Goal: Register for event/course: Register for event/course

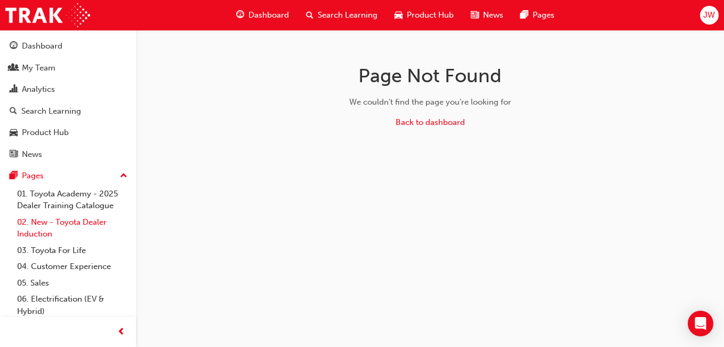
click at [71, 221] on link "02. New - Toyota Dealer Induction" at bounding box center [72, 228] width 119 height 28
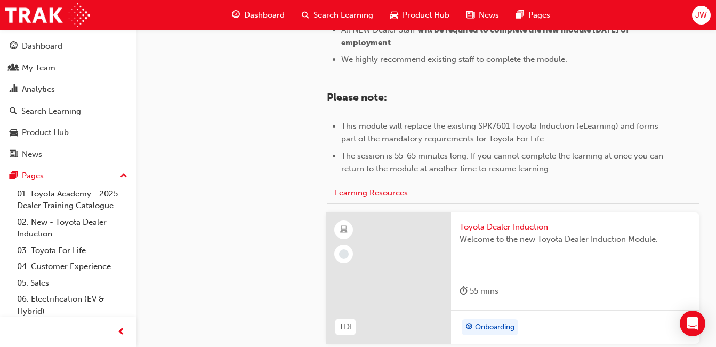
scroll to position [533, 0]
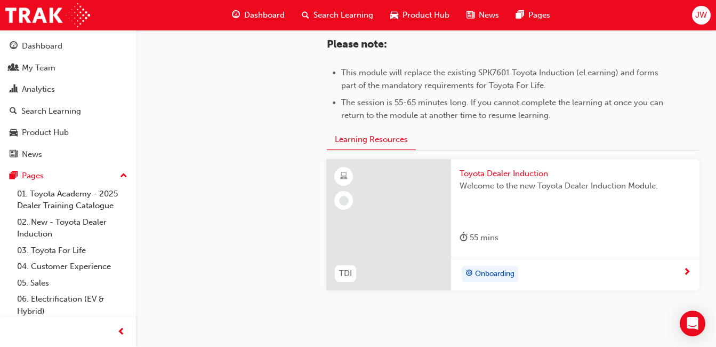
click at [516, 174] on span "Toyota Dealer Induction" at bounding box center [575, 173] width 231 height 12
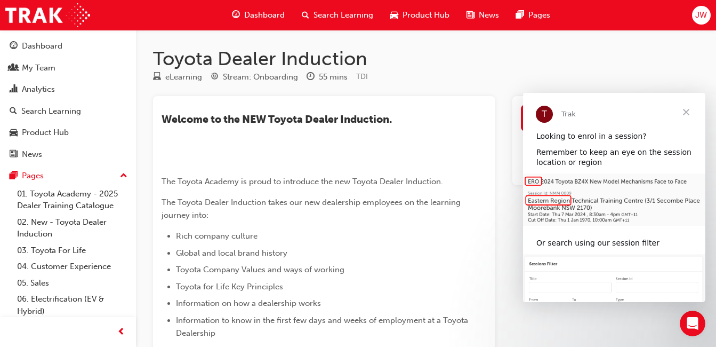
click at [690, 111] on span "Close" at bounding box center [686, 112] width 38 height 38
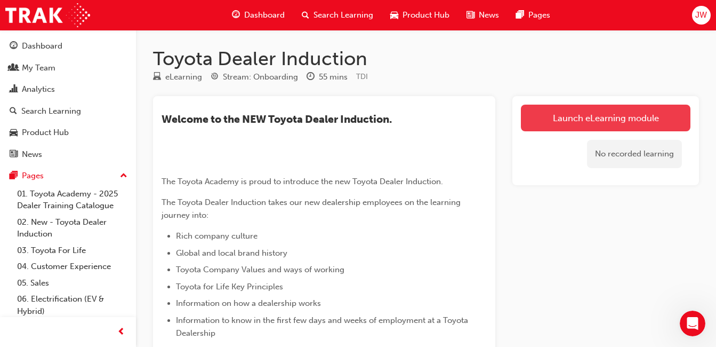
click at [623, 121] on link "Launch eLearning module" at bounding box center [606, 118] width 170 height 27
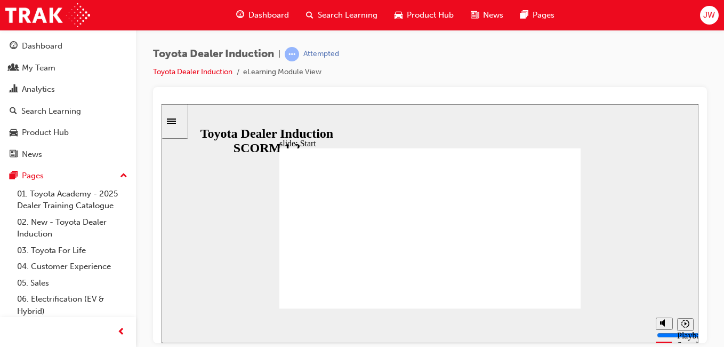
click at [711, 256] on div "Toyota Dealer Induction | Attempted Toyota Dealer Induction eLearning Module Vi…" at bounding box center [430, 175] width 588 height 290
click at [708, 286] on div "Toyota Dealer Induction | Attempted Toyota Dealer Induction eLearning Module Vi…" at bounding box center [430, 175] width 588 height 290
click at [710, 263] on div "Toyota Dealer Induction | Attempted Toyota Dealer Induction eLearning Module Vi…" at bounding box center [430, 175] width 588 height 290
click at [176, 123] on icon "Sidebar Toggle" at bounding box center [171, 120] width 9 height 5
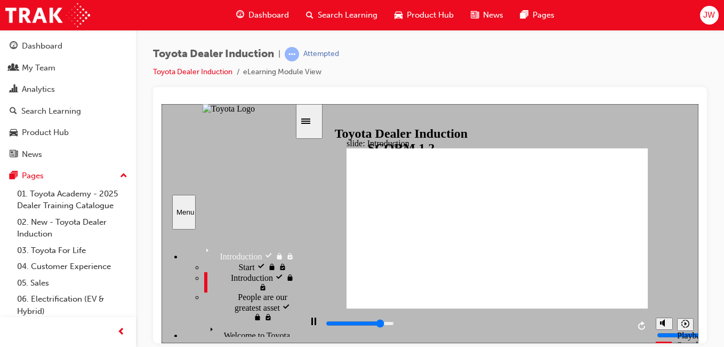
click at [316, 120] on icon "Sidebar Toggle" at bounding box center [309, 120] width 16 height 6
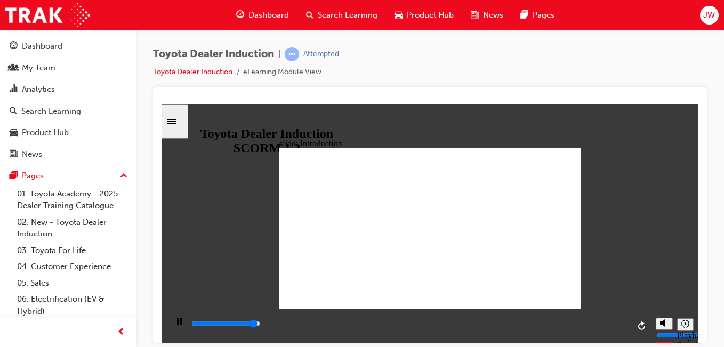
type input "22200"
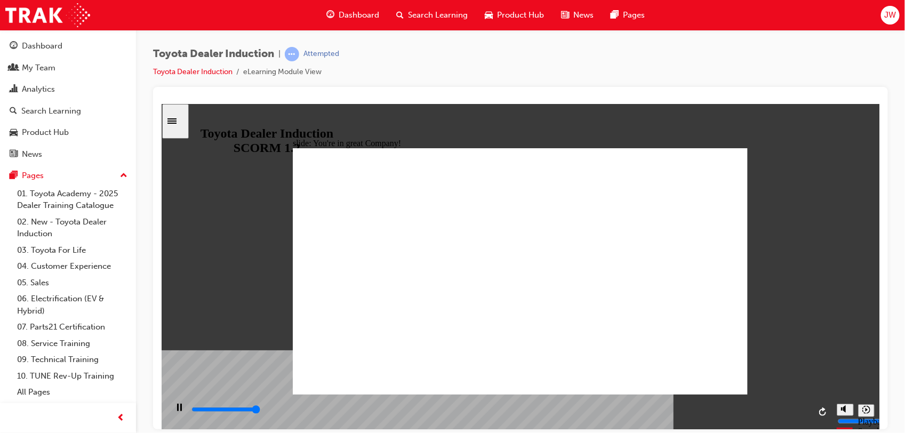
type input "7500"
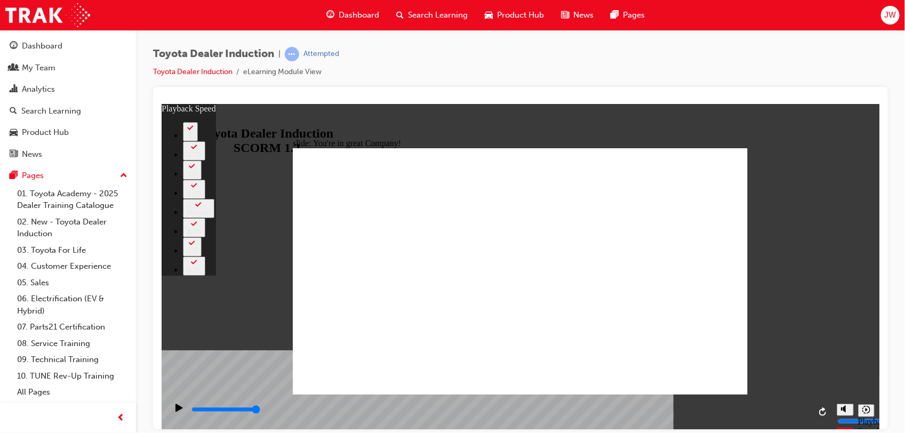
type input "156"
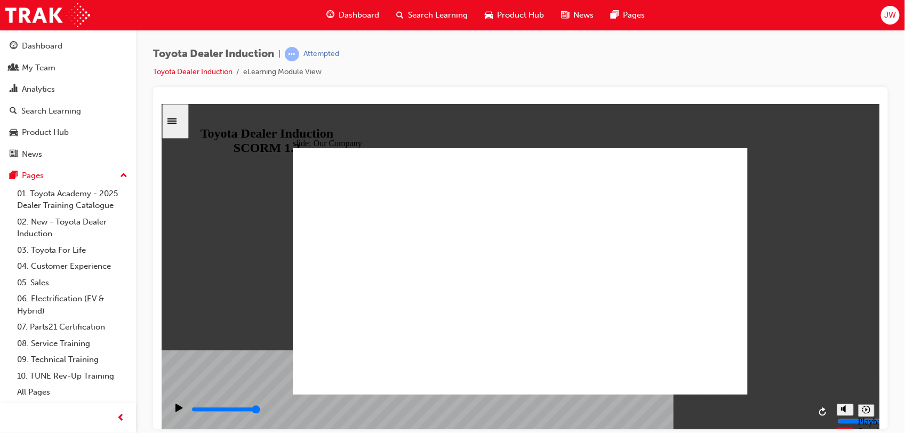
drag, startPoint x: 395, startPoint y: 344, endPoint x: 415, endPoint y: 346, distance: 20.9
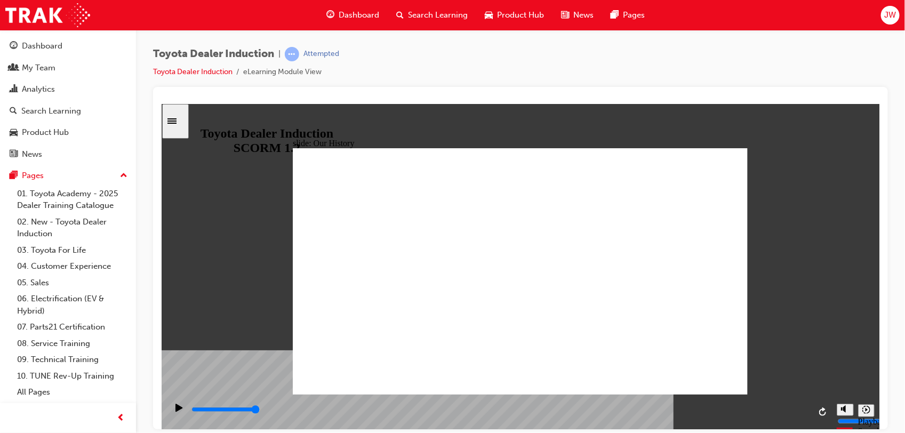
drag, startPoint x: 391, startPoint y: 339, endPoint x: 489, endPoint y: 346, distance: 97.8
drag, startPoint x: 522, startPoint y: 347, endPoint x: 604, endPoint y: 355, distance: 82.0
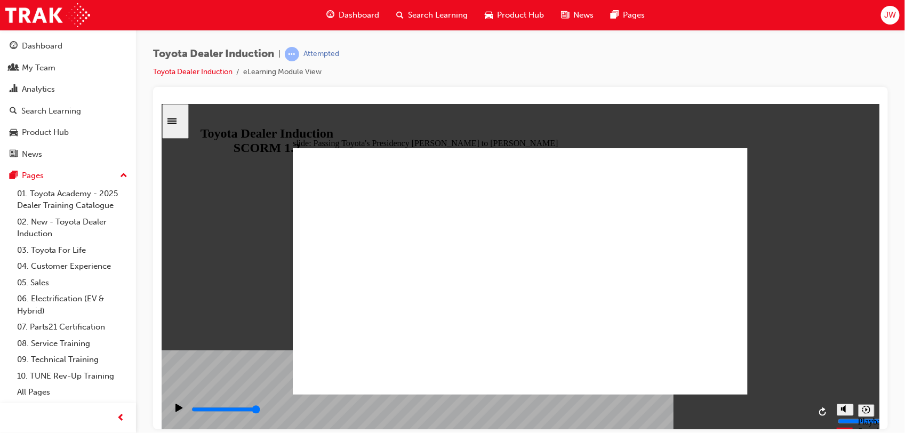
type input "5000"
radio input "true"
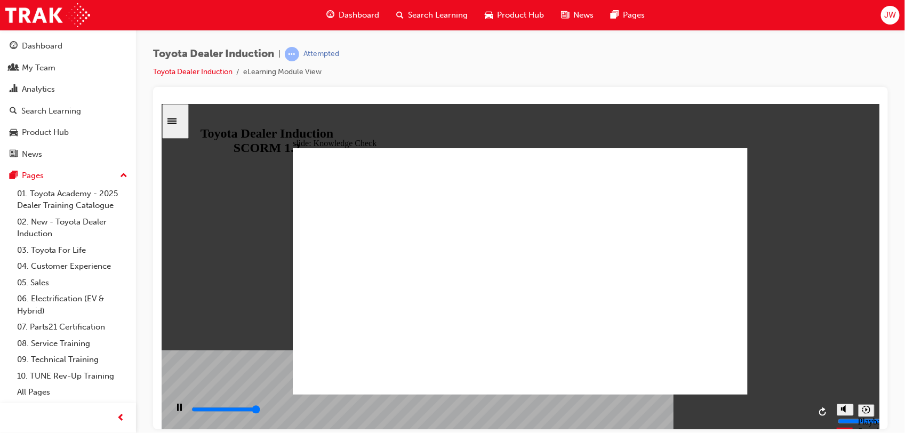
type input "5000"
radio input "true"
drag, startPoint x: 727, startPoint y: 156, endPoint x: 721, endPoint y: 158, distance: 6.6
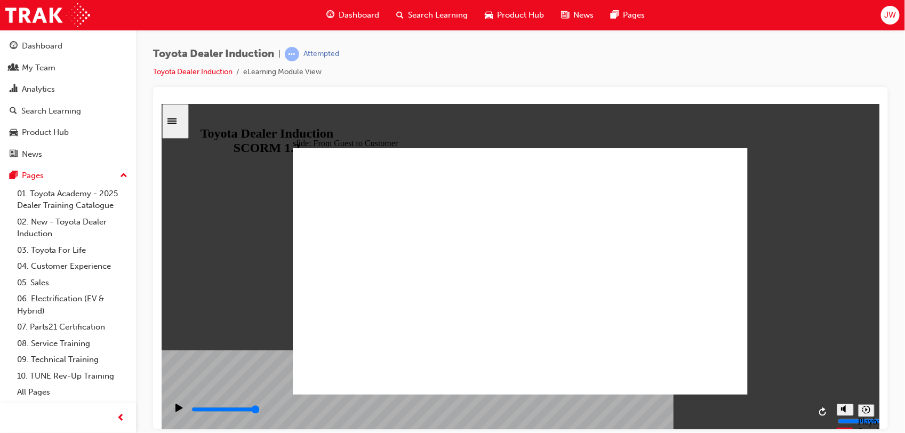
type input "15300"
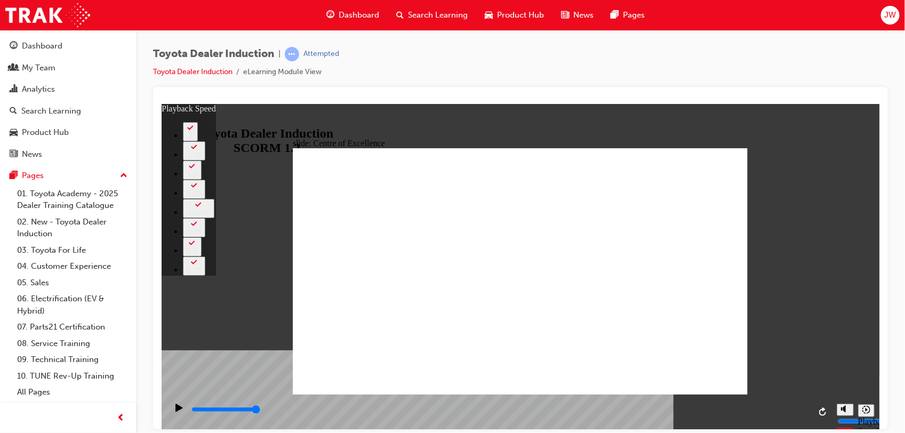
type input "248"
click at [175, 346] on icon "Play (Ctrl+Alt+P)" at bounding box center [178, 407] width 7 height 9
type input "15300"
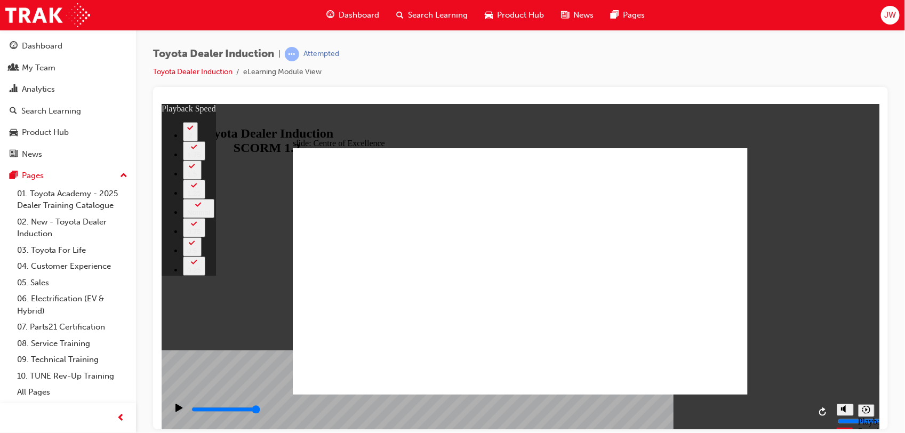
type input "248"
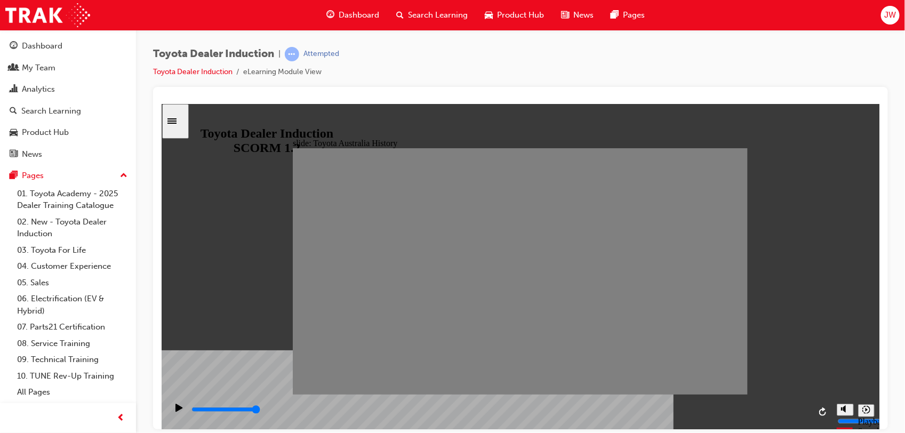
drag, startPoint x: 307, startPoint y: 276, endPoint x: 331, endPoint y: 275, distance: 24.6
drag, startPoint x: 327, startPoint y: 275, endPoint x: 347, endPoint y: 278, distance: 20.0
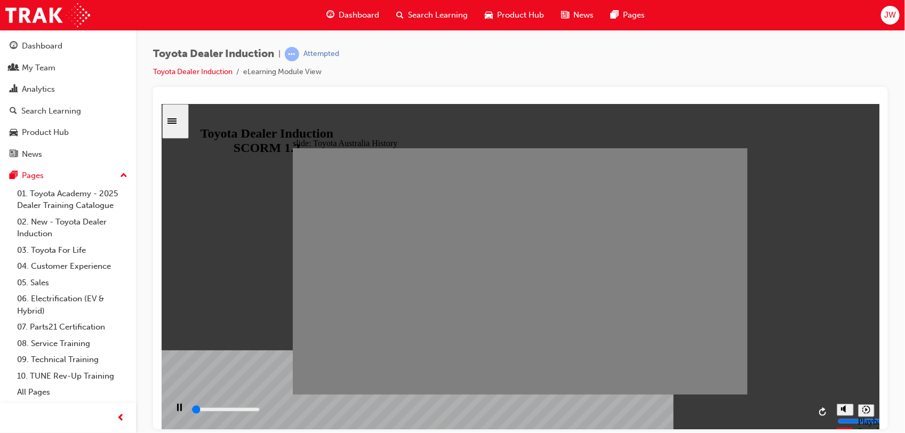
drag, startPoint x: 355, startPoint y: 282, endPoint x: 366, endPoint y: 279, distance: 11.1
drag, startPoint x: 366, startPoint y: 280, endPoint x: 397, endPoint y: 280, distance: 30.4
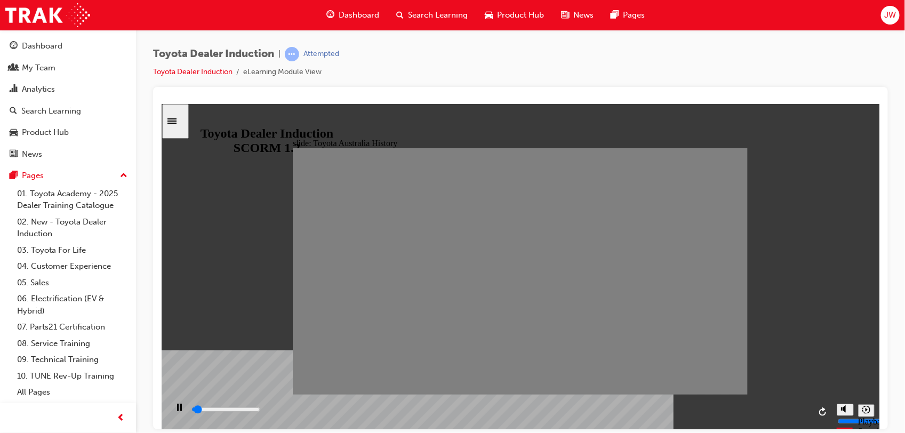
drag, startPoint x: 386, startPoint y: 274, endPoint x: 403, endPoint y: 277, distance: 16.7
drag, startPoint x: 414, startPoint y: 275, endPoint x: 437, endPoint y: 275, distance: 22.4
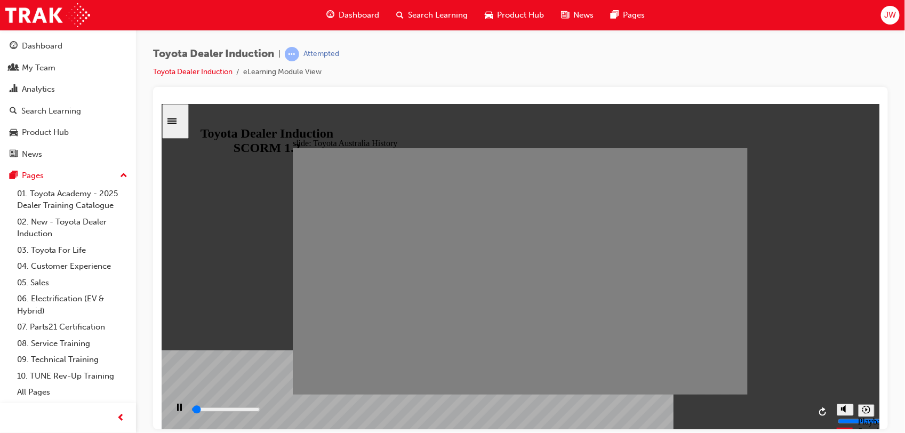
drag, startPoint x: 437, startPoint y: 275, endPoint x: 455, endPoint y: 277, distance: 18.7
drag, startPoint x: 453, startPoint y: 277, endPoint x: 476, endPoint y: 277, distance: 22.9
drag, startPoint x: 476, startPoint y: 277, endPoint x: 493, endPoint y: 278, distance: 17.1
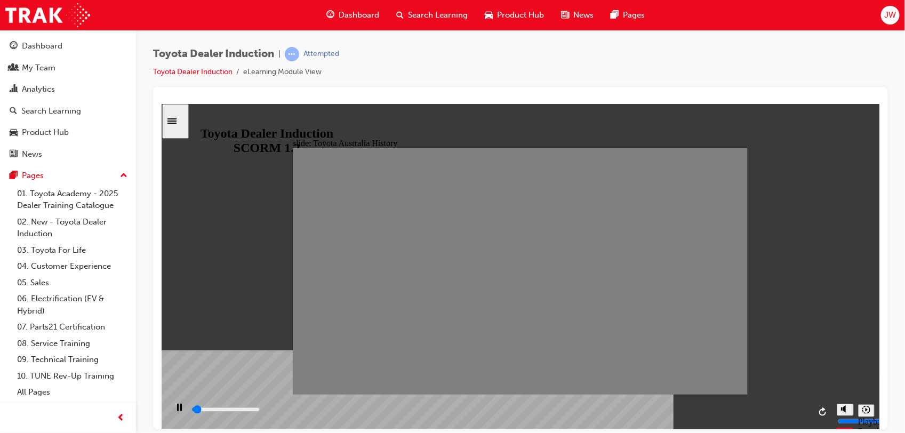
drag, startPoint x: 499, startPoint y: 271, endPoint x: 517, endPoint y: 274, distance: 18.9
drag, startPoint x: 517, startPoint y: 275, endPoint x: 534, endPoint y: 275, distance: 17.1
drag, startPoint x: 539, startPoint y: 272, endPoint x: 554, endPoint y: 275, distance: 15.7
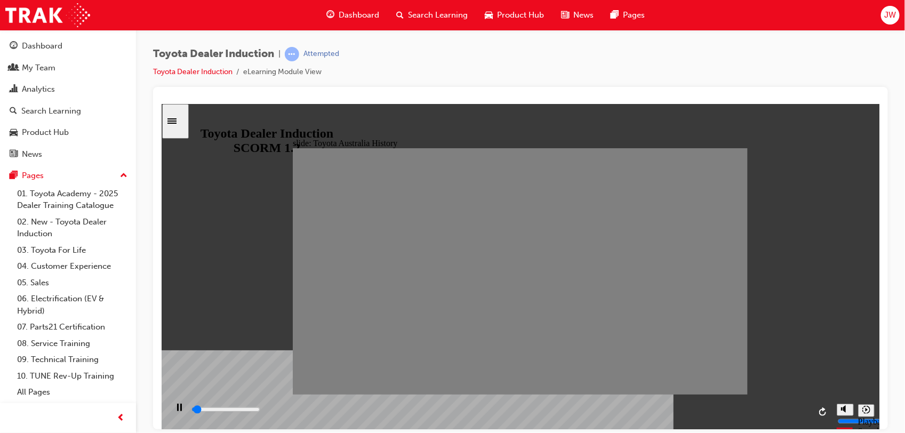
drag, startPoint x: 554, startPoint y: 275, endPoint x: 574, endPoint y: 280, distance: 21.0
drag, startPoint x: 581, startPoint y: 279, endPoint x: 596, endPoint y: 280, distance: 14.4
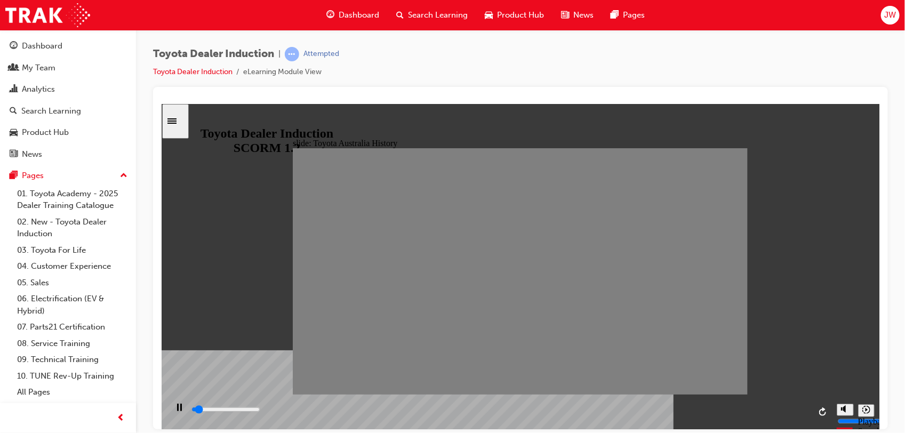
drag, startPoint x: 601, startPoint y: 280, endPoint x: 619, endPoint y: 282, distance: 17.7
drag, startPoint x: 616, startPoint y: 282, endPoint x: 643, endPoint y: 279, distance: 26.9
drag, startPoint x: 642, startPoint y: 278, endPoint x: 656, endPoint y: 279, distance: 13.9
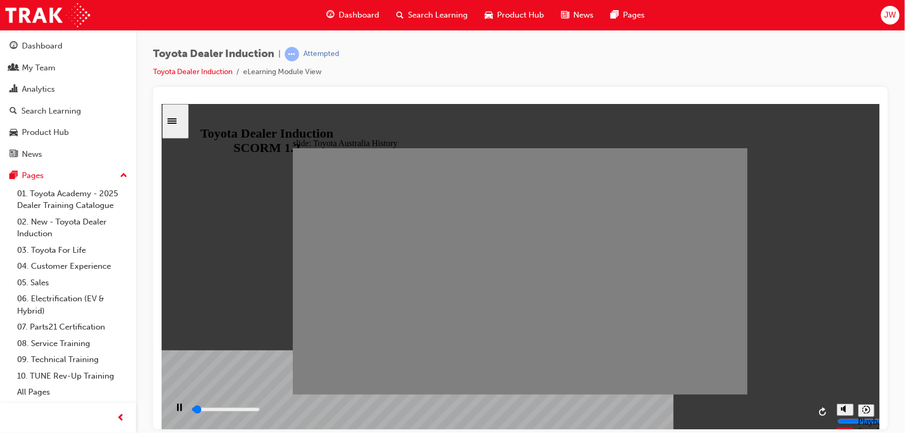
drag, startPoint x: 656, startPoint y: 279, endPoint x: 694, endPoint y: 280, distance: 37.9
type input "100"
type input "18"
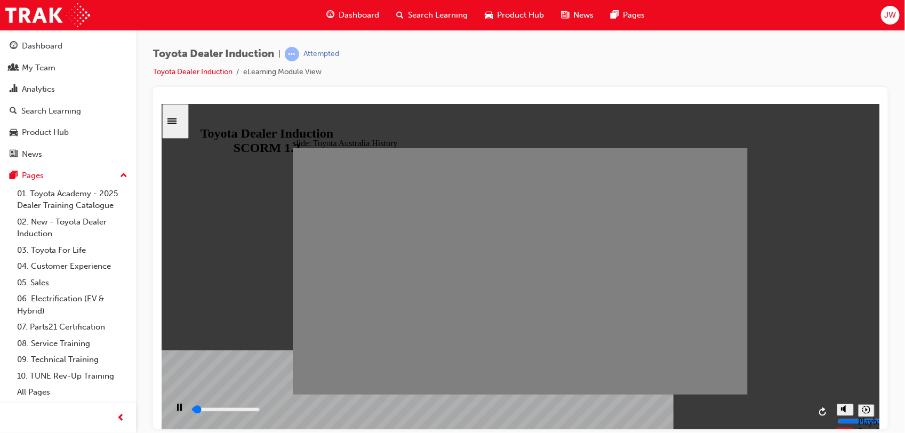
drag, startPoint x: 700, startPoint y: 275, endPoint x: 688, endPoint y: 272, distance: 11.9
type input "0"
type input "19"
drag, startPoint x: 682, startPoint y: 277, endPoint x: 697, endPoint y: 280, distance: 14.7
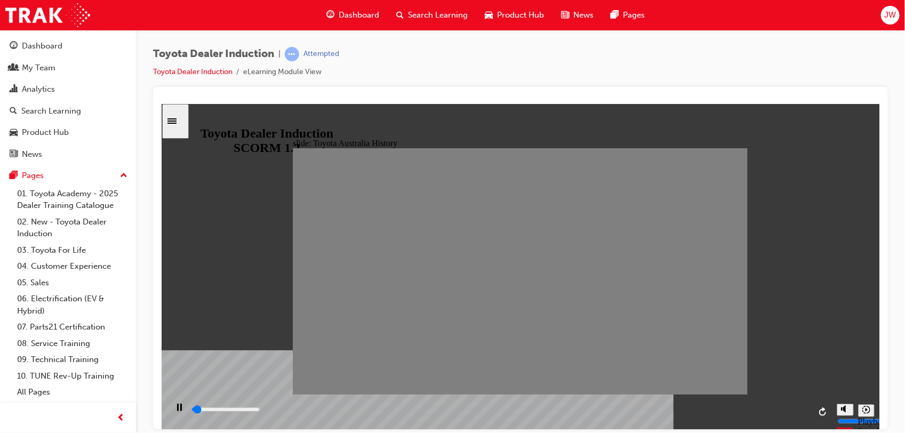
drag, startPoint x: 701, startPoint y: 279, endPoint x: 718, endPoint y: 279, distance: 16.5
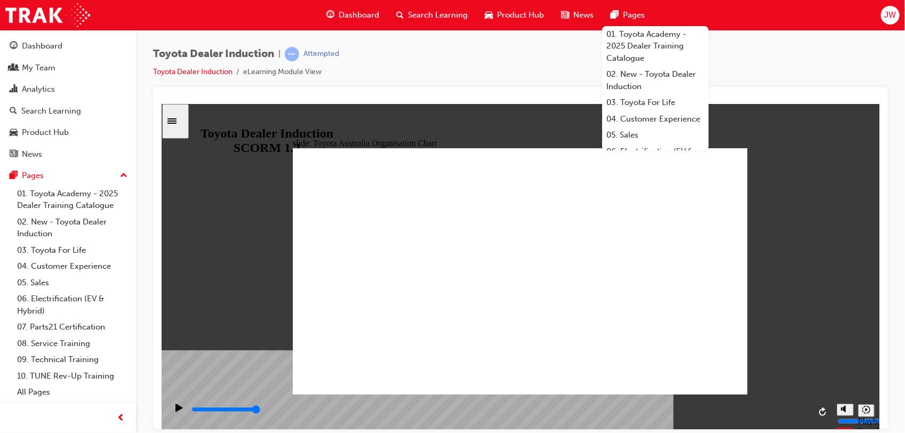
type input "5000"
radio input "true"
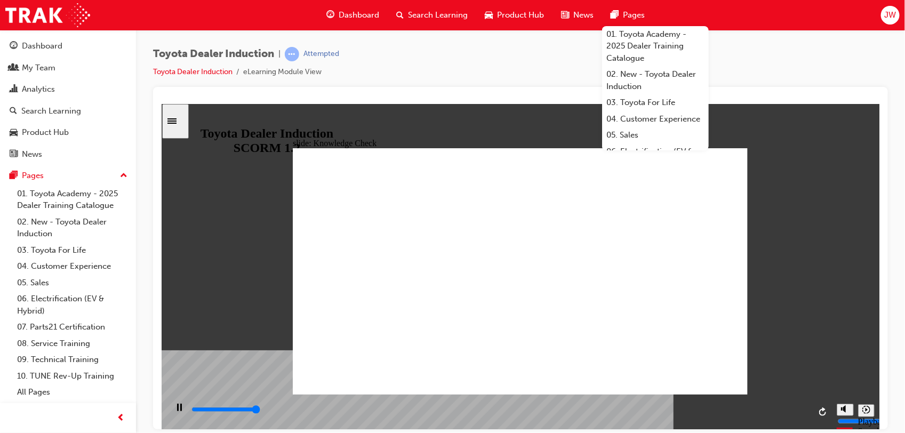
type input "5000"
radio input "true"
type input "5000"
radio input "true"
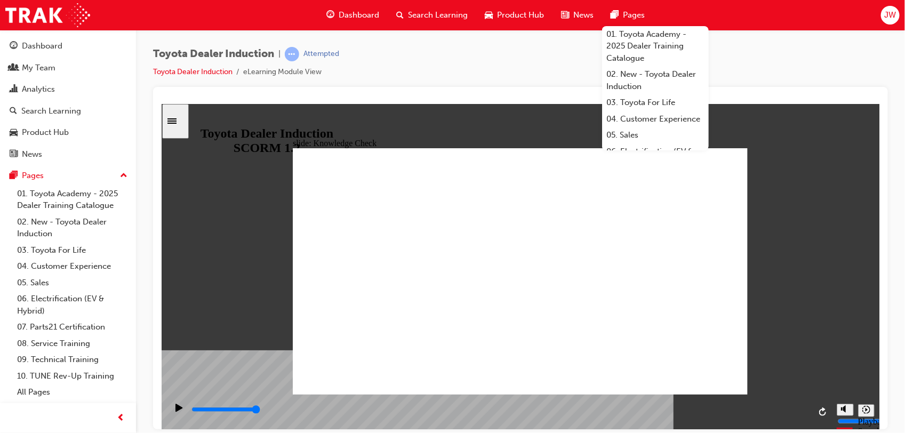
click at [724, 62] on div "Toyota Dealer Induction | Attempted Toyota Dealer Induction eLearning Module Vi…" at bounding box center [520, 67] width 735 height 40
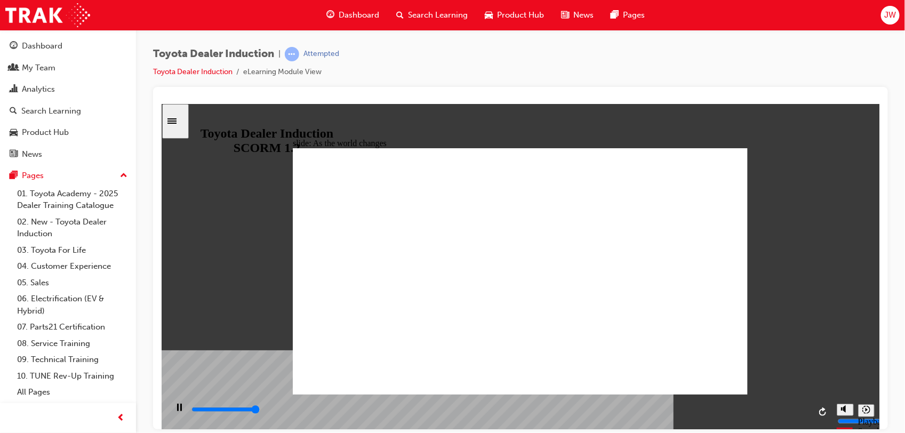
type input "9200"
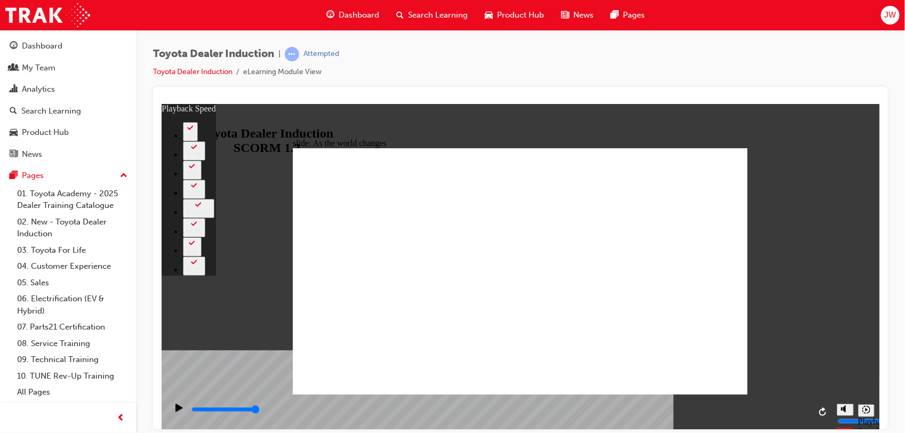
type input "128"
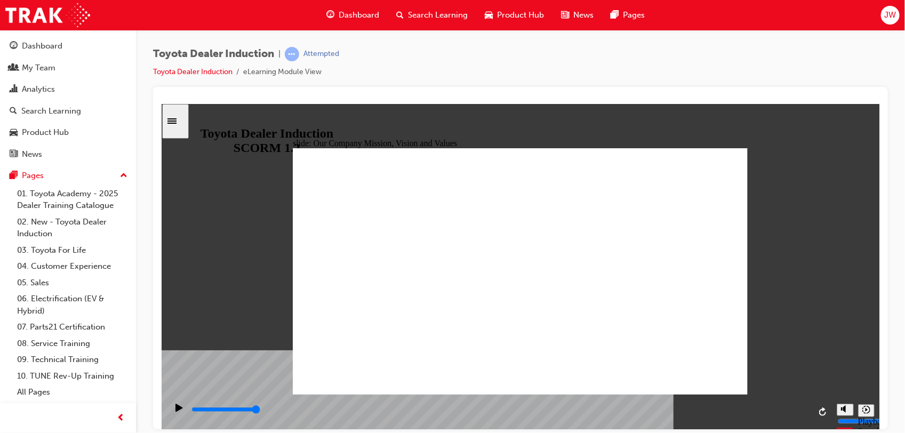
type input "1400"
click at [178, 413] on div "Pause (Ctrl+Alt+P)" at bounding box center [179, 412] width 18 height 18
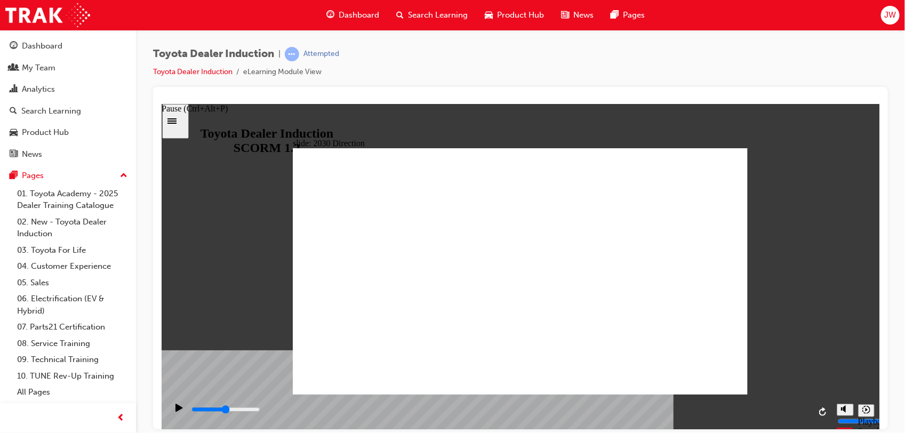
drag, startPoint x: 178, startPoint y: 412, endPoint x: 174, endPoint y: 422, distance: 10.5
click at [176, 412] on icon "Play (Ctrl+Alt+P)" at bounding box center [178, 407] width 7 height 9
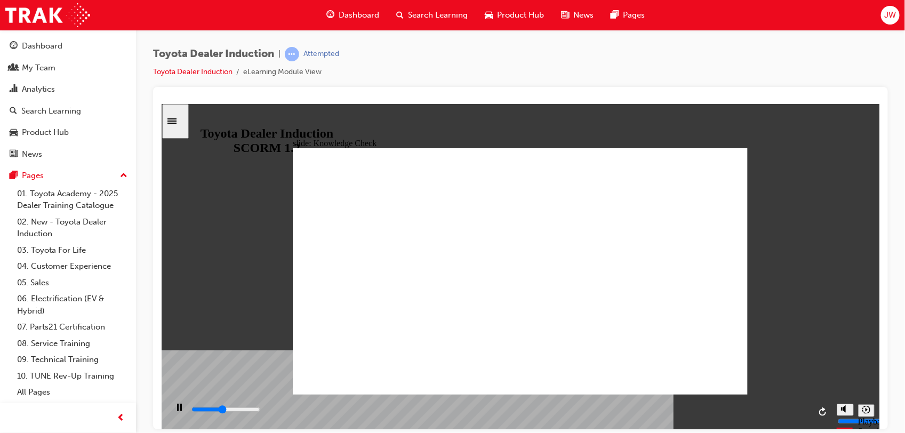
type input "1900"
type input "m"
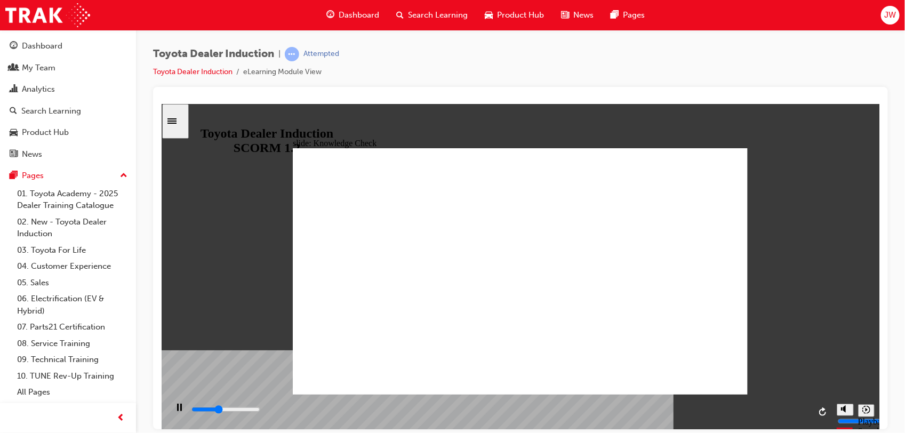
type input "m"
type input "2100"
type input "mo"
type input "2300"
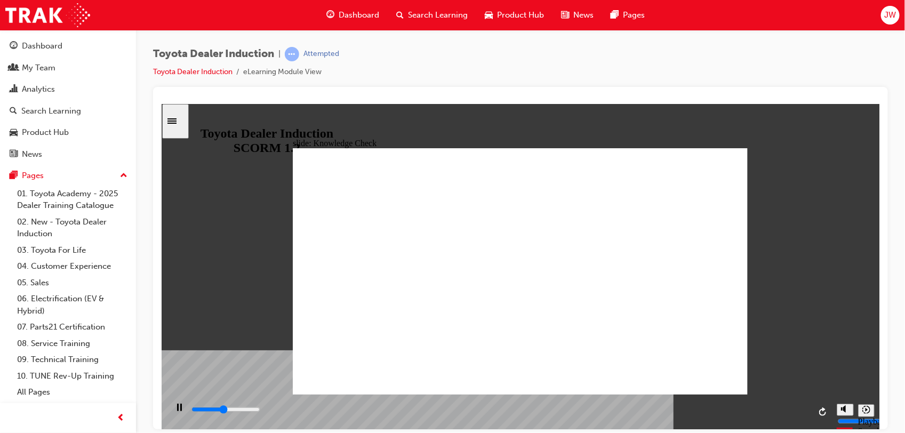
type input "mob"
type input "2500"
type input "mobi"
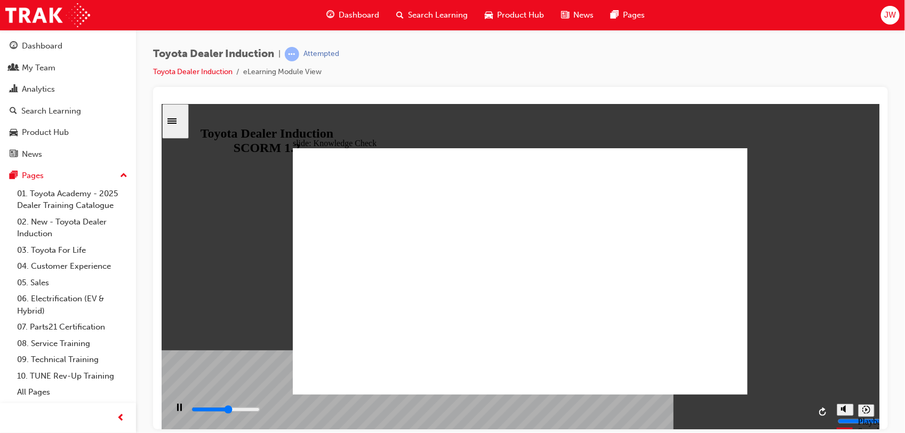
type input "2700"
type input "mobil"
type input "2900"
type input "mobili"
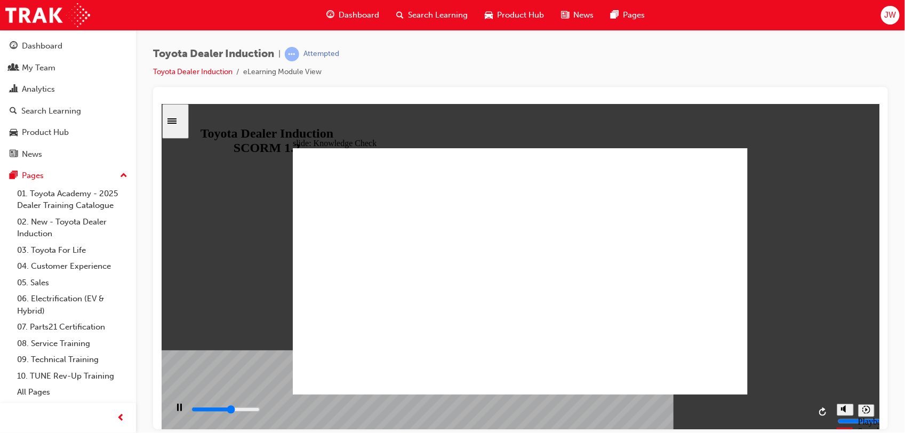
type input "mobili"
type input "3100"
type input "mobilit"
type input "3200"
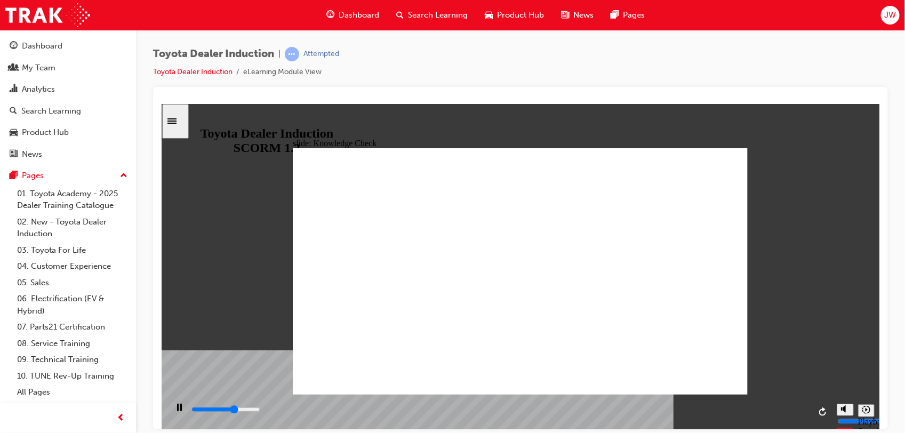
type input "mobility"
type input "3400"
type input "mobility"
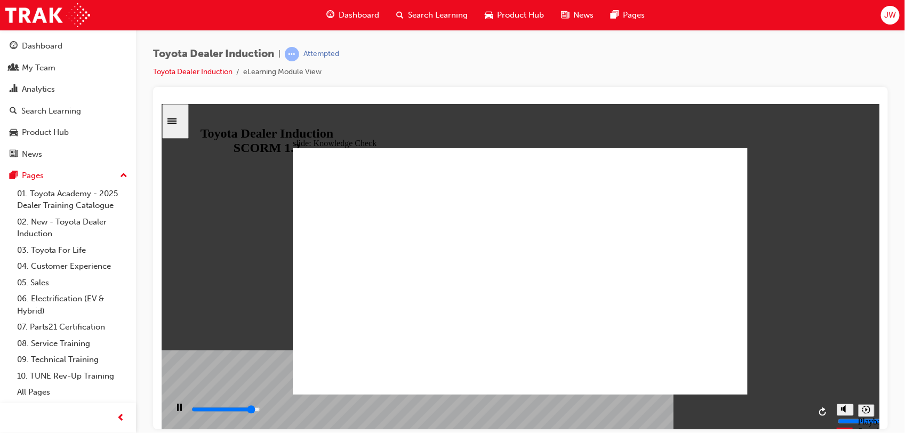
type input "4700"
type input "mobility"
type input "5000"
type input "mobility"
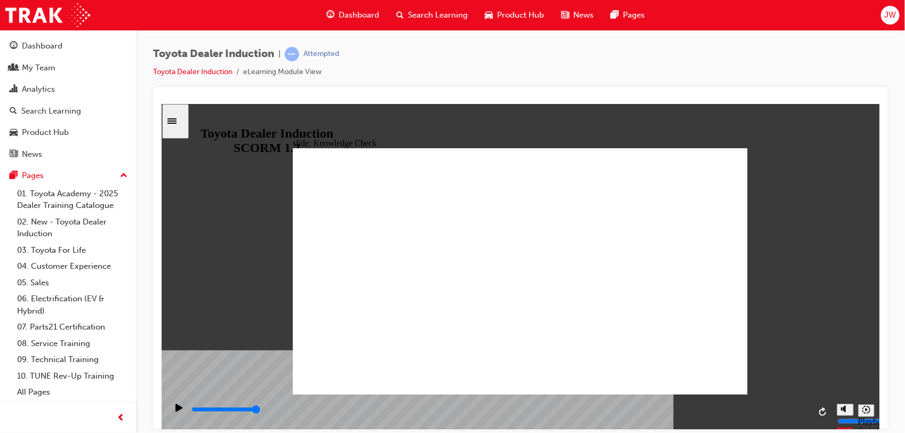
type input "600"
type input "mobility"
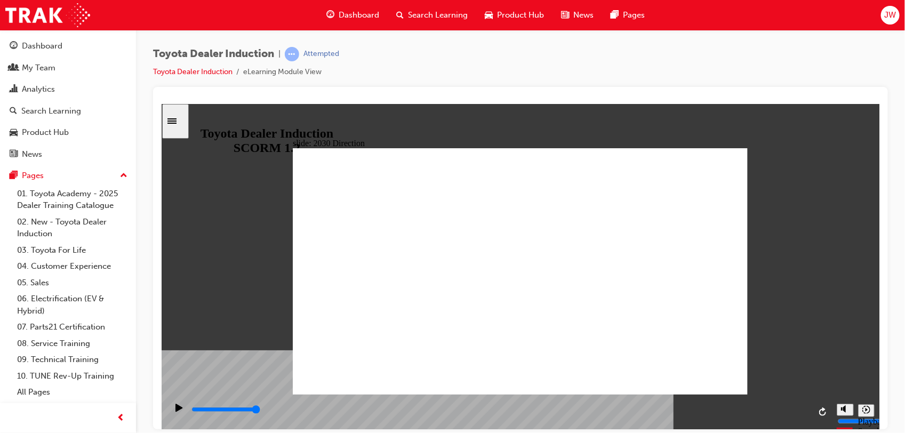
type input "800"
type input "mobility"
type input "5000"
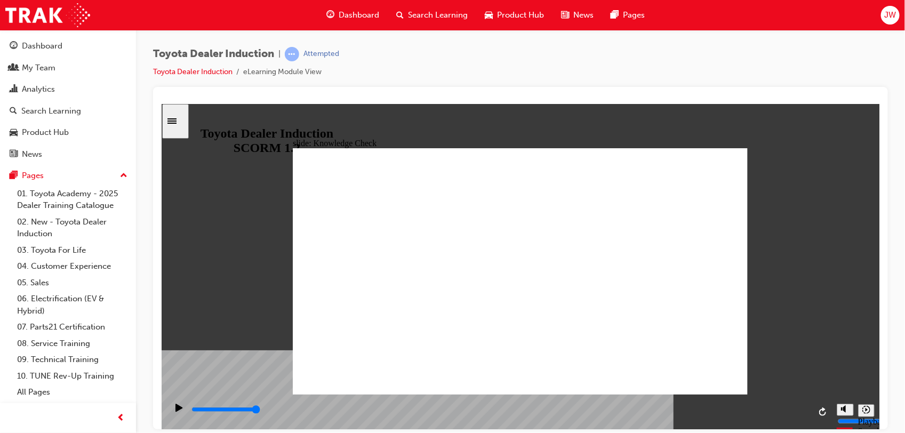
type input "mobility"
type input "mobilit"
type input "mobili"
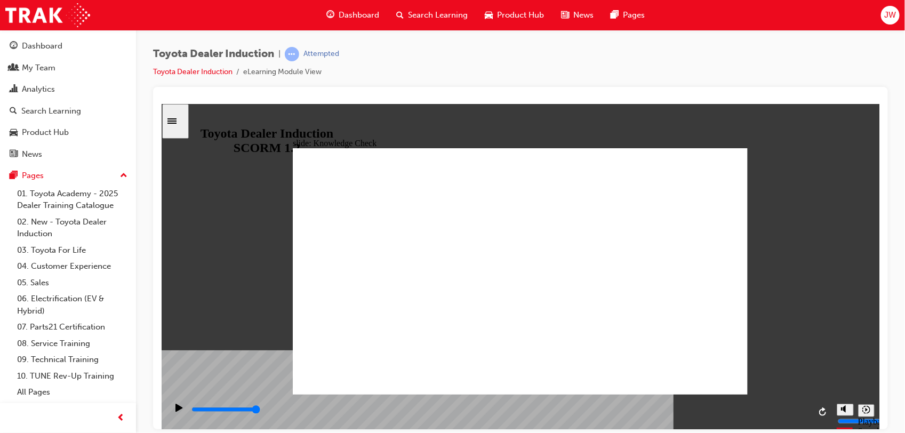
type input "mobili"
type input "mobil"
type input "mobi"
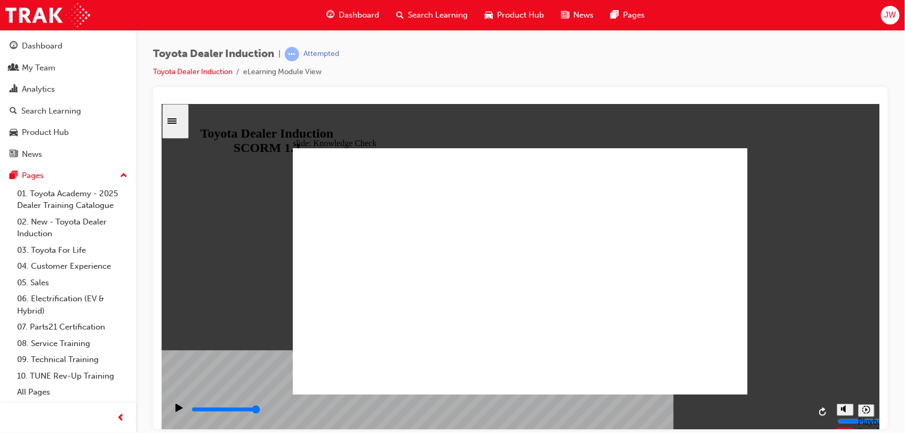
type input "mob"
type input "mo"
type input "m"
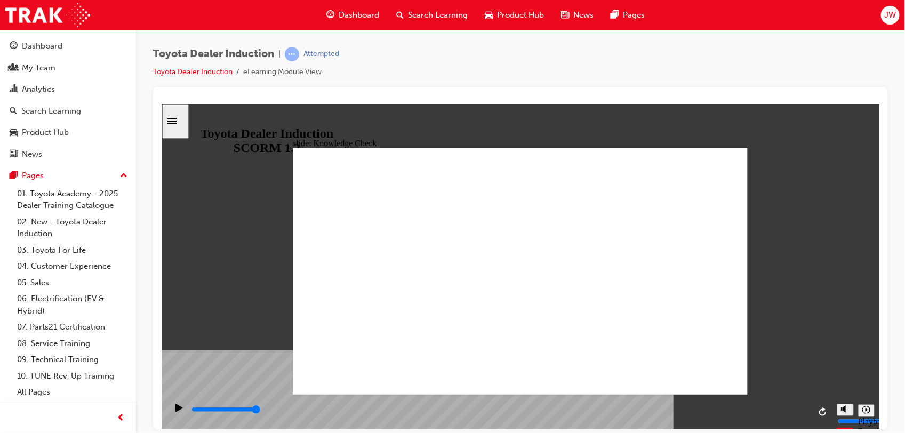
type input "m"
type input "h"
type input "ha"
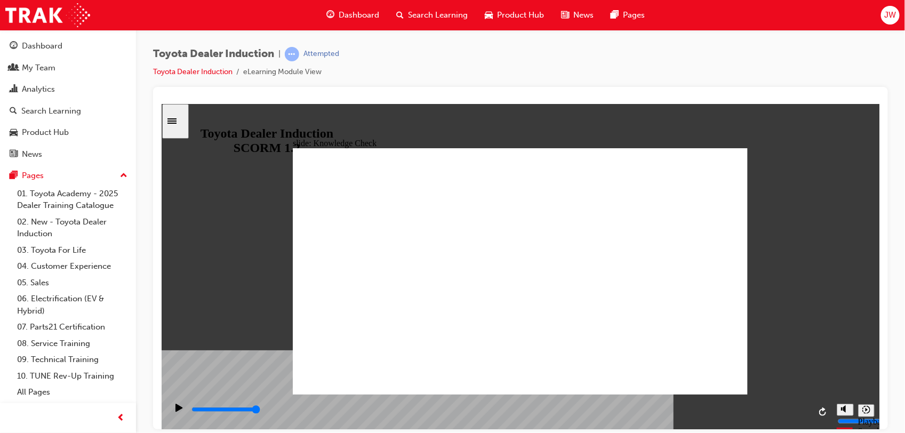
type input "hap"
type input "happ"
type input "happi"
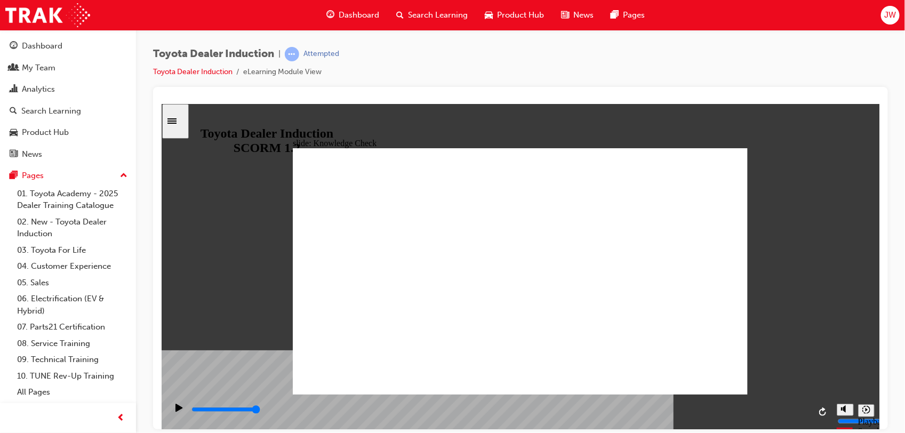
type input "happi"
type input "happin"
type input "happine"
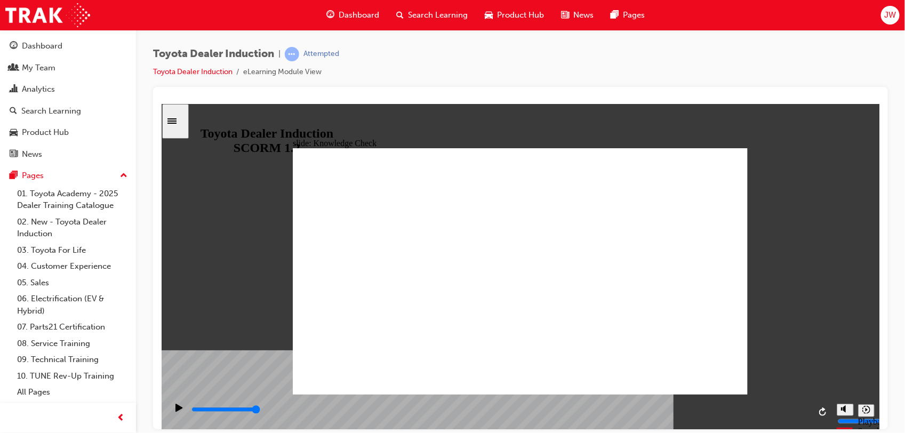
type input "happines"
type input "happiness"
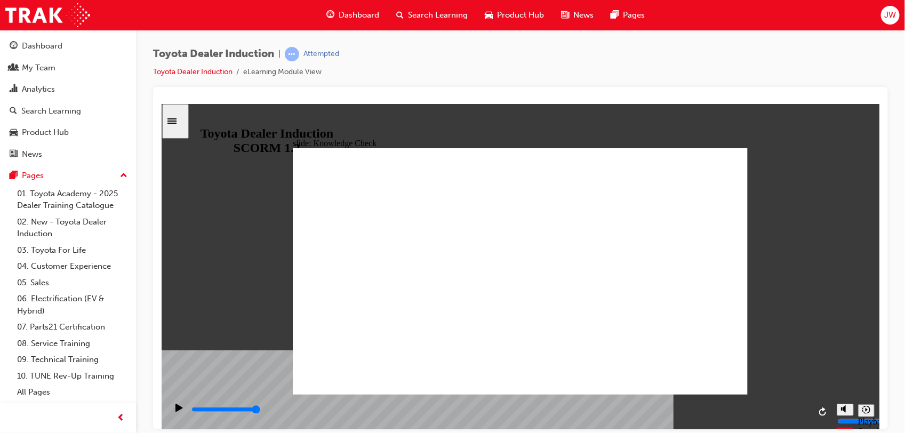
type input "happiness"
type input "4500"
type input "s"
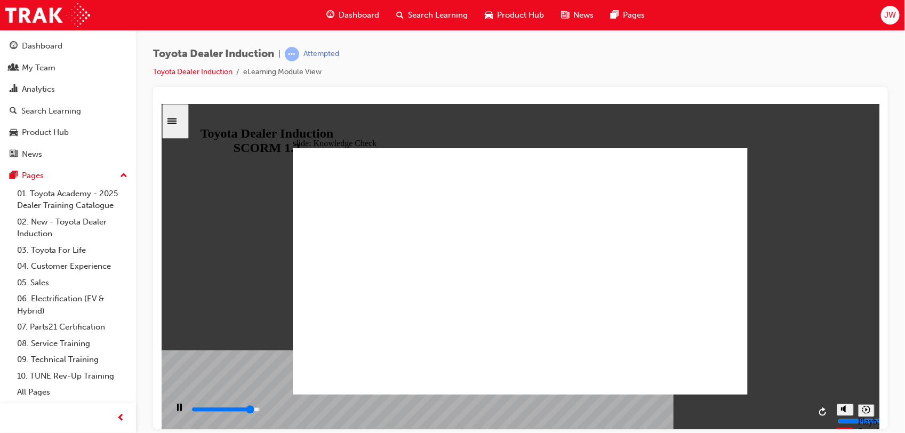
type input "s"
type input "4600"
type input "sa"
type input "4900"
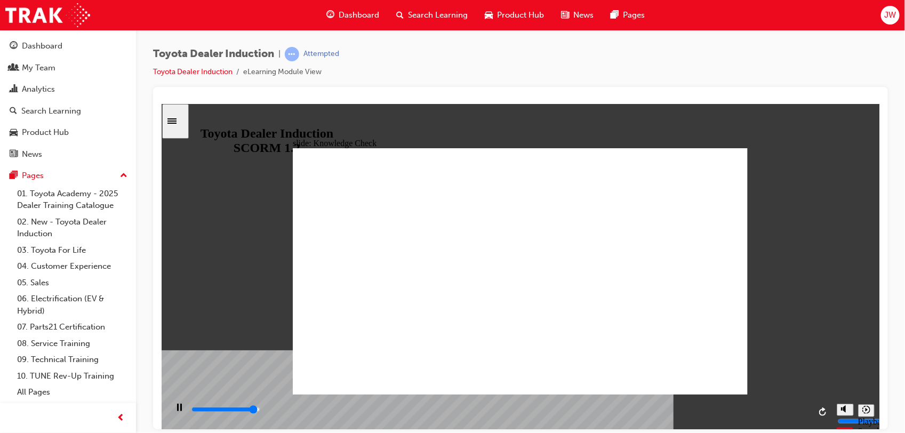
type input "saf"
type input "5000"
type input "safe"
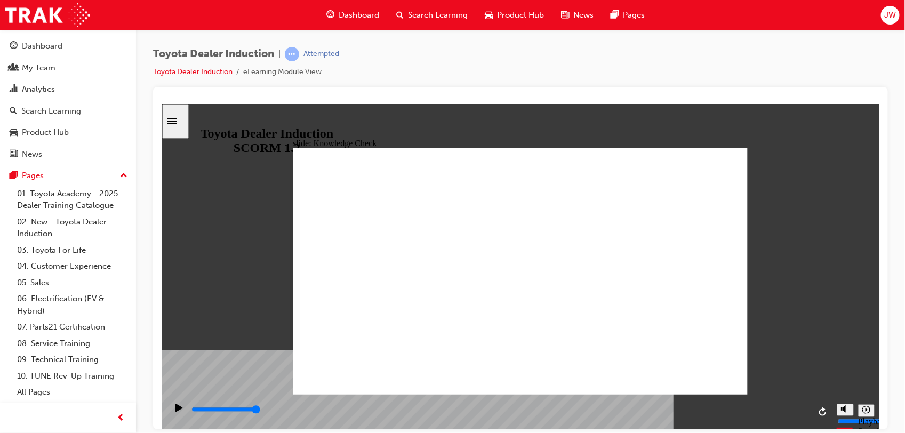
type input "safe"
type input "6500"
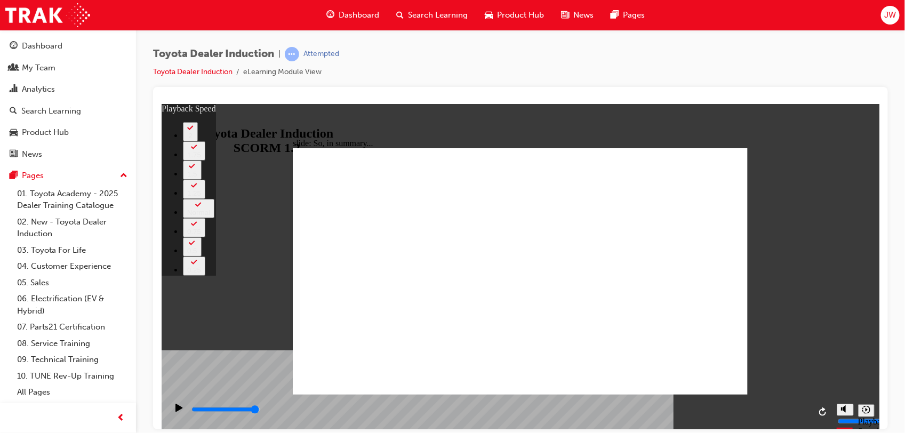
type input "128"
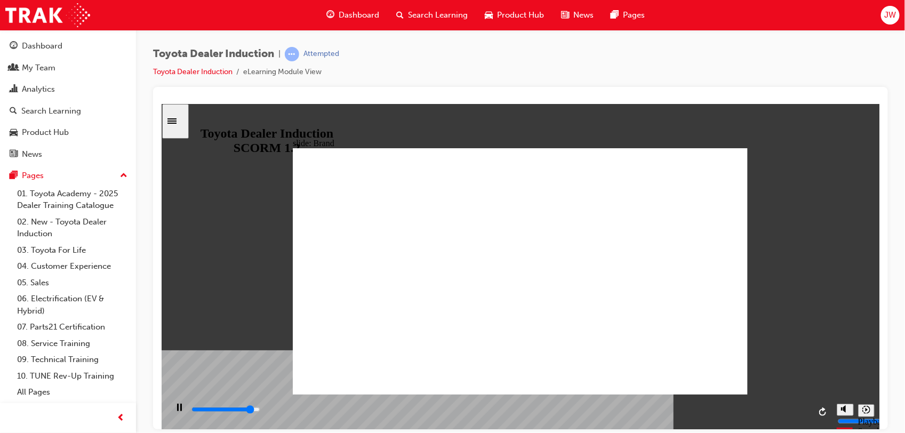
drag, startPoint x: 706, startPoint y: 160, endPoint x: 706, endPoint y: 152, distance: 8.5
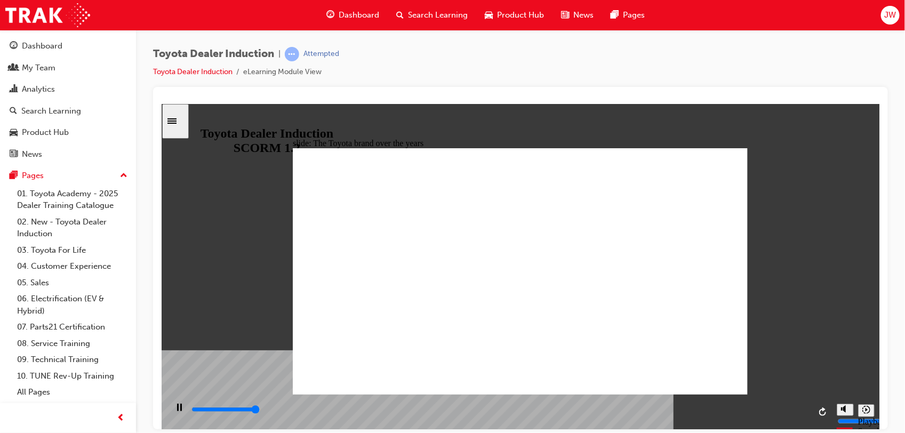
type input "8400"
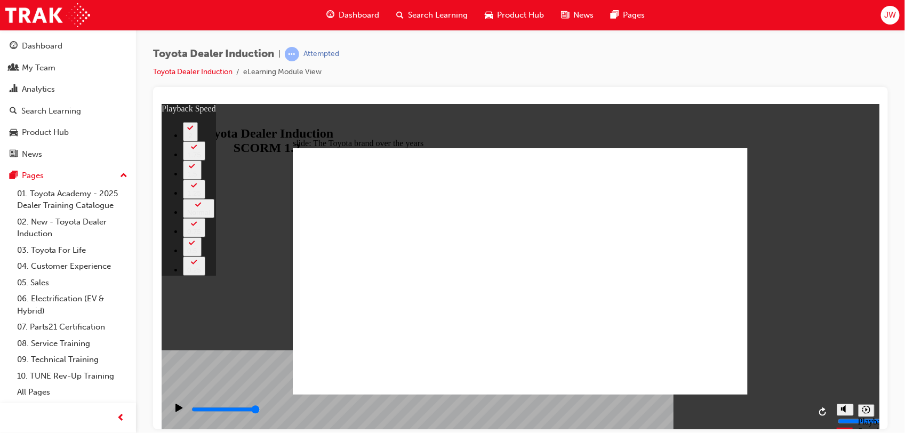
type input "165"
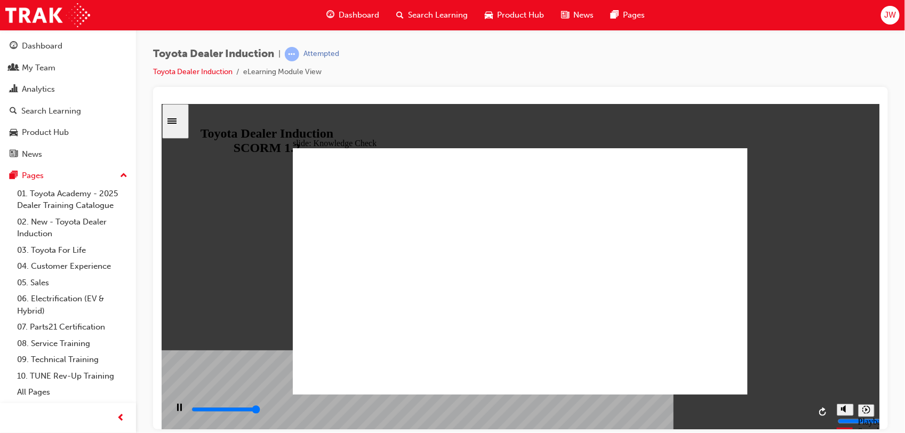
type input "5000"
radio input "true"
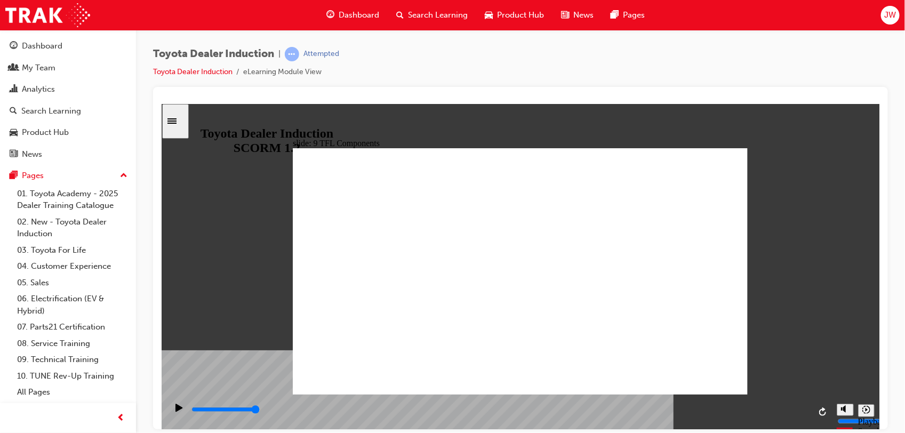
drag, startPoint x: 830, startPoint y: 431, endPoint x: 731, endPoint y: 461, distance: 103.6
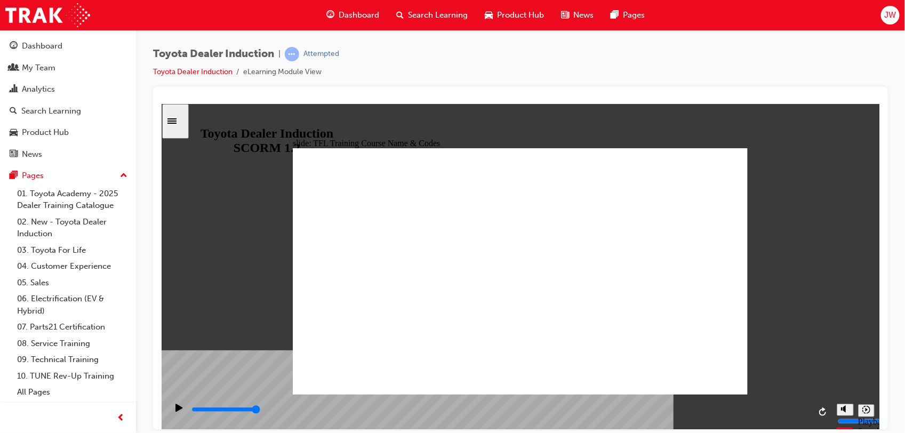
type input "10800"
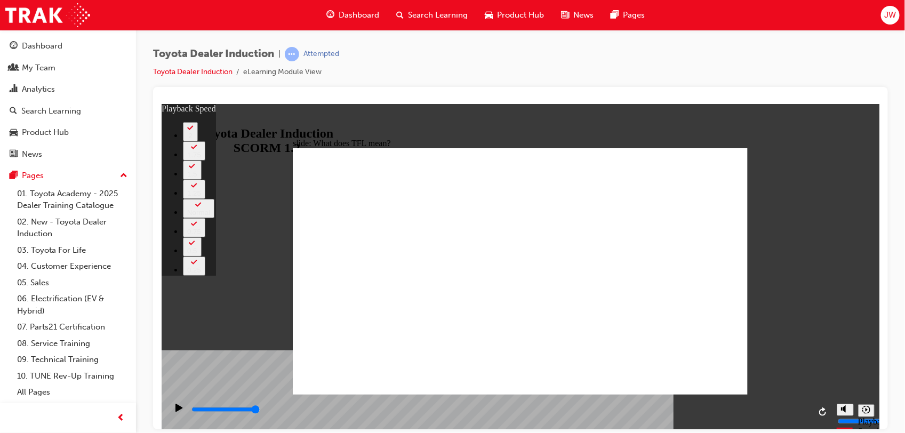
type input "139"
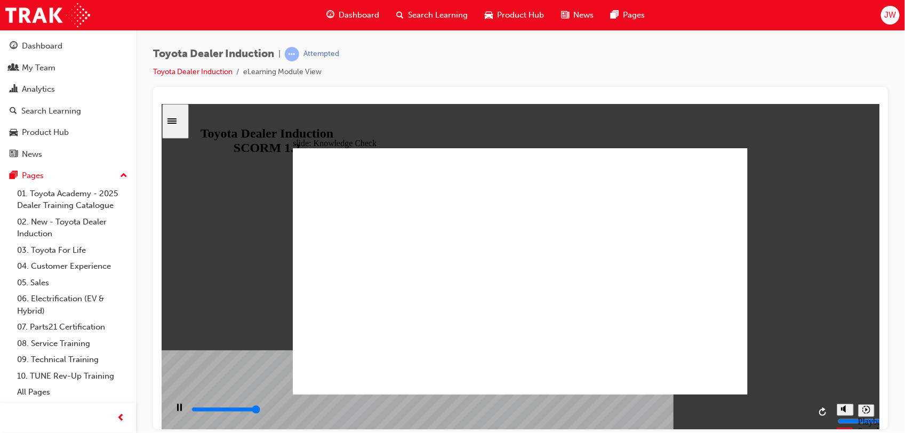
type input "5000"
radio input "true"
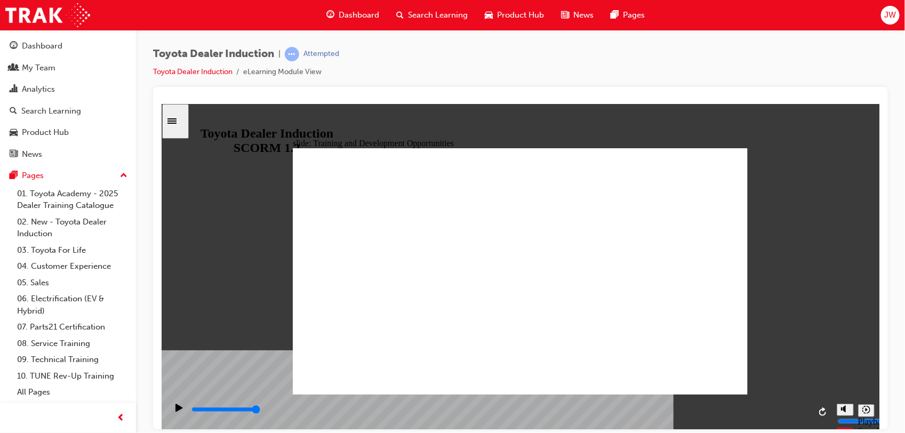
type input "5000"
radio input "true"
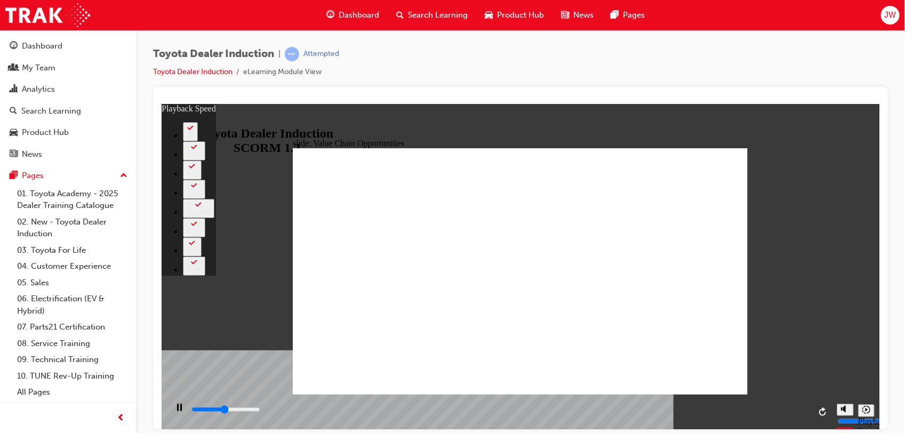
type input "5400"
type input "0"
type input "5700"
type input "1"
type input "5900"
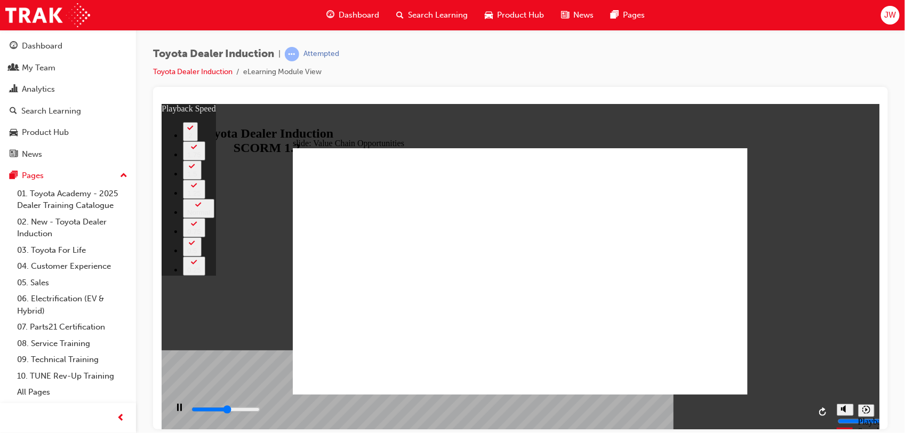
type input "1"
type input "6200"
type input "1"
type input "6400"
type input "1"
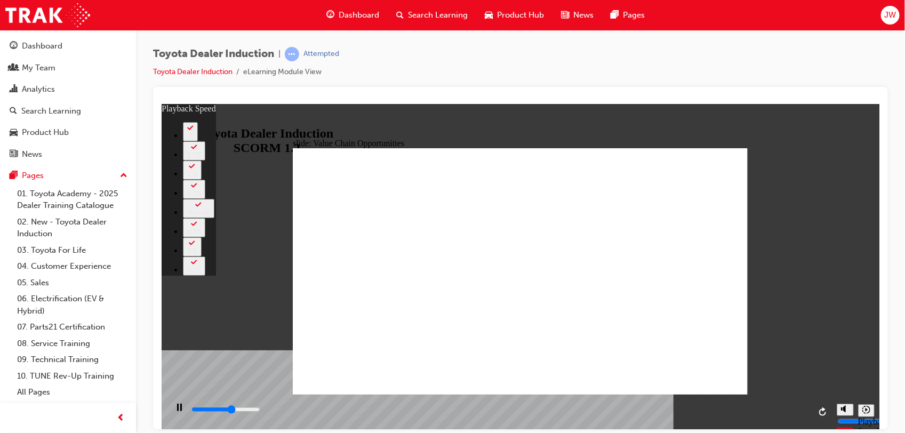
type input "6700"
type input "2"
type input "7000"
type input "2"
type input "7300"
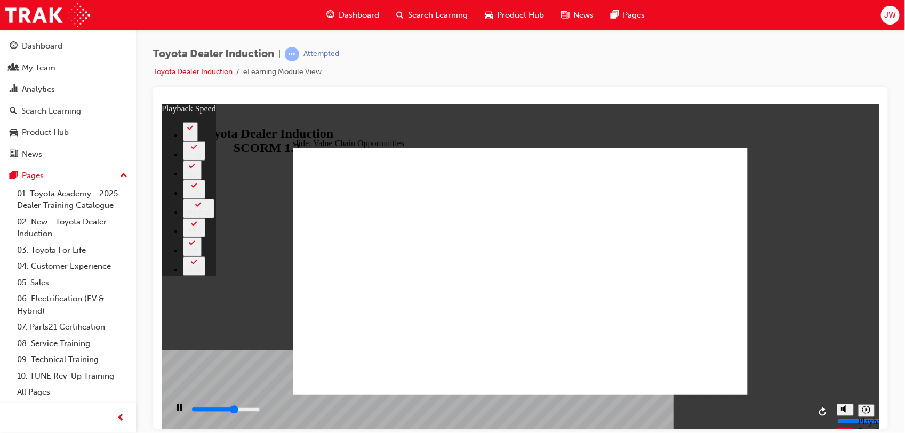
type input "2"
type input "7500"
type input "2"
type input "7800"
type input "3"
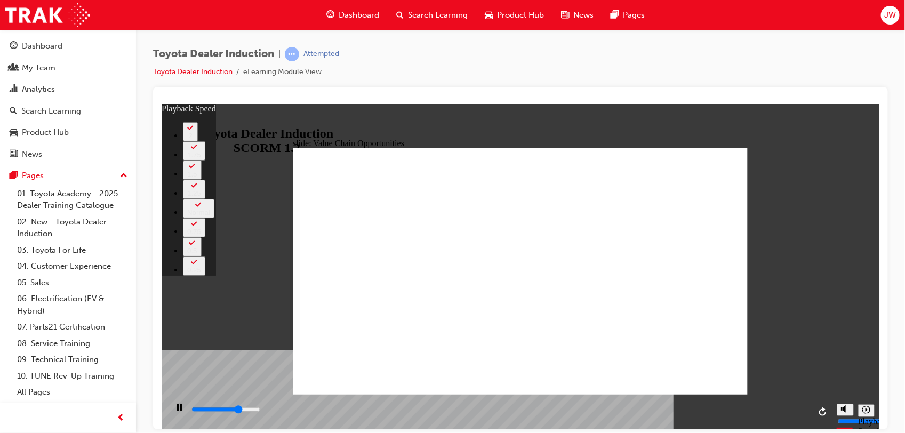
type input "8000"
type input "3"
type input "8300"
type input "3"
type input "8600"
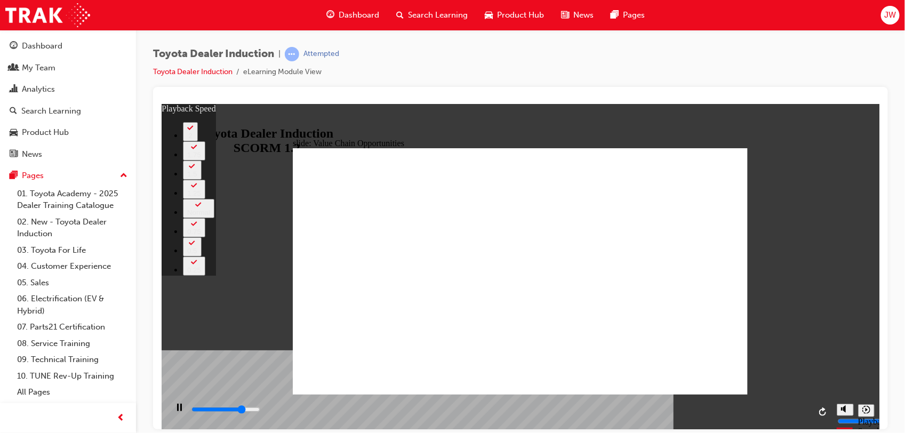
type input "3"
type input "8700"
type input "3"
type input "8900"
type input "4"
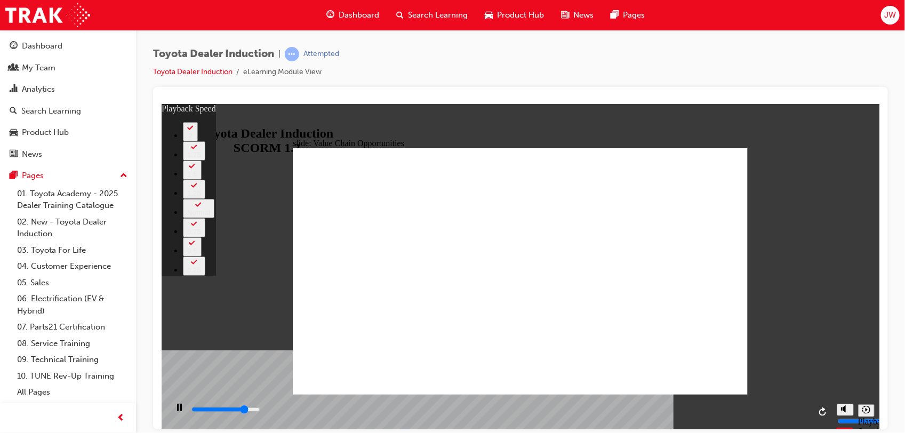
type input "9100"
type input "4"
type input "9400"
type input "4"
type input "9600"
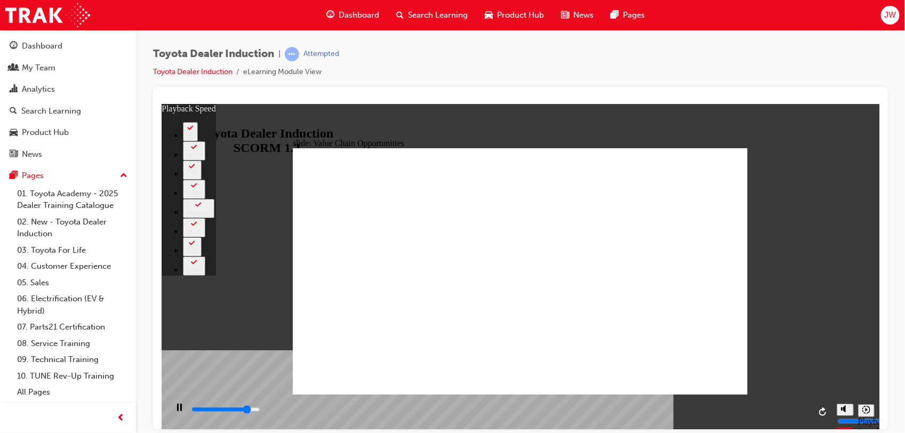
type input "4"
type input "9900"
type input "5"
type input "10200"
type input "5"
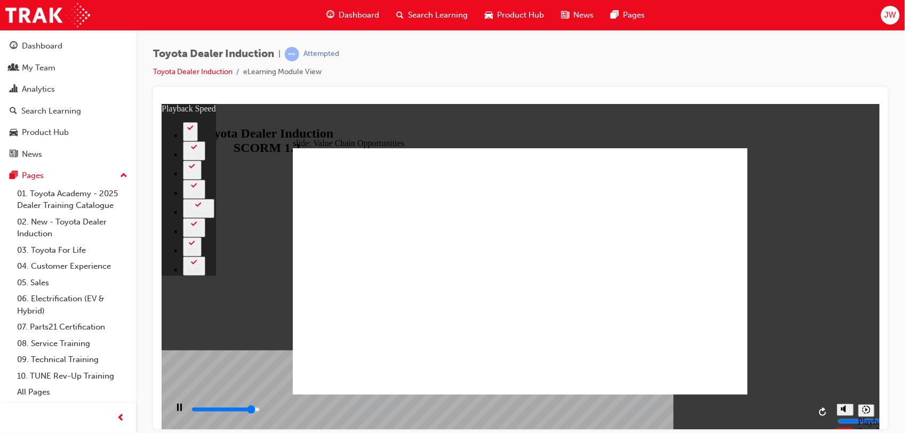
type input "10500"
type input "5"
type input "10700"
type input "6"
type input "11000"
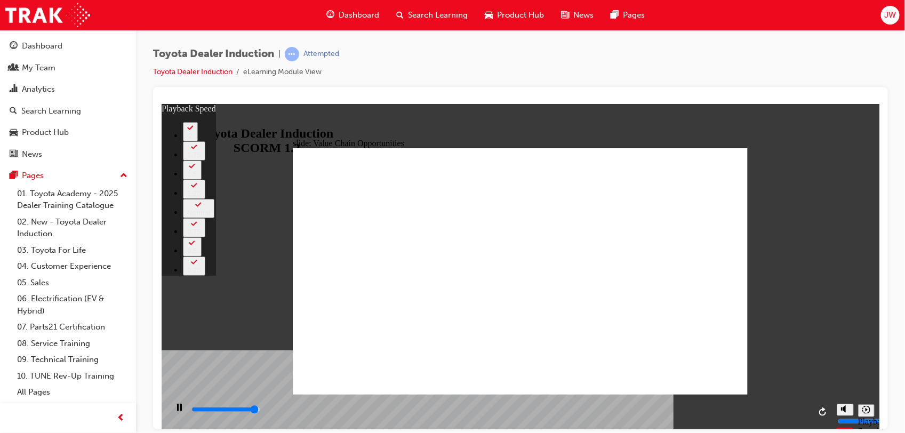
type input "6"
type input "11200"
type input "6"
type input "11300"
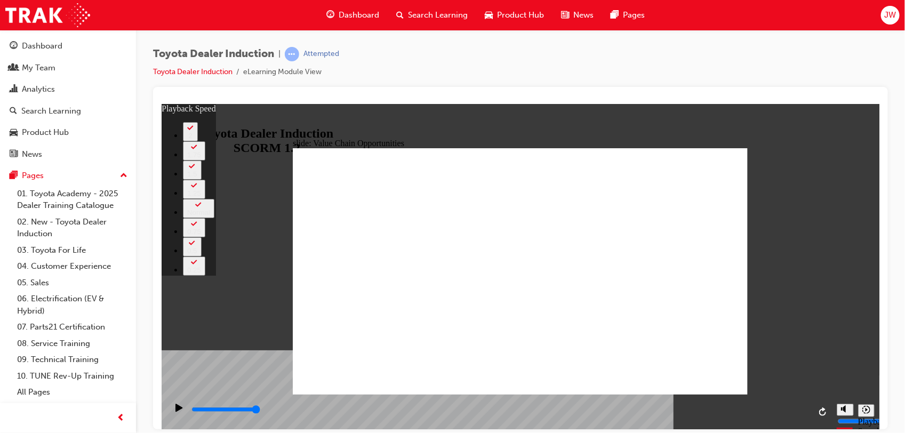
drag, startPoint x: 726, startPoint y: 149, endPoint x: 722, endPoint y: 155, distance: 6.5
type input "64"
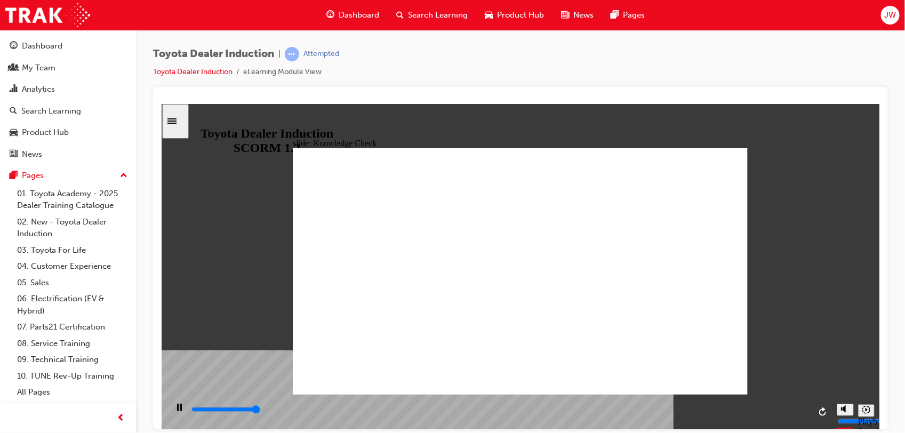
type input "5000"
radio input "true"
type input "5000"
radio input "true"
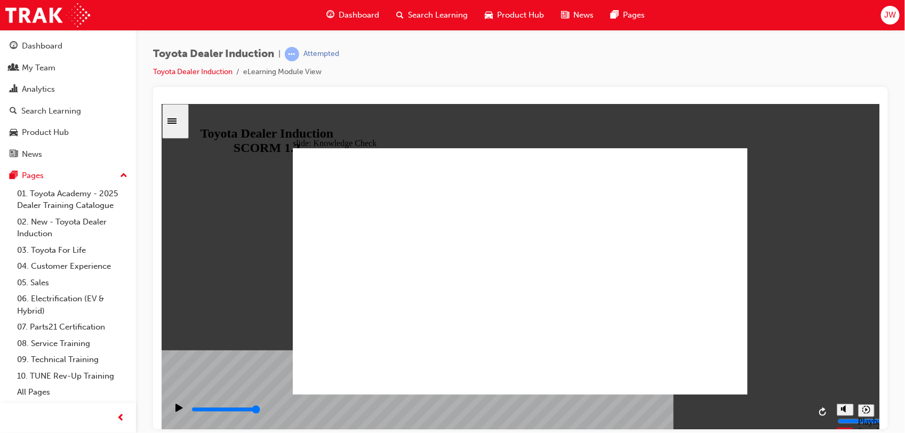
type input "3200"
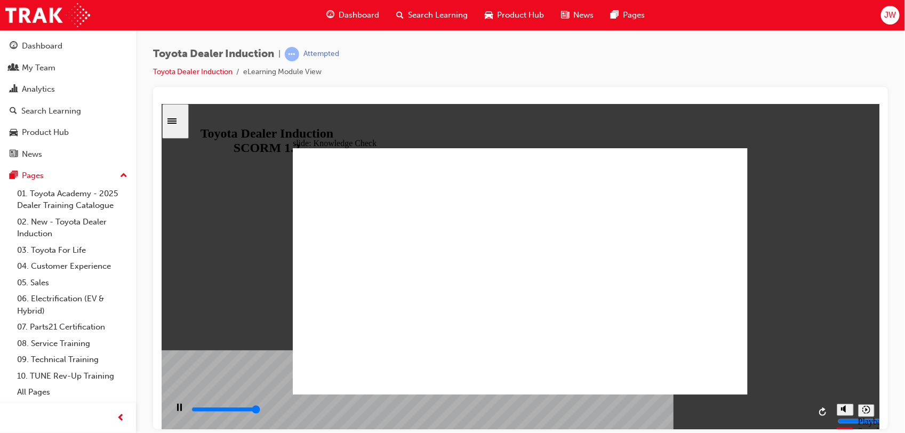
type input "5000"
type input "t"
type input "ti"
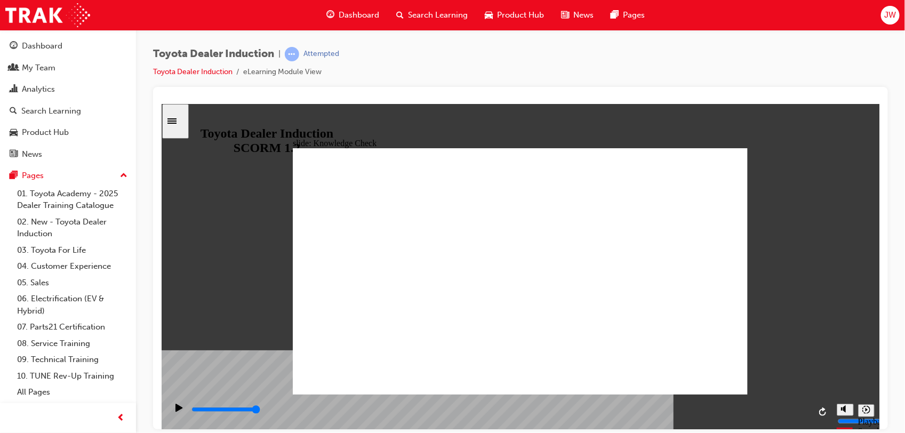
type input "tiy"
type input "tiyo"
type input "tiyot"
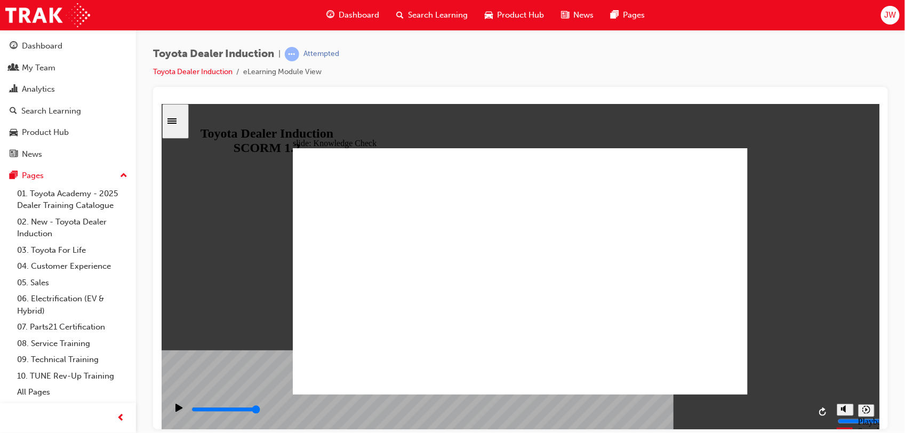
type input "tiyot"
type input "tiyota"
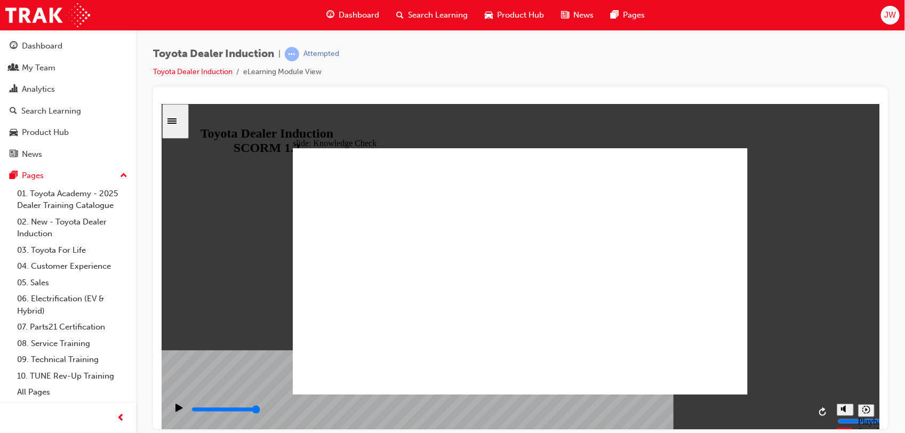
type input "tiyota e"
type input "tiyota en"
type input "tiyota eng"
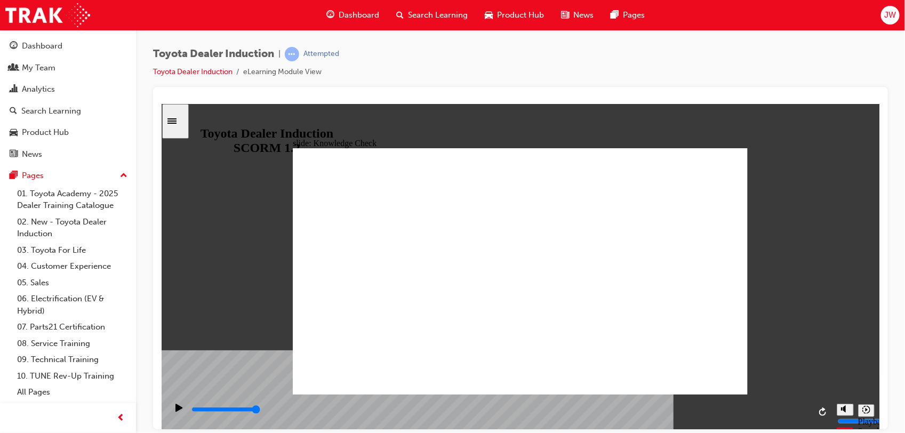
type input "tiyota eng"
type input "tiyota enga"
type input "tiyota engag"
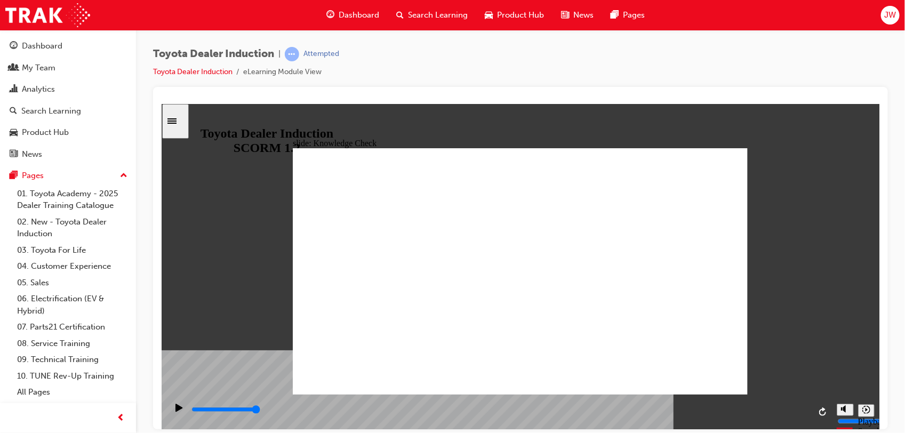
type input "tiyota engage"
type input "tiota engage"
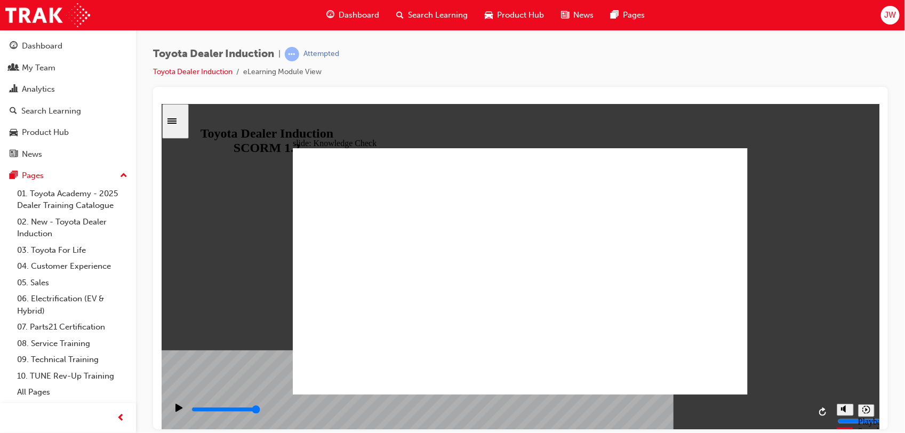
type input "tiota engage"
type input "tota engage"
type input "toota engage"
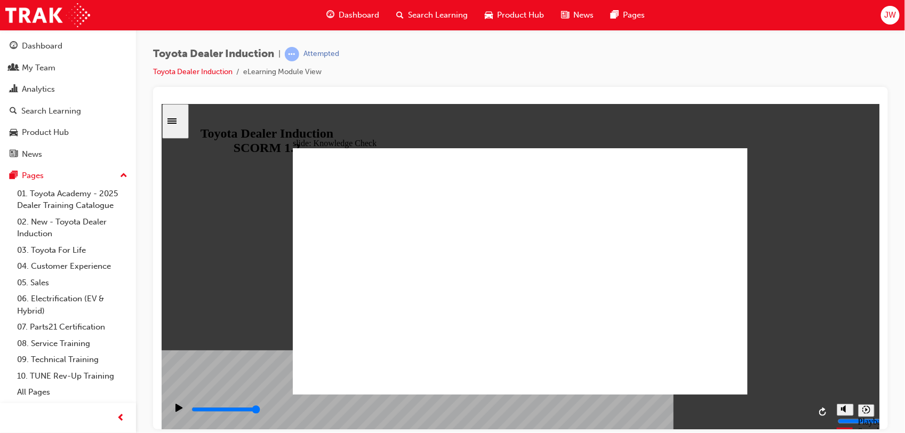
type input "toyota engage"
type input "toyoota engage"
type input "toyo\ota engage"
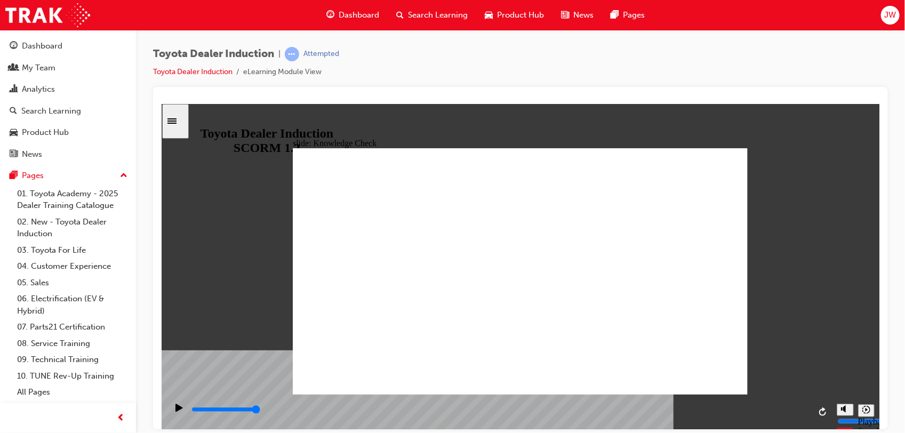
type input "toyo\ota engage"
type input "toyoota engage"
type input "toyota engage"
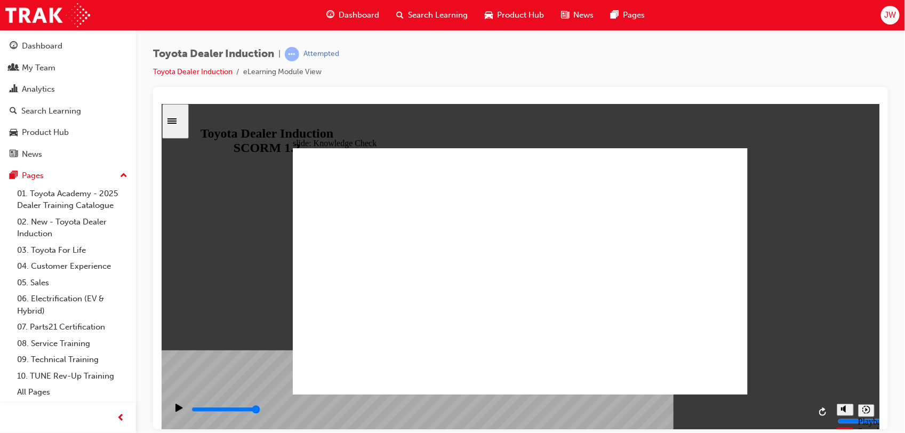
type input "toyota engage"
click at [179, 413] on div "Pause (Ctrl+Alt+P)" at bounding box center [179, 412] width 18 height 18
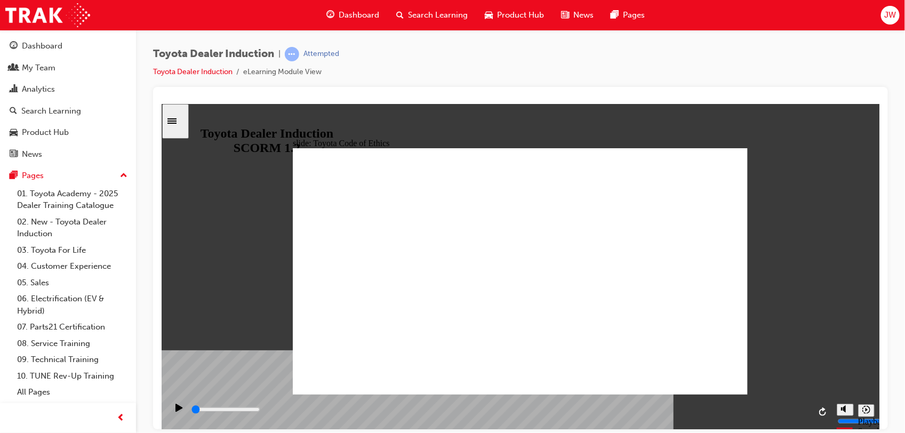
drag, startPoint x: 637, startPoint y: 407, endPoint x: 176, endPoint y: 428, distance: 461.2
click at [176, 428] on div "playback controls" at bounding box center [498, 411] width 664 height 35
click at [175, 408] on icon "Play (Ctrl+Alt+P)" at bounding box center [178, 407] width 7 height 8
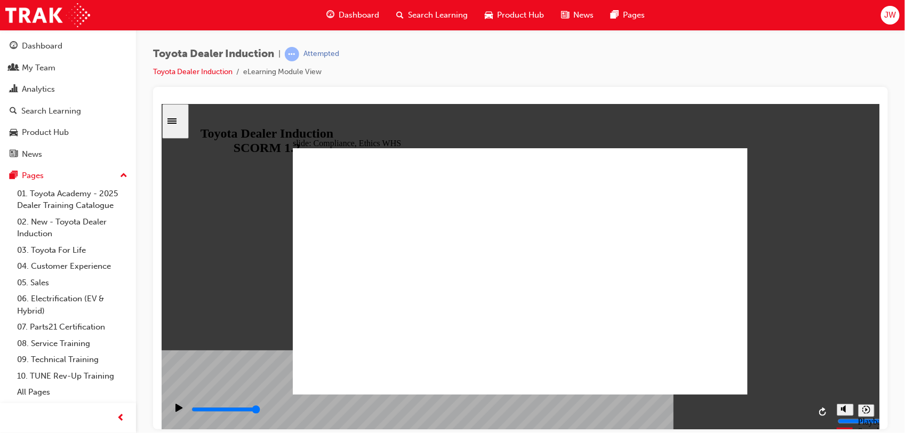
type input "8400"
checkbox input "true"
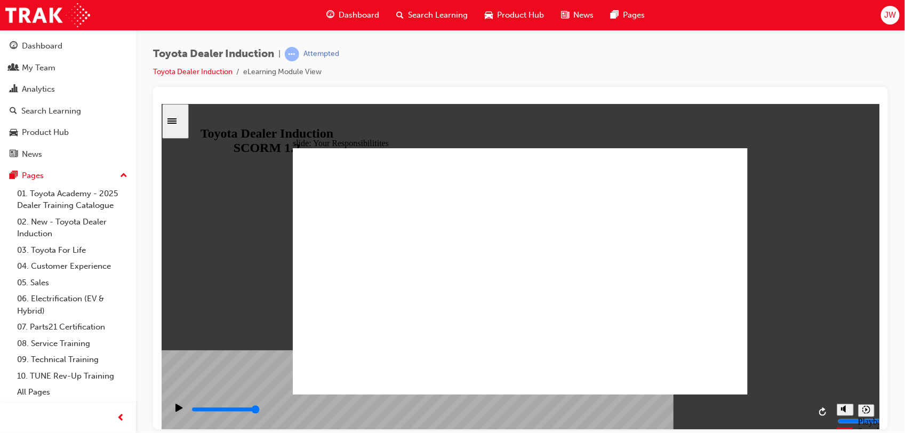
checkbox input "true"
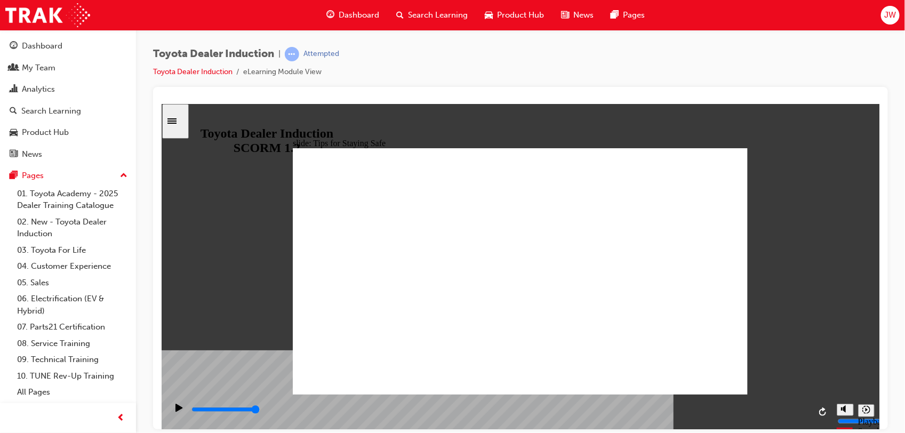
drag, startPoint x: 518, startPoint y: 346, endPoint x: 507, endPoint y: 343, distance: 11.4
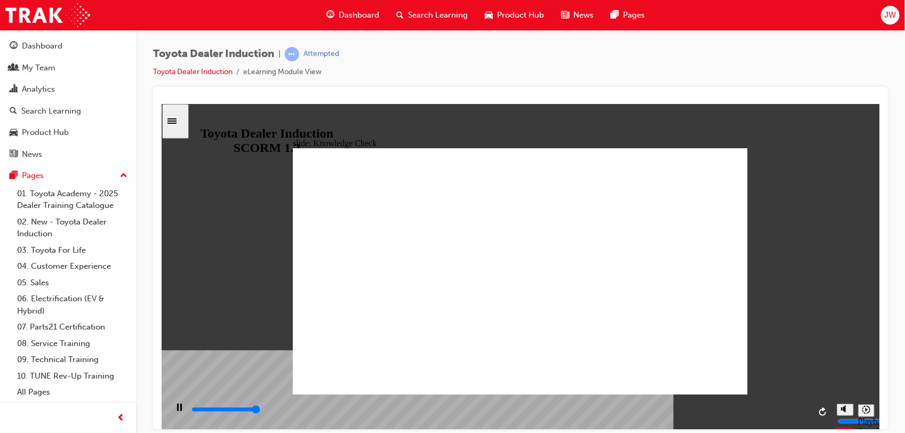
type input "5000"
checkbox input "true"
type input "5000"
radio input "true"
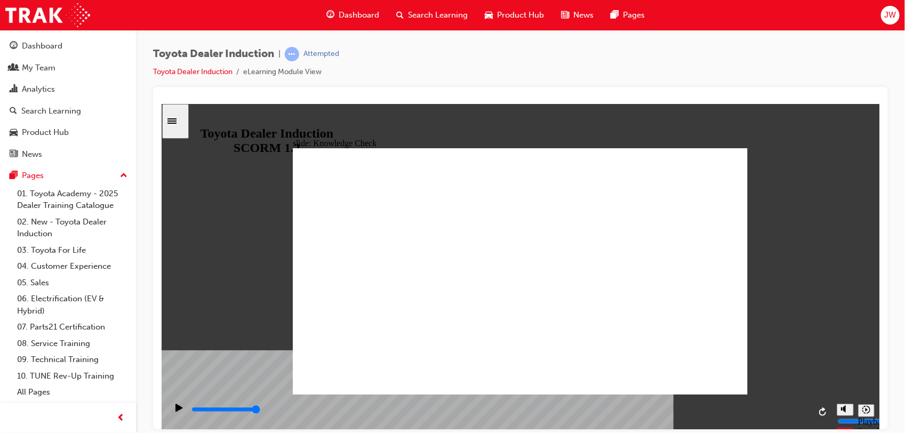
type input "5000"
checkbox input "true"
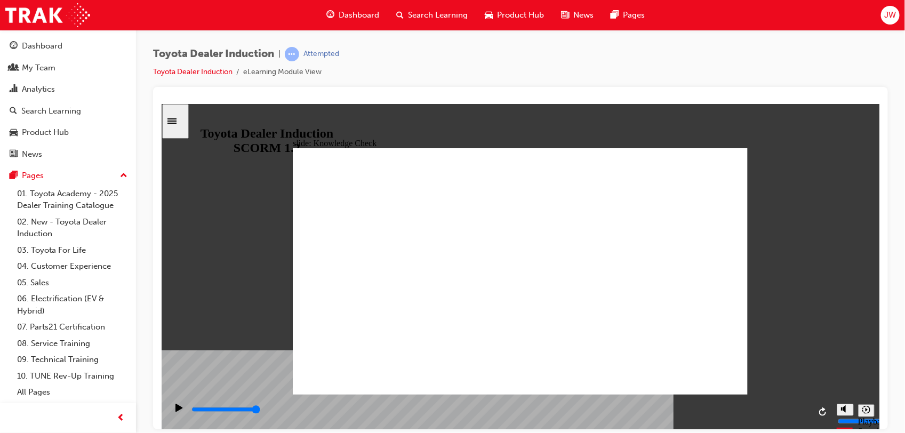
type input "5000"
checkbox input "true"
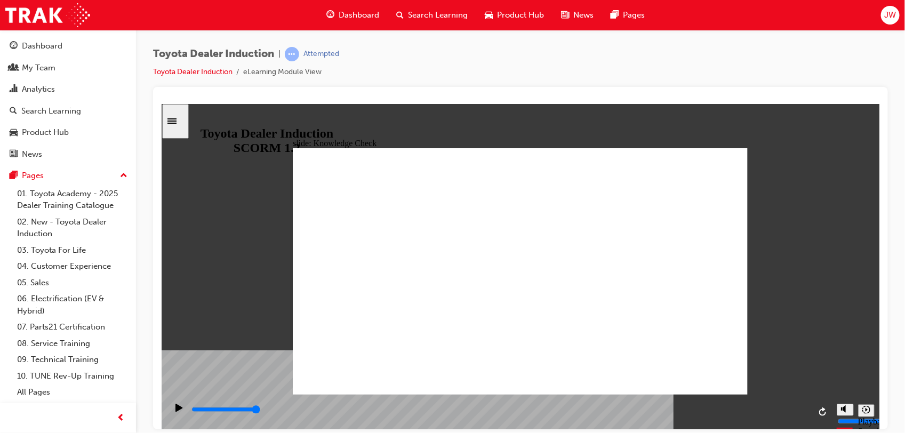
checkbox input "true"
type input "9900"
click at [59, 254] on link "03. Toyota For Life" at bounding box center [72, 250] width 119 height 17
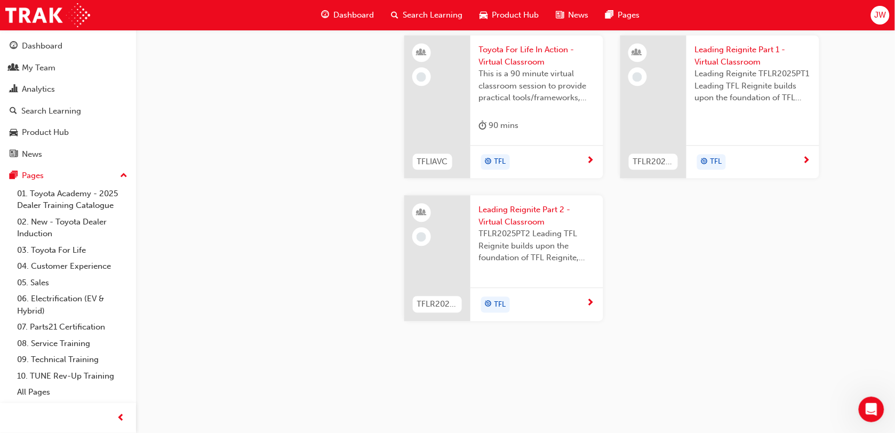
scroll to position [1000, 0]
click at [541, 104] on span "This is a 90 minute virtual classroom session to provide practical tools/framew…" at bounding box center [537, 86] width 116 height 36
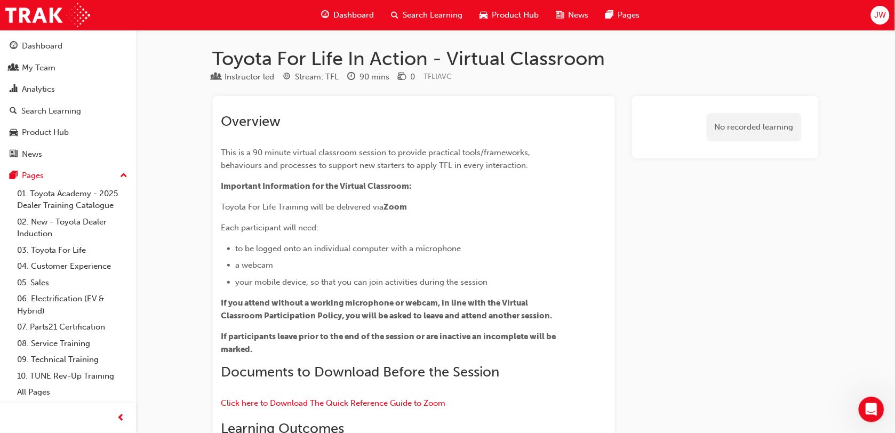
drag, startPoint x: 595, startPoint y: 304, endPoint x: 730, endPoint y: 340, distance: 140.6
drag, startPoint x: 730, startPoint y: 340, endPoint x: 666, endPoint y: 222, distance: 134.1
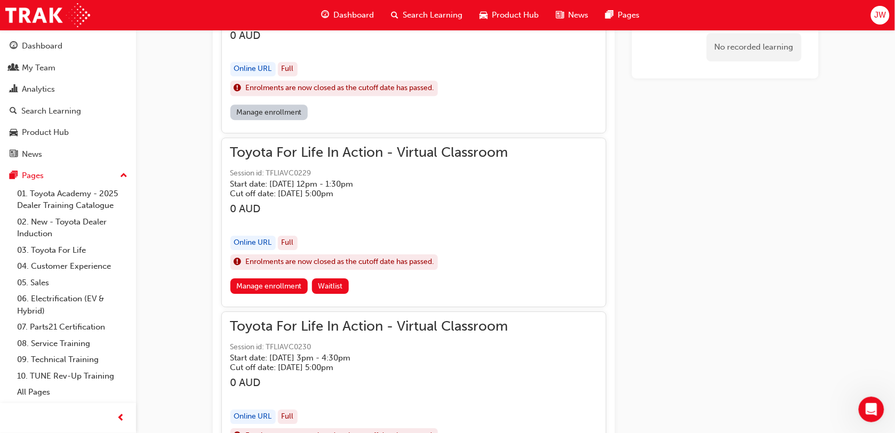
scroll to position [866, 0]
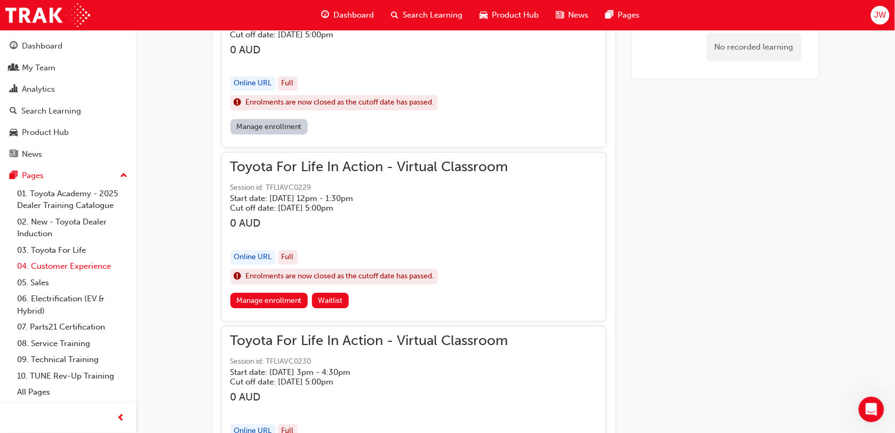
click at [76, 265] on link "04. Customer Experience" at bounding box center [72, 266] width 119 height 17
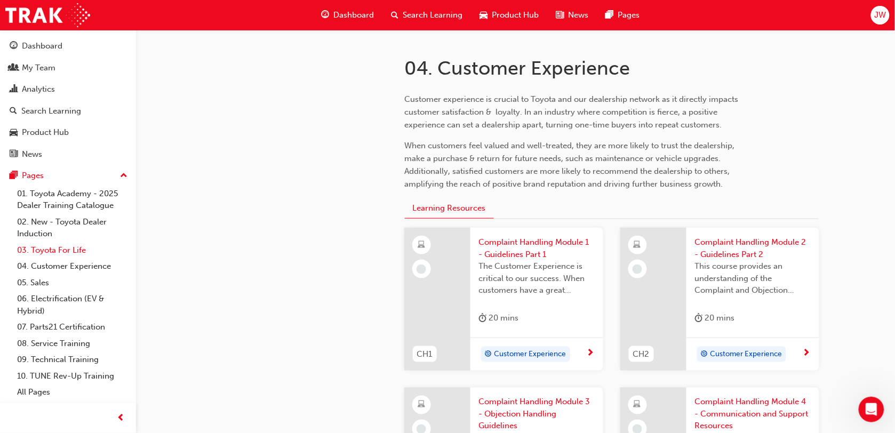
scroll to position [200, 0]
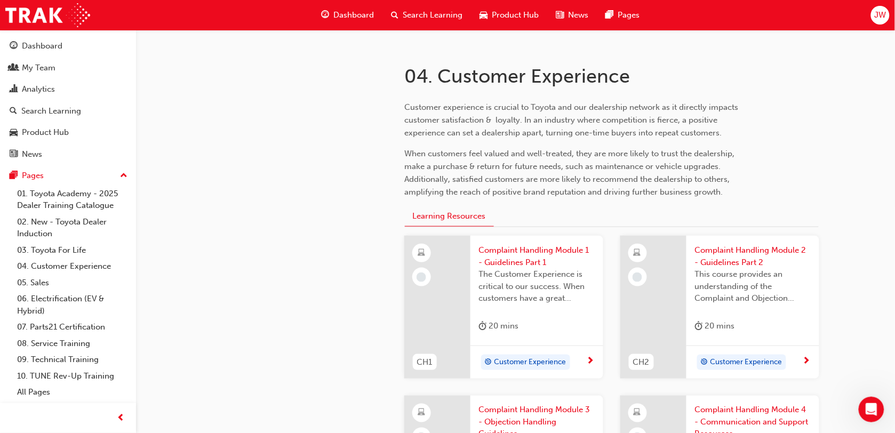
click at [585, 360] on div "Customer Experience" at bounding box center [533, 363] width 108 height 16
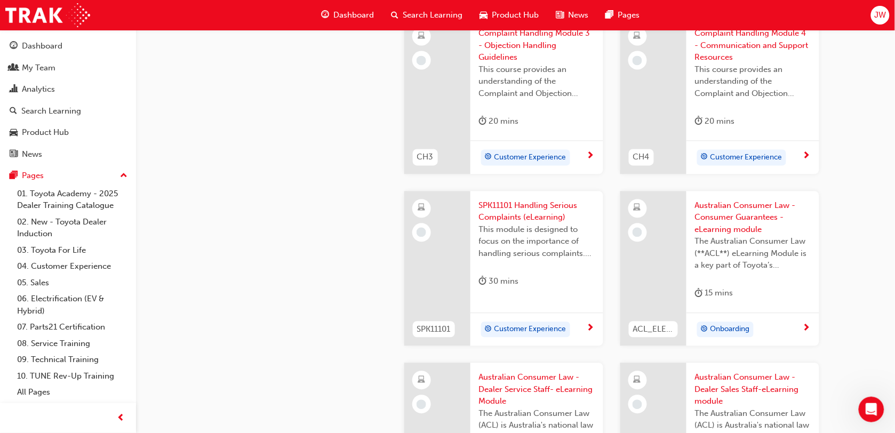
scroll to position [600, 0]
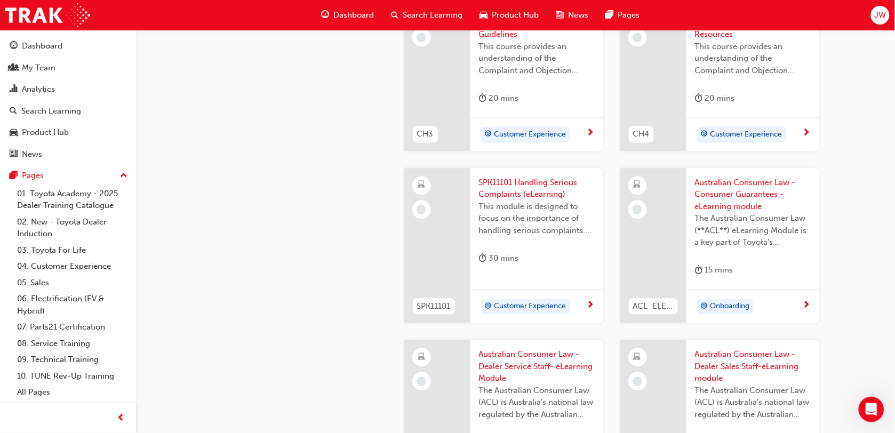
click at [747, 192] on span "Australian Consumer Law - Consumer Guarantees - eLearning module" at bounding box center [753, 194] width 116 height 36
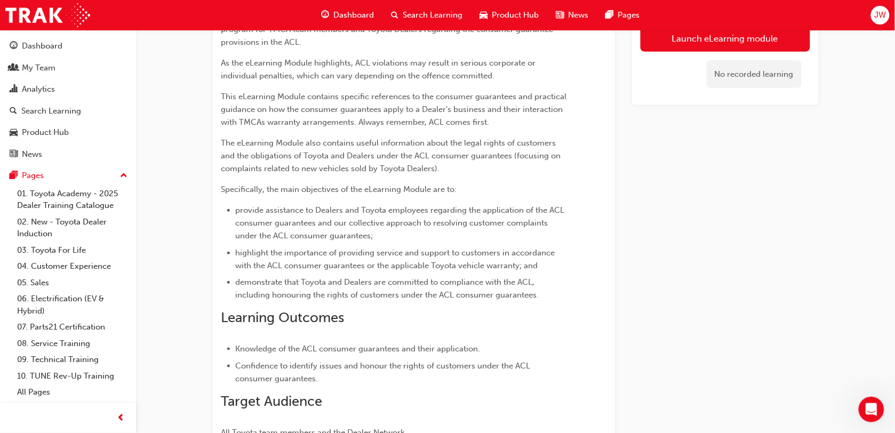
scroll to position [117, 0]
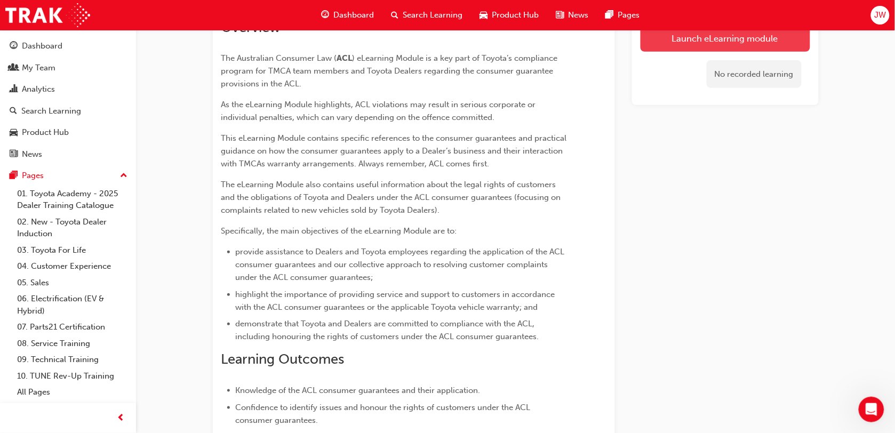
click at [730, 35] on link "Launch eLearning module" at bounding box center [725, 38] width 170 height 27
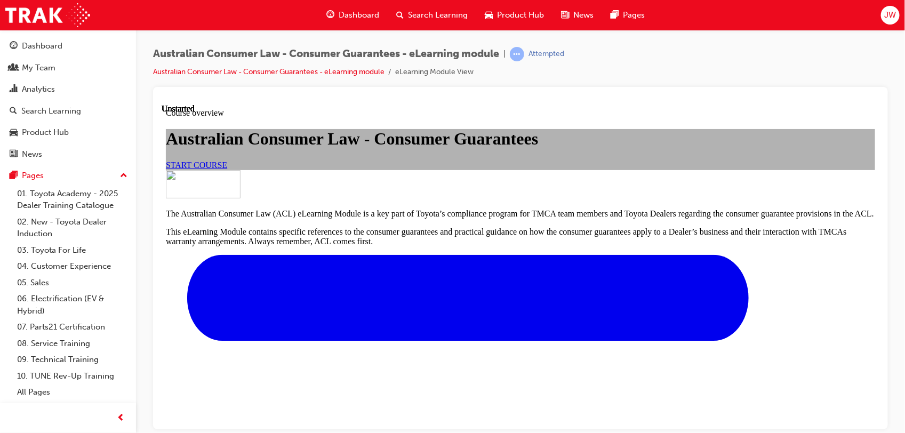
click at [227, 169] on span "START COURSE" at bounding box center [195, 164] width 61 height 9
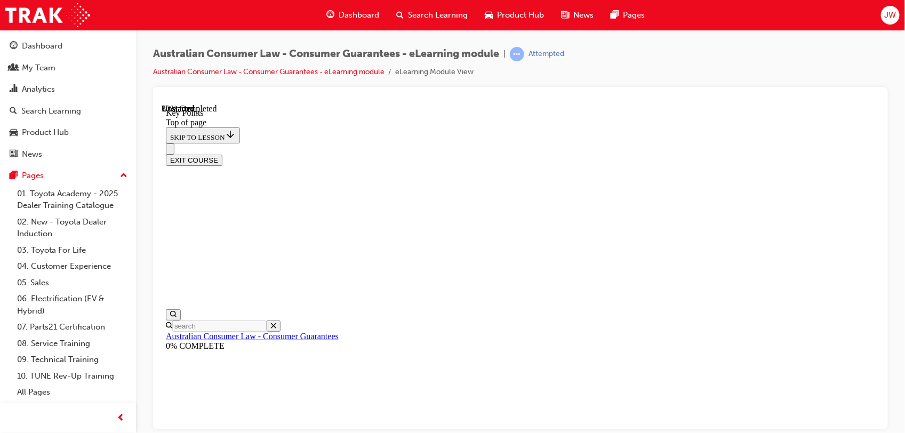
scroll to position [255, 0]
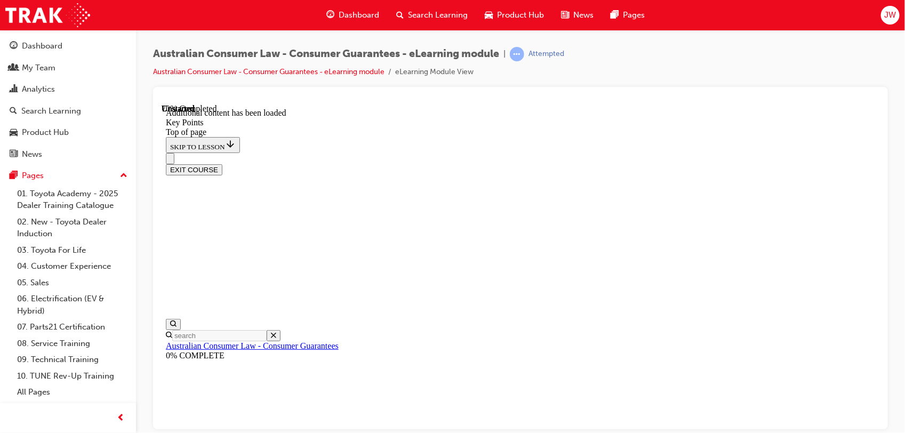
scroll to position [200, 0]
click at [68, 200] on link "01. Toyota Academy - 2025 Dealer Training Catalogue" at bounding box center [72, 200] width 119 height 28
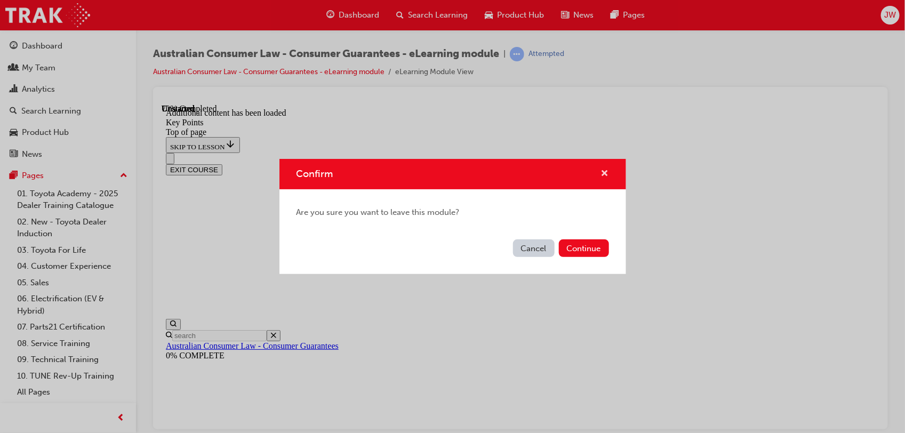
click at [603, 175] on span "cross-icon" at bounding box center [605, 175] width 8 height 10
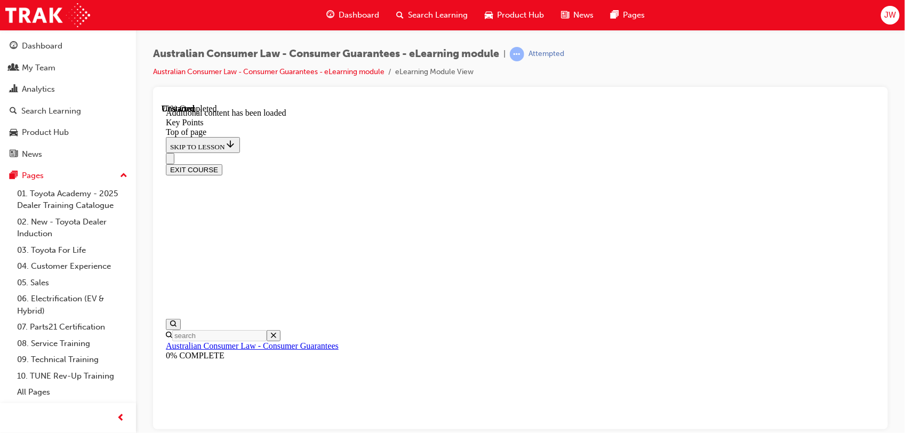
scroll to position [1400, 0]
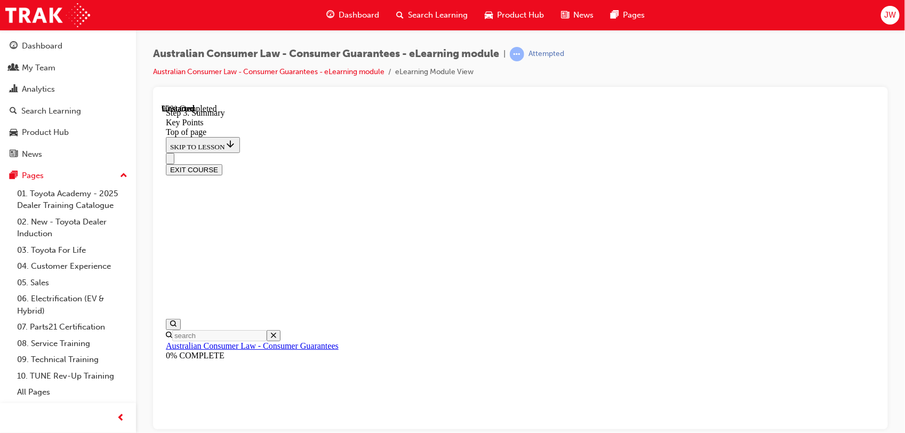
scroll to position [1763, 0]
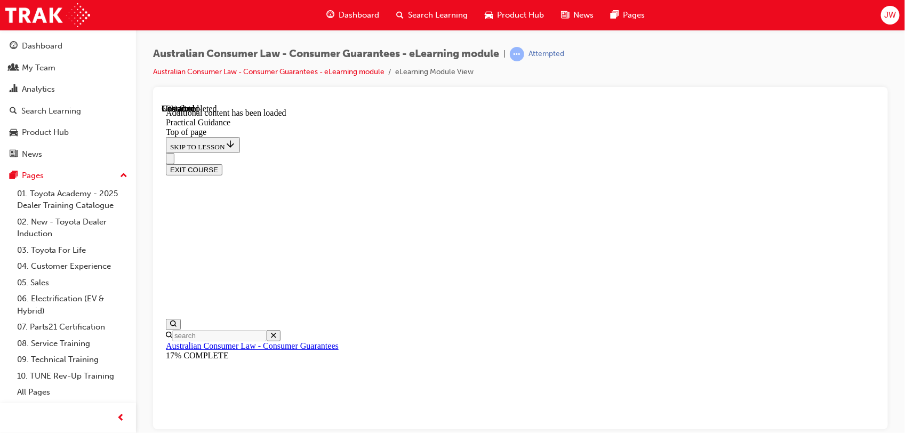
scroll to position [1632, 0]
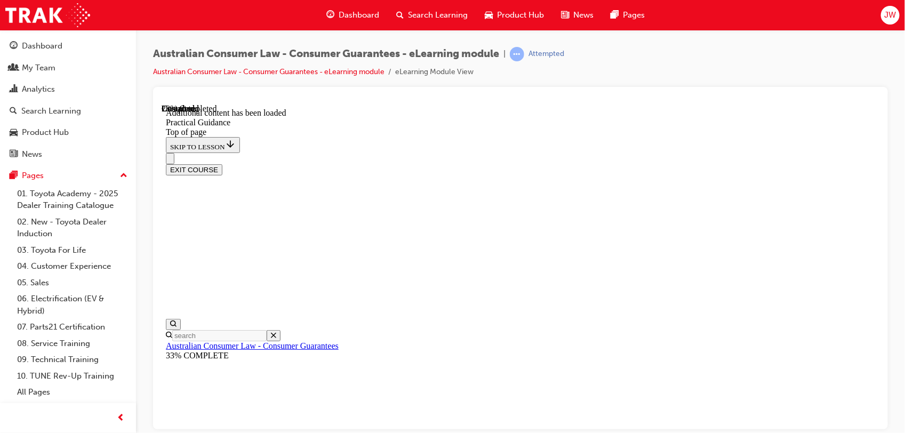
scroll to position [2810, 0]
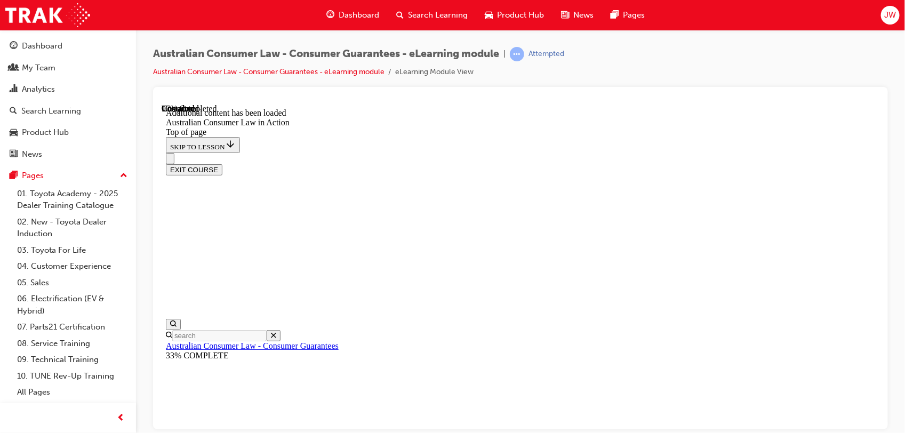
scroll to position [2188, 0]
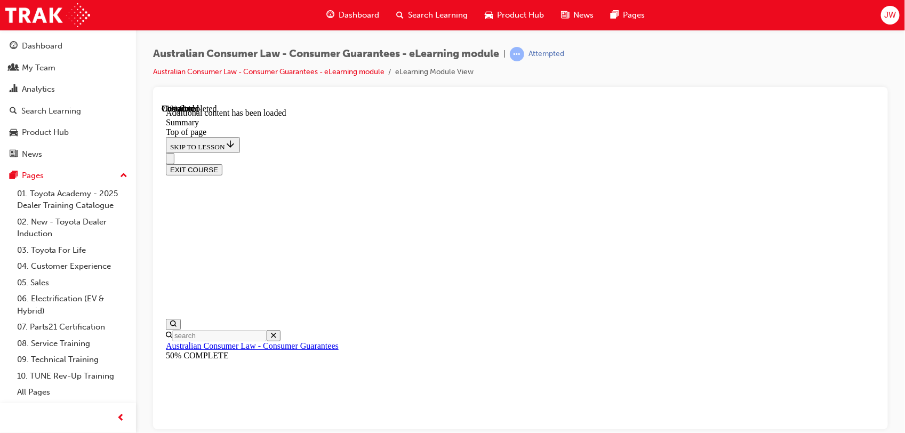
drag, startPoint x: 451, startPoint y: 310, endPoint x: 468, endPoint y: 335, distance: 30.0
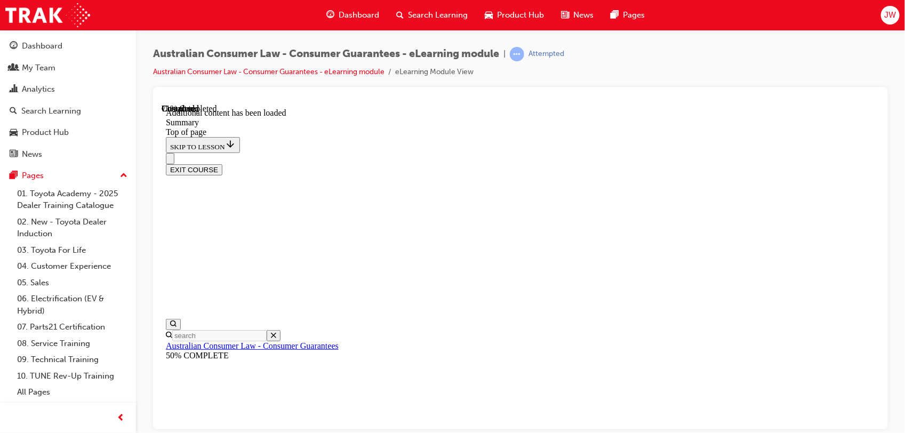
drag, startPoint x: 726, startPoint y: 325, endPoint x: 722, endPoint y: 330, distance: 6.4
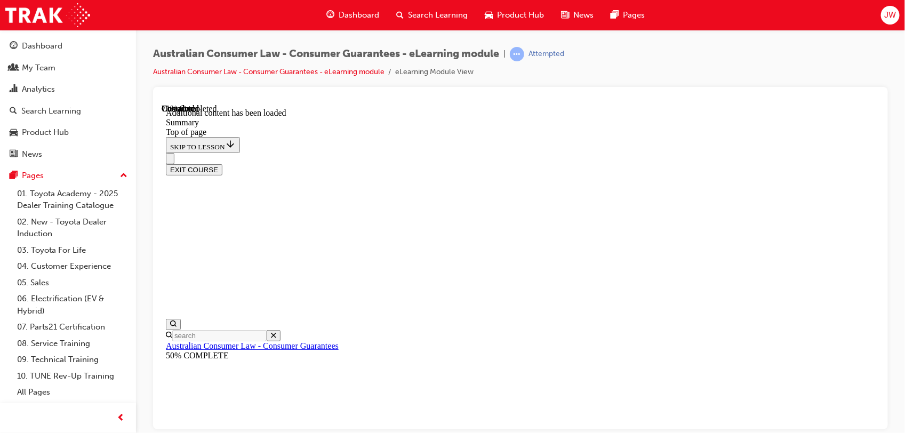
scroll to position [48, 0]
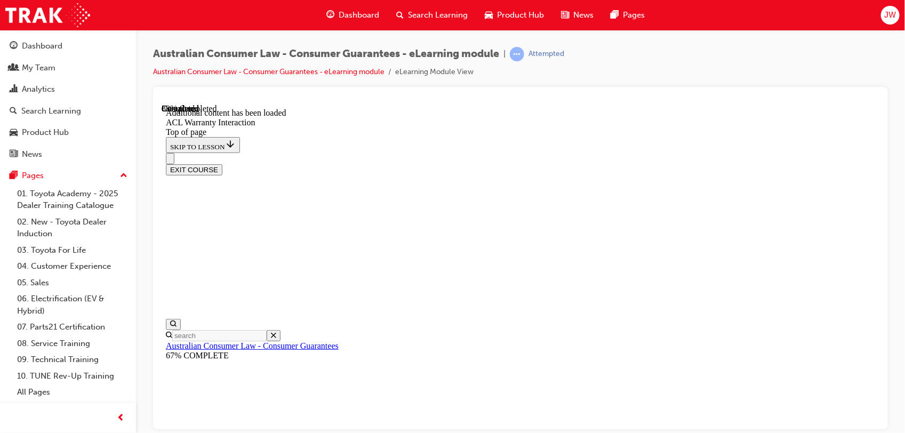
scroll to position [1270, 0]
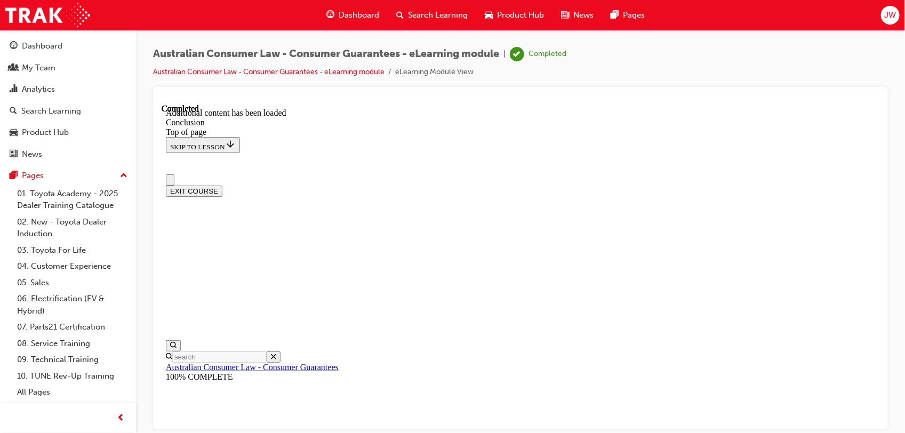
scroll to position [135, 0]
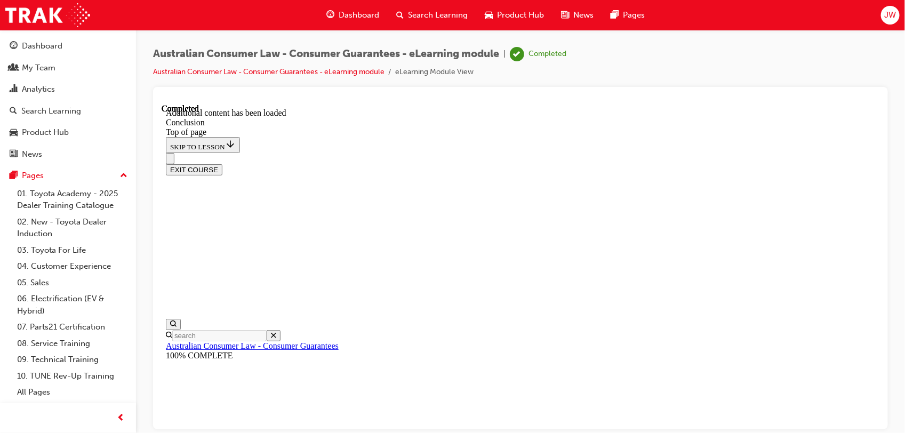
click at [222, 164] on button "EXIT COURSE" at bounding box center [193, 169] width 57 height 11
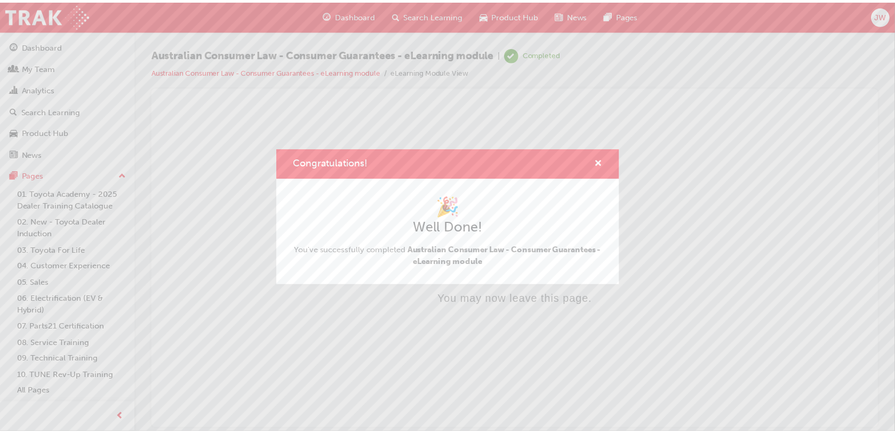
scroll to position [0, 0]
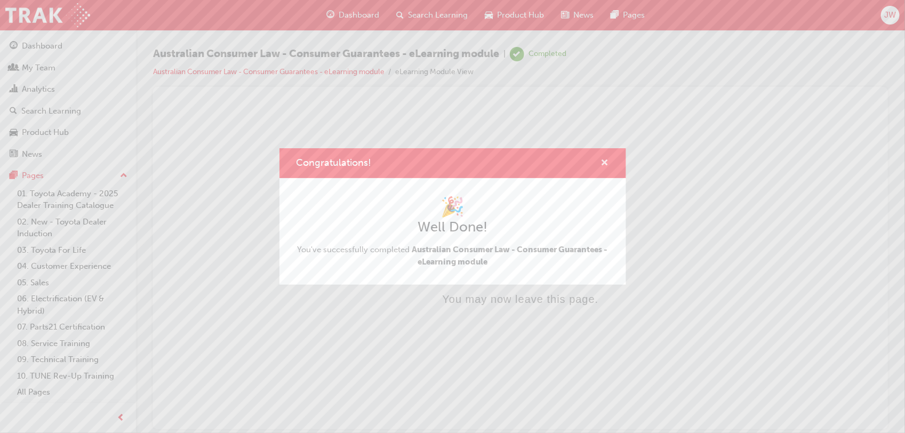
click at [603, 161] on span "cross-icon" at bounding box center [605, 164] width 8 height 10
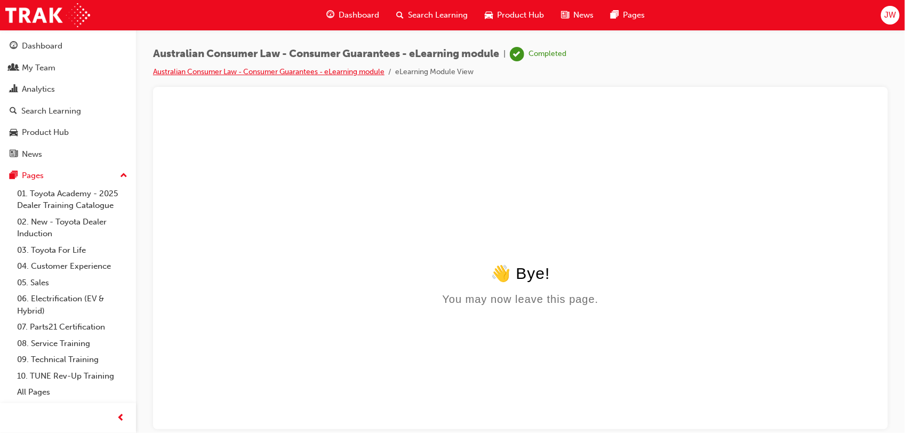
click at [283, 68] on link "Australian Consumer Law - Consumer Guarantees - eLearning module" at bounding box center [268, 71] width 231 height 9
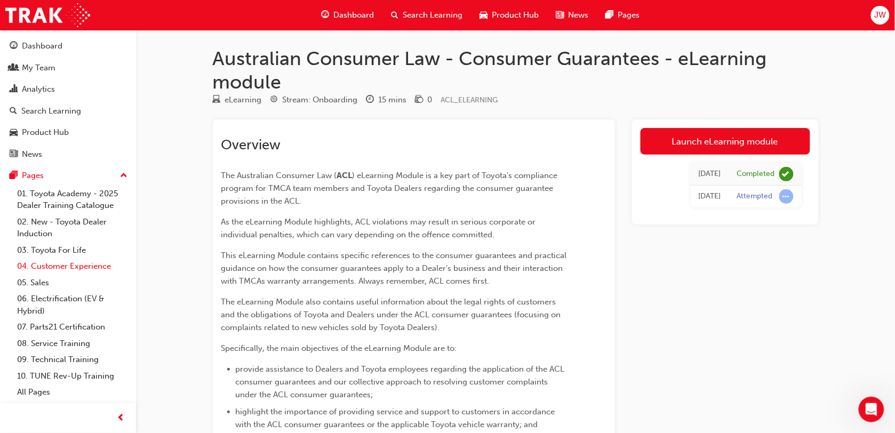
click at [56, 264] on link "04. Customer Experience" at bounding box center [72, 266] width 119 height 17
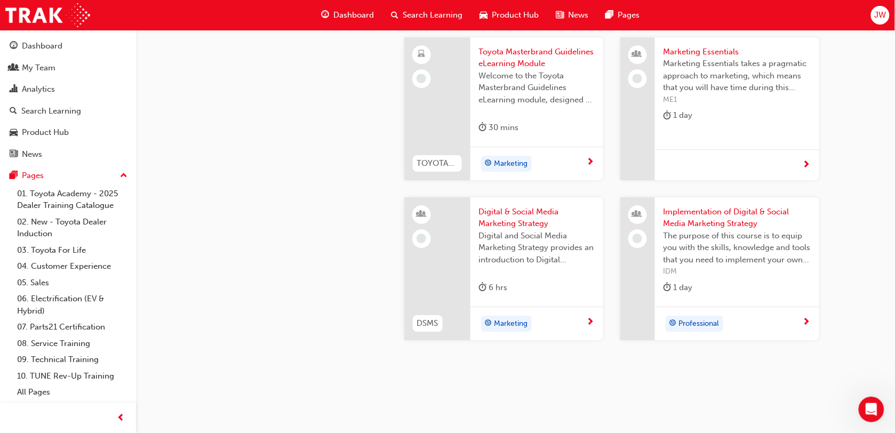
scroll to position [2094, 0]
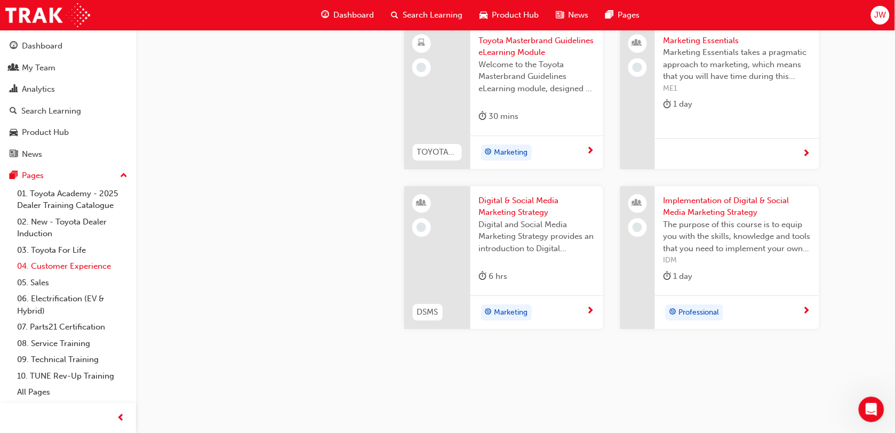
click at [92, 266] on link "04. Customer Experience" at bounding box center [72, 266] width 119 height 17
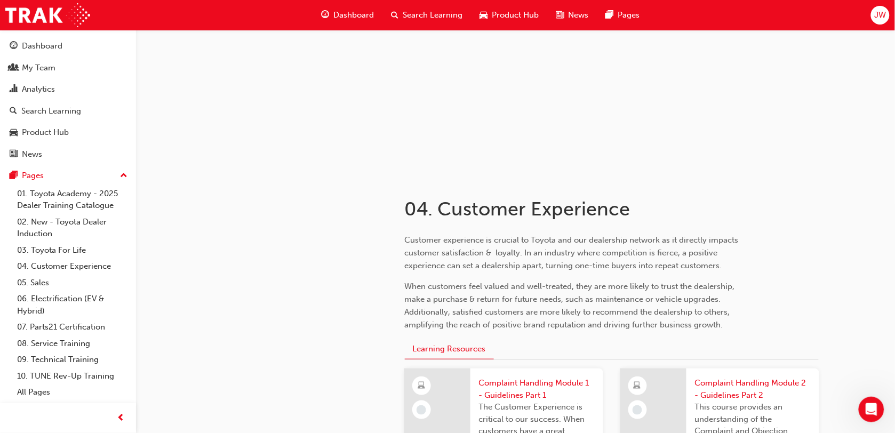
scroll to position [0, 0]
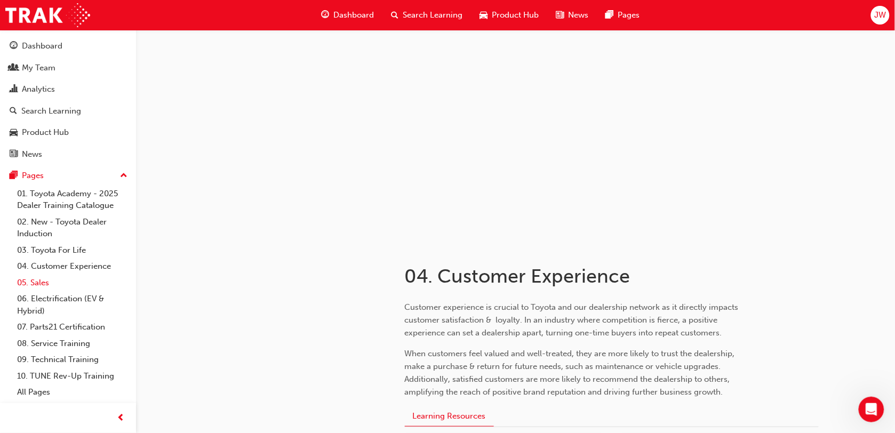
click at [37, 279] on link "05. Sales" at bounding box center [72, 283] width 119 height 17
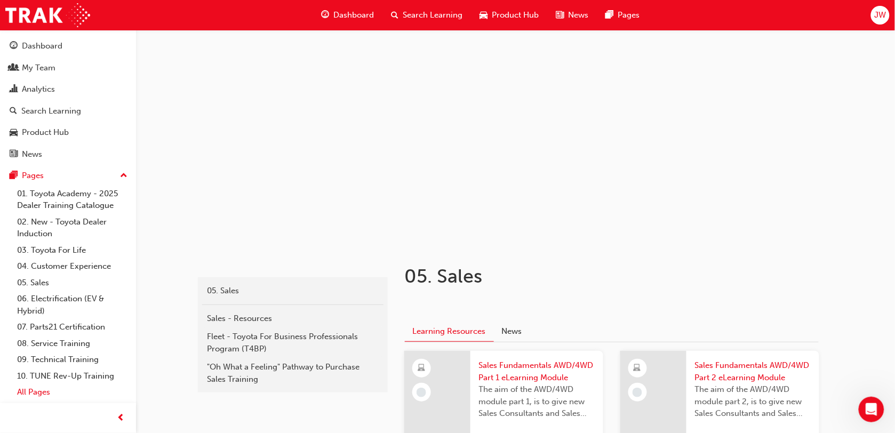
click at [29, 391] on link "All Pages" at bounding box center [72, 392] width 119 height 17
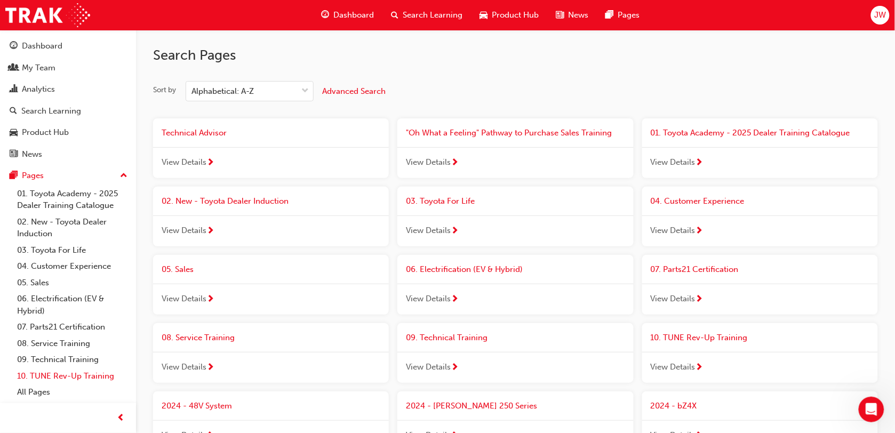
click at [79, 374] on link "10. TUNE Rev-Up Training" at bounding box center [72, 376] width 119 height 17
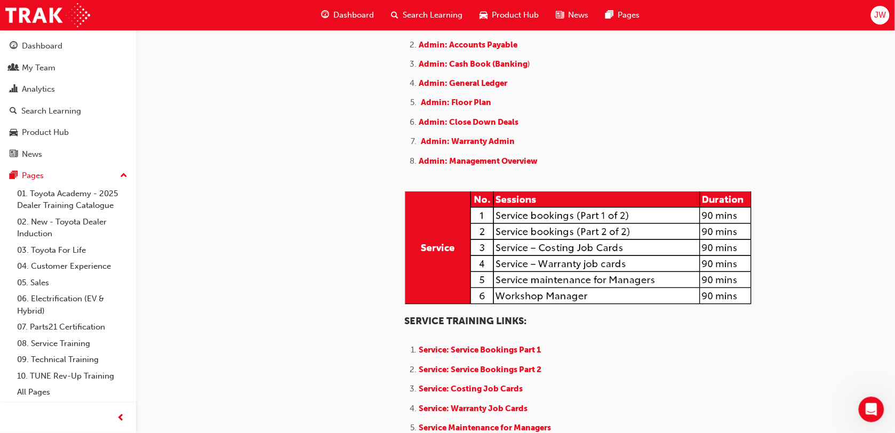
scroll to position [533, 0]
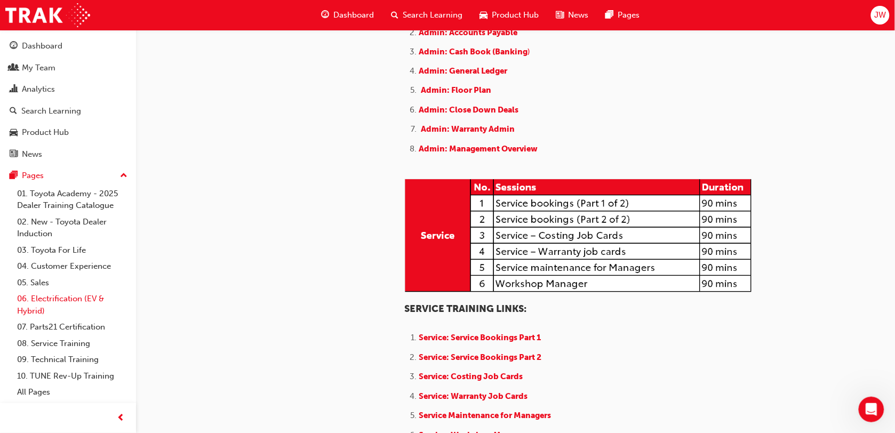
click at [68, 304] on link "06. Electrification (EV & Hybrid)" at bounding box center [72, 305] width 119 height 28
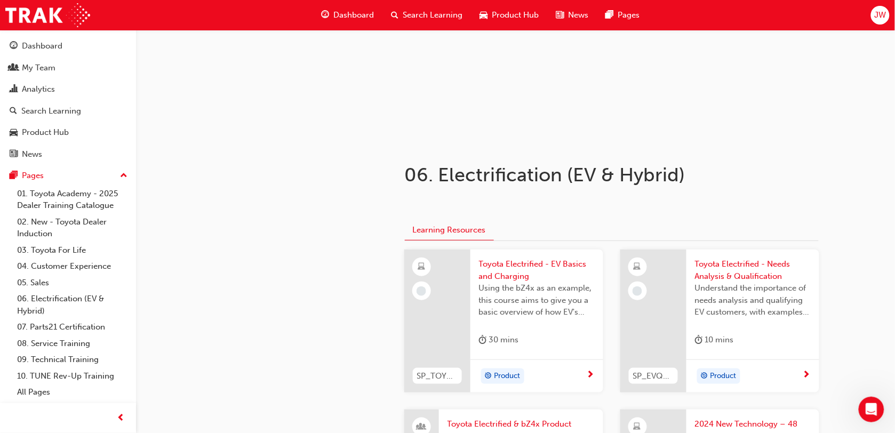
scroll to position [133, 0]
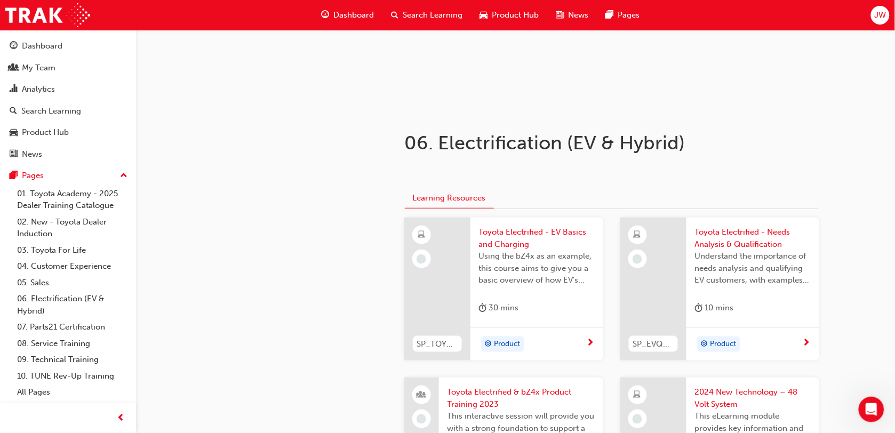
click at [582, 341] on div "Product" at bounding box center [533, 344] width 108 height 16
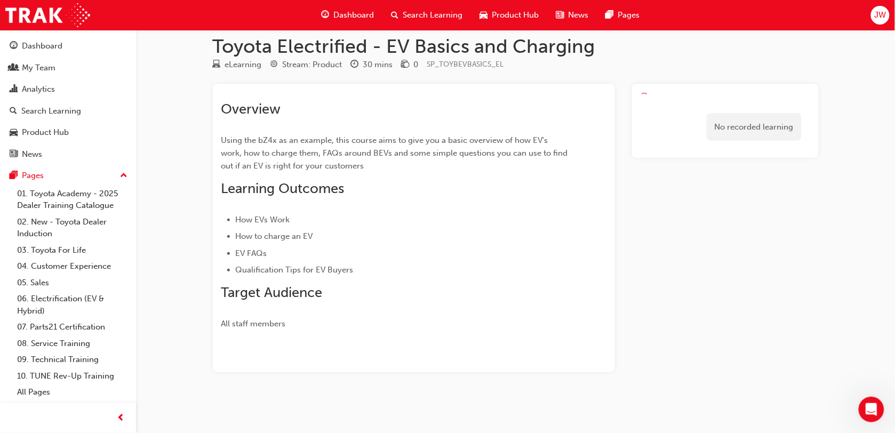
scroll to position [12, 0]
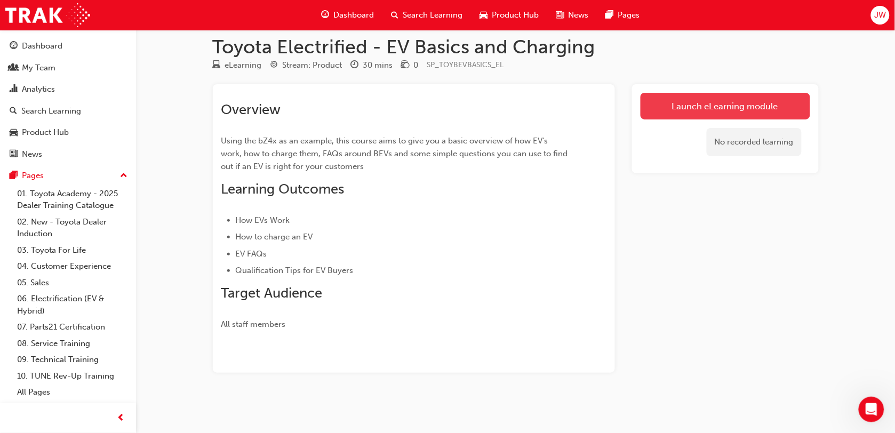
click at [760, 101] on link "Launch eLearning module" at bounding box center [725, 106] width 170 height 27
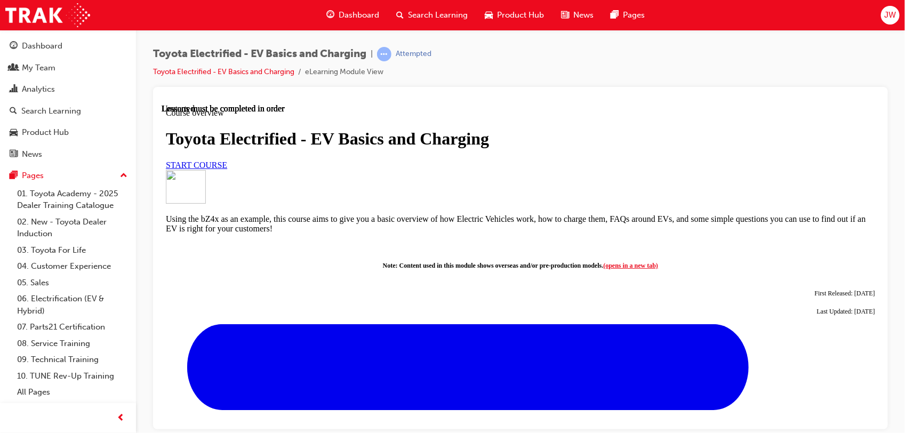
click at [227, 169] on span "START COURSE" at bounding box center [195, 164] width 61 height 9
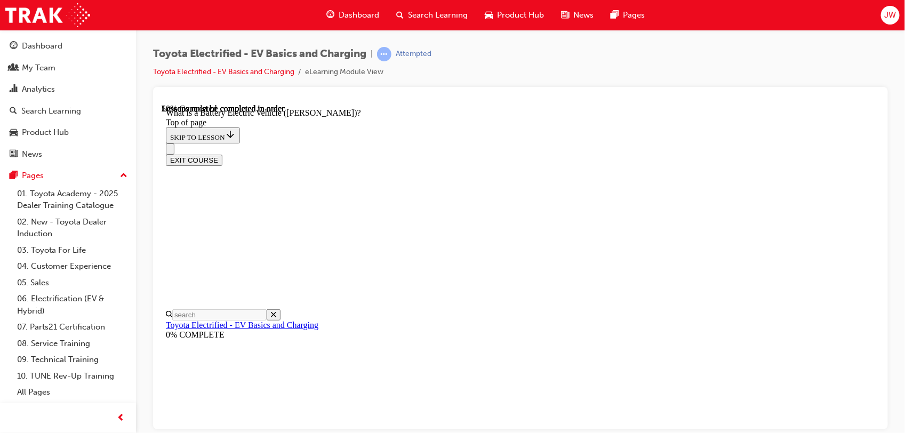
scroll to position [924, 0]
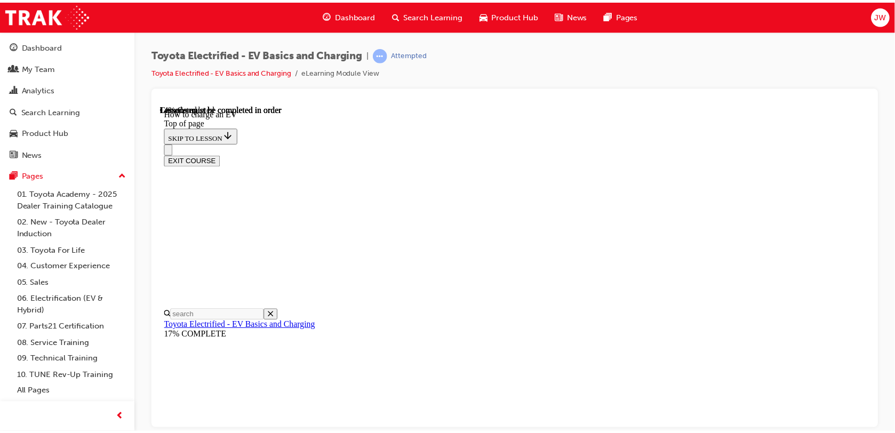
scroll to position [114, 0]
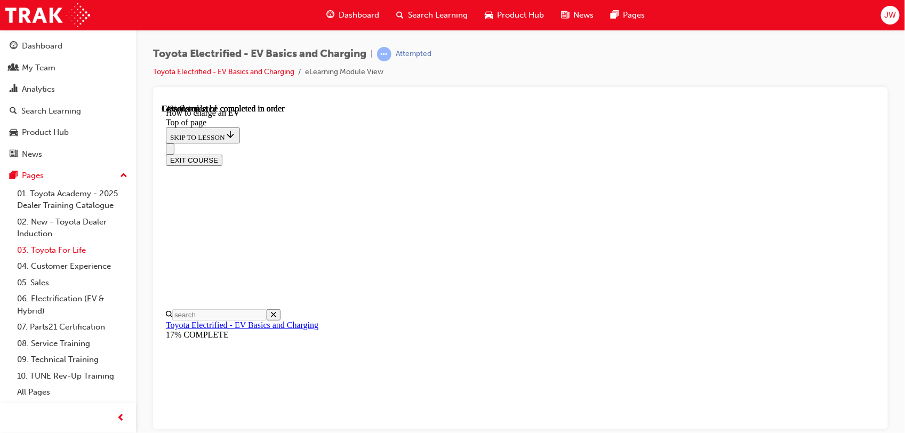
click at [67, 248] on link "03. Toyota For Life" at bounding box center [72, 250] width 119 height 17
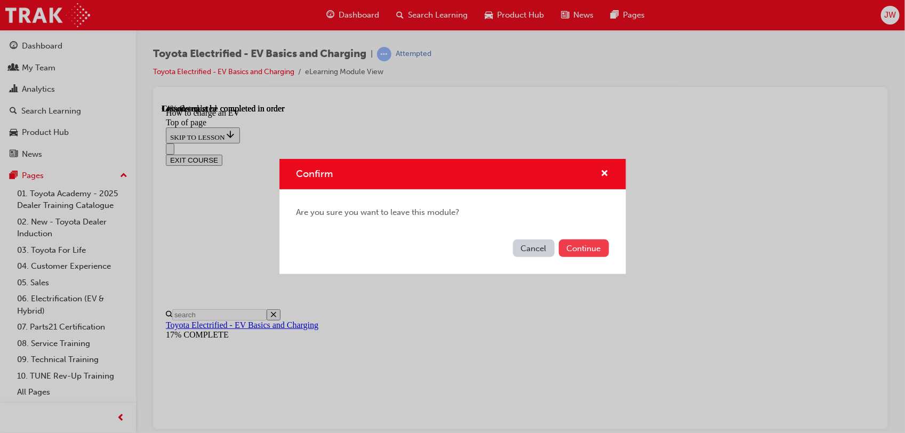
click at [596, 243] on button "Continue" at bounding box center [584, 248] width 50 height 18
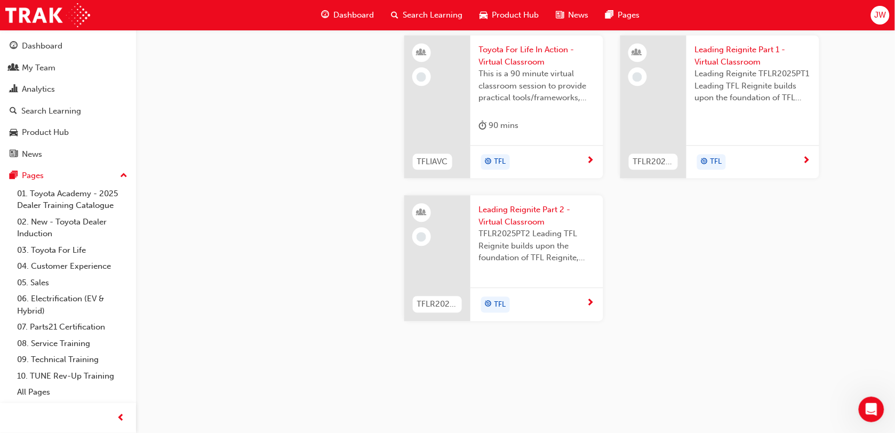
scroll to position [1133, 0]
click at [592, 166] on span "next-icon" at bounding box center [591, 161] width 8 height 10
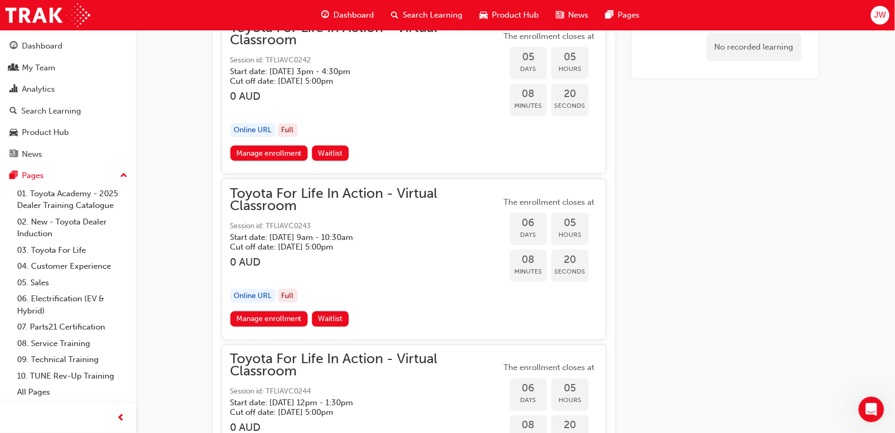
scroll to position [2711, 0]
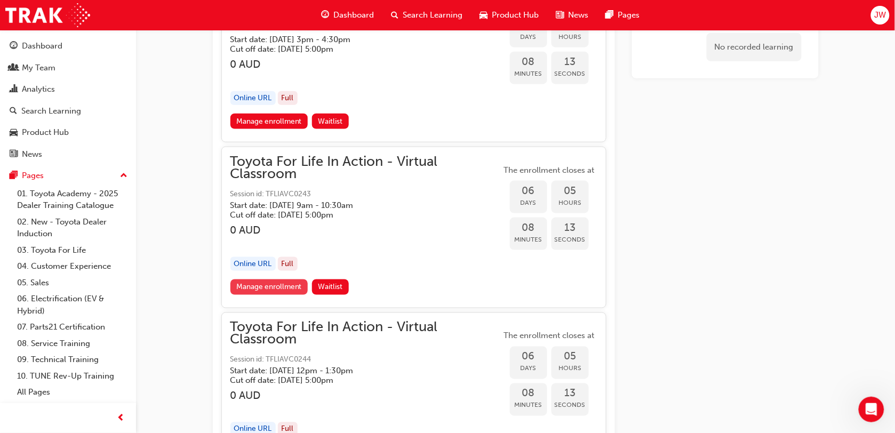
click at [255, 279] on link "Manage enrollment" at bounding box center [269, 286] width 78 height 15
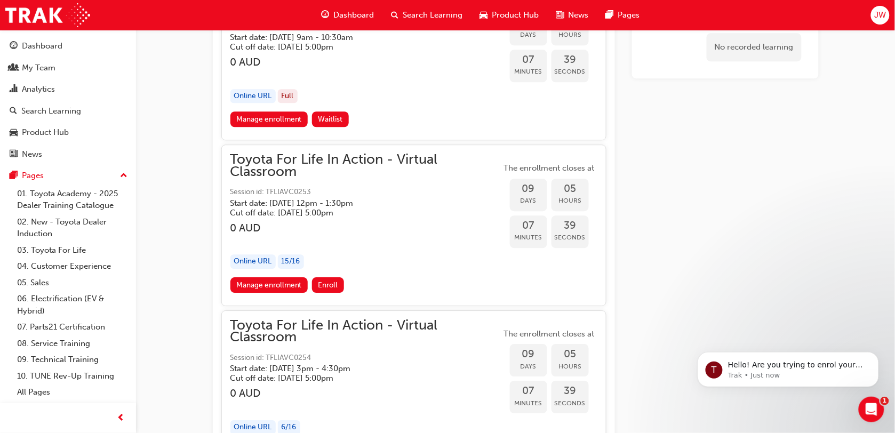
scroll to position [4377, 0]
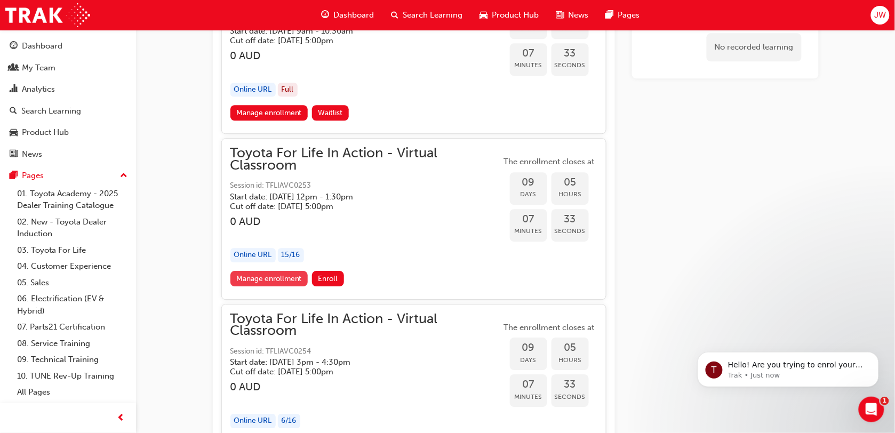
click at [252, 273] on link "Manage enrollment" at bounding box center [269, 278] width 78 height 15
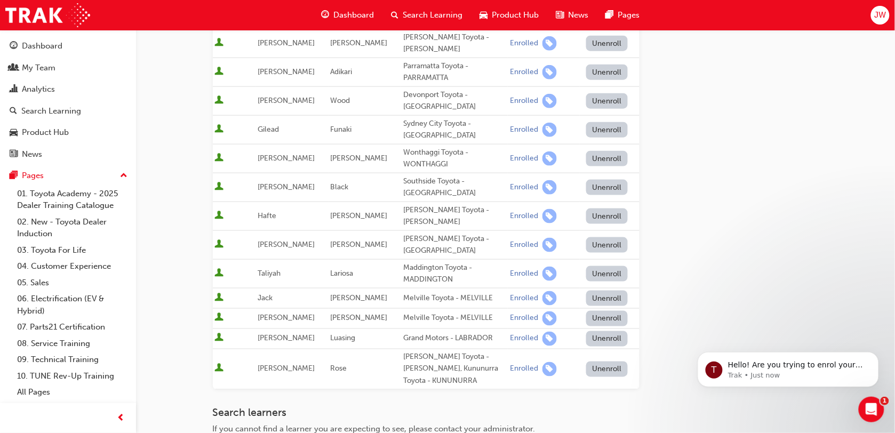
scroll to position [324, 0]
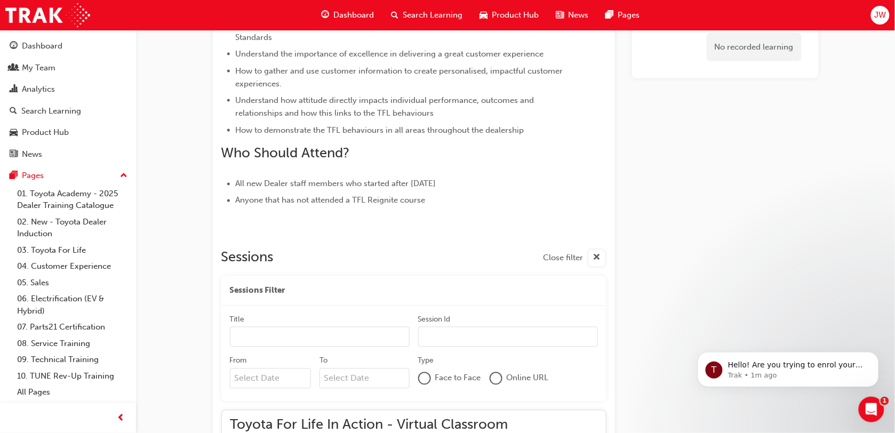
scroll to position [467, 0]
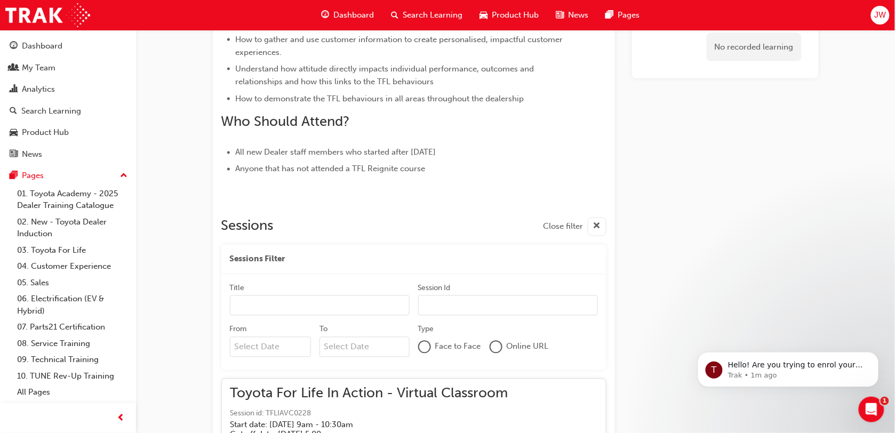
click at [356, 308] on input "Title" at bounding box center [320, 305] width 180 height 20
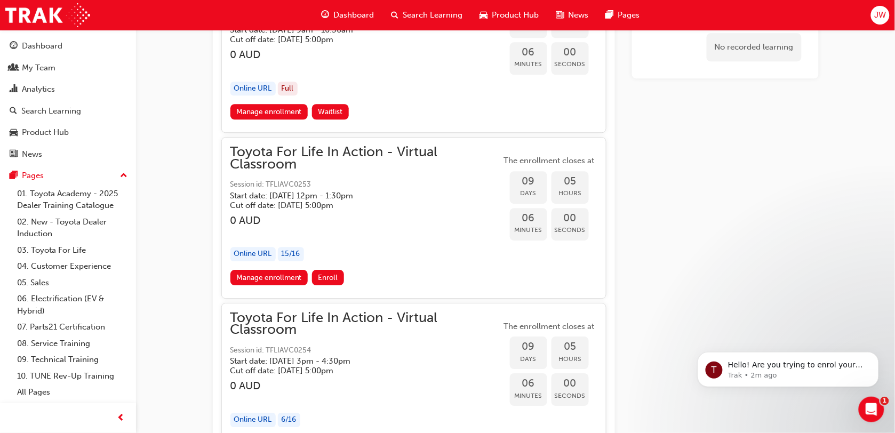
scroll to position [4399, 0]
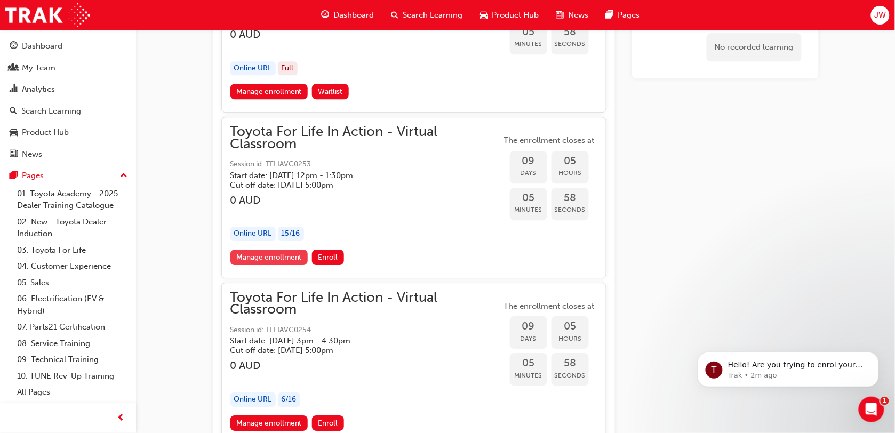
click at [266, 251] on link "Manage enrollment" at bounding box center [269, 257] width 78 height 15
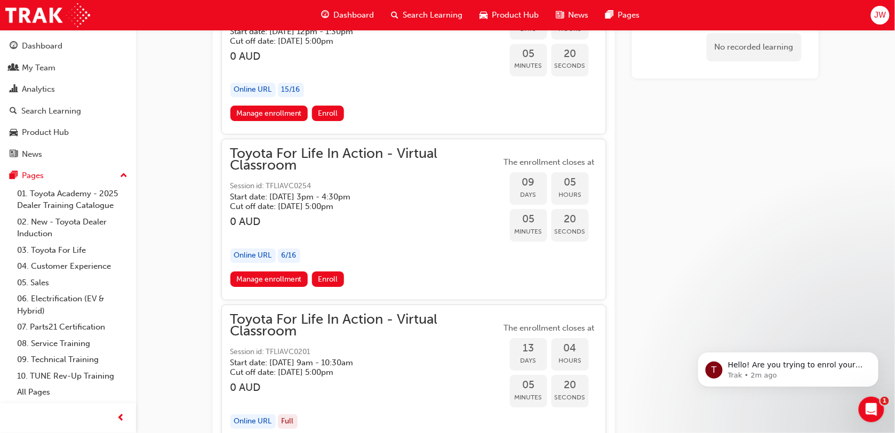
scroll to position [4532, 0]
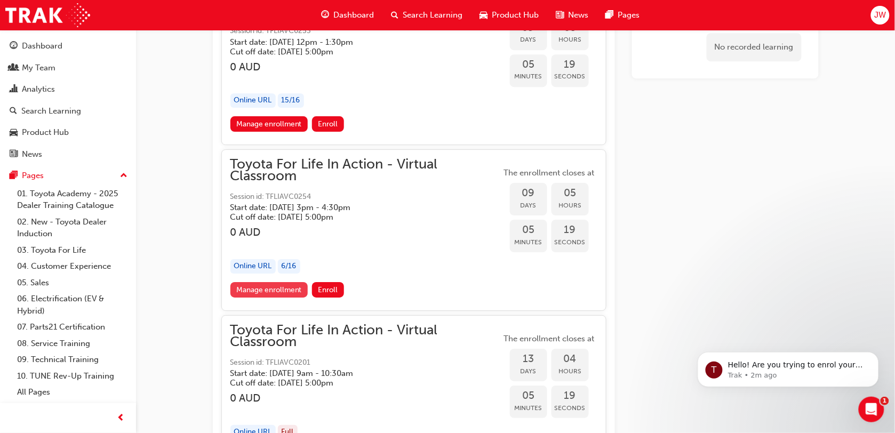
click at [298, 283] on link "Manage enrollment" at bounding box center [269, 289] width 78 height 15
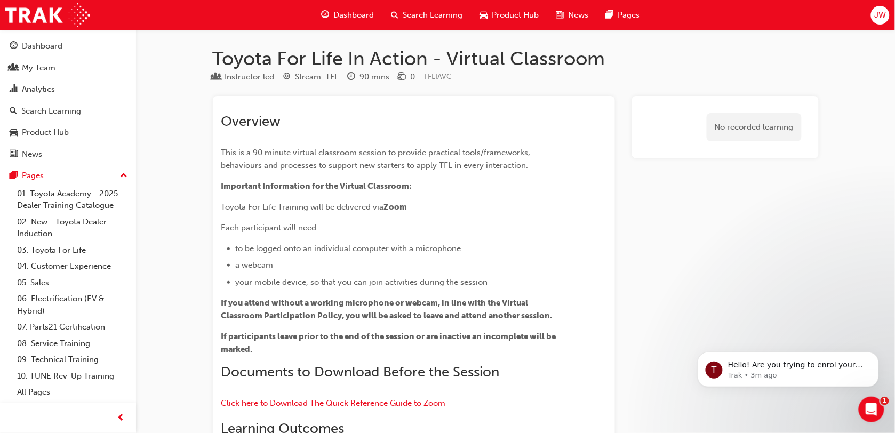
scroll to position [4532, 0]
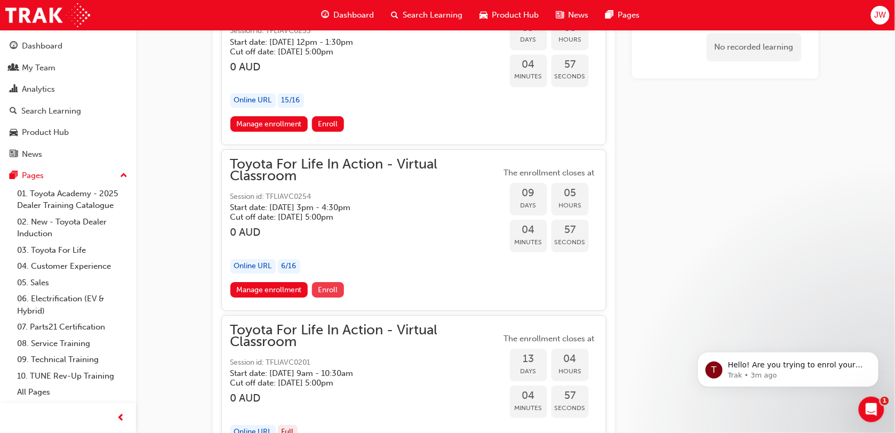
click at [318, 285] on span "Enroll" at bounding box center [328, 289] width 20 height 9
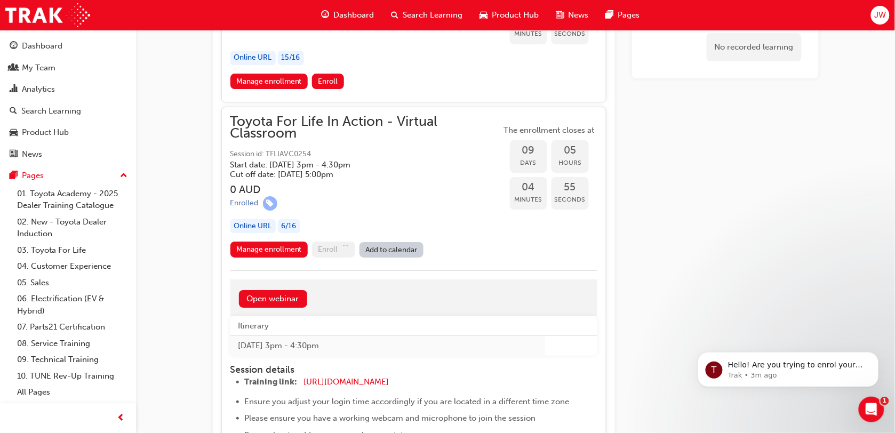
scroll to position [4599, 0]
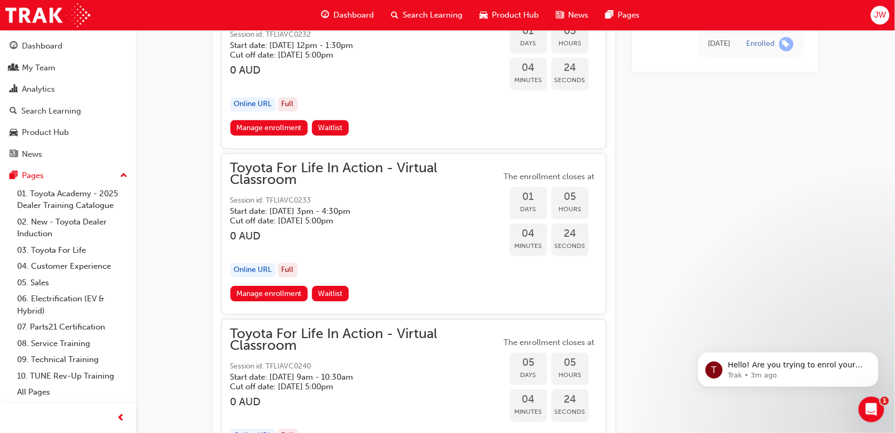
scroll to position [2199, 0]
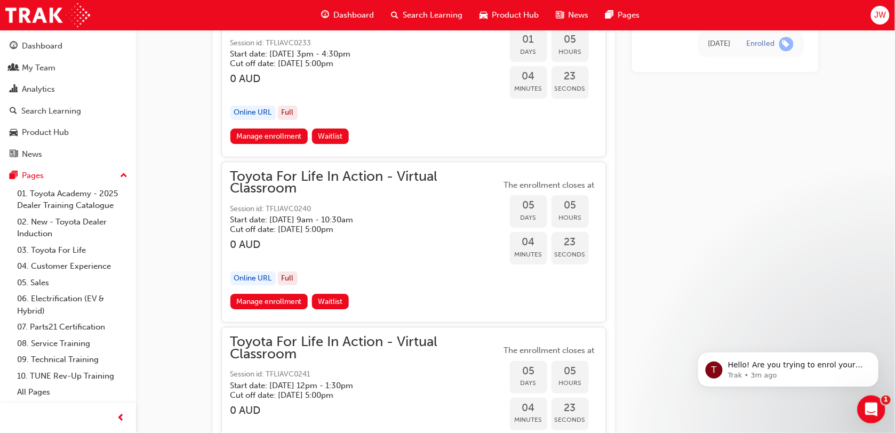
click at [871, 407] on icon "Open Intercom Messenger" at bounding box center [870, 408] width 18 height 18
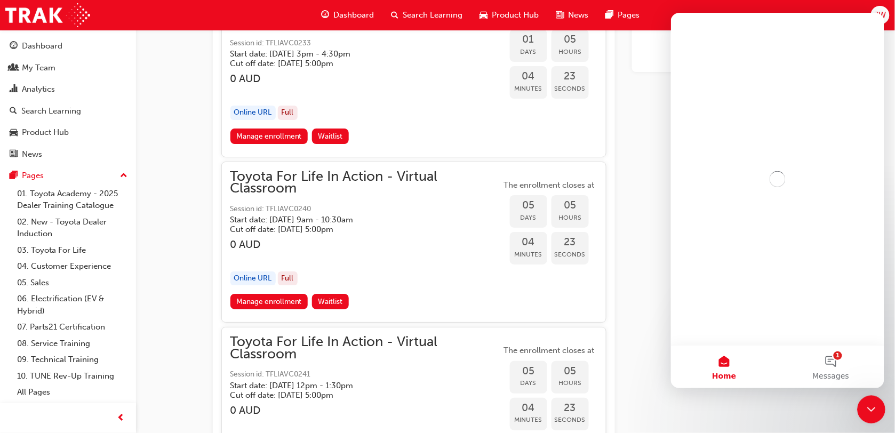
scroll to position [0, 0]
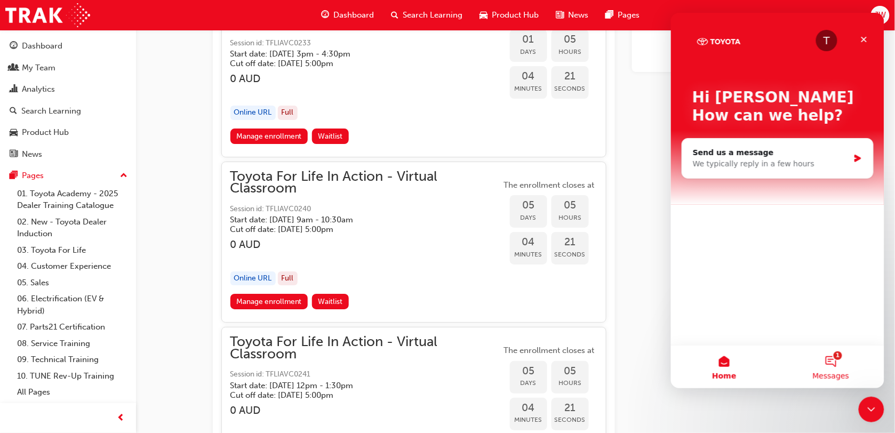
click at [844, 365] on button "1 Messages" at bounding box center [830, 366] width 107 height 43
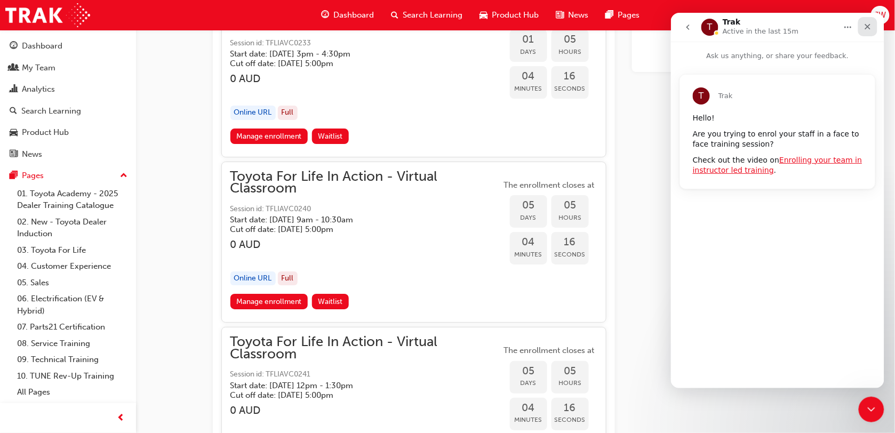
click at [866, 25] on icon "Close" at bounding box center [867, 26] width 6 height 6
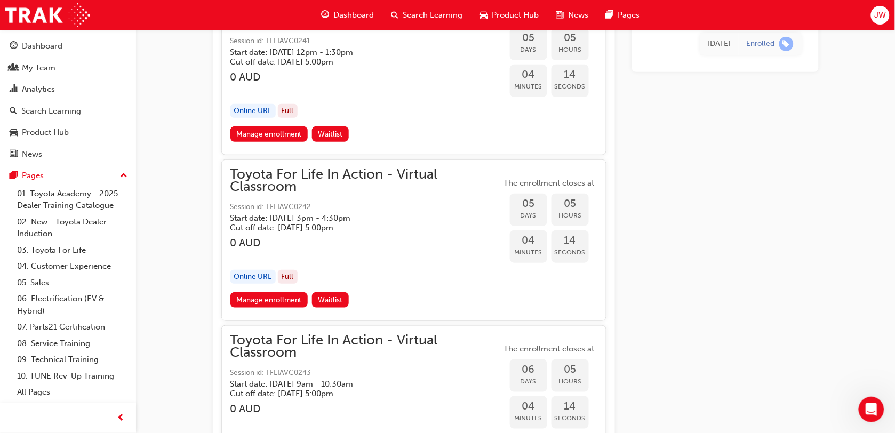
scroll to position [2933, 0]
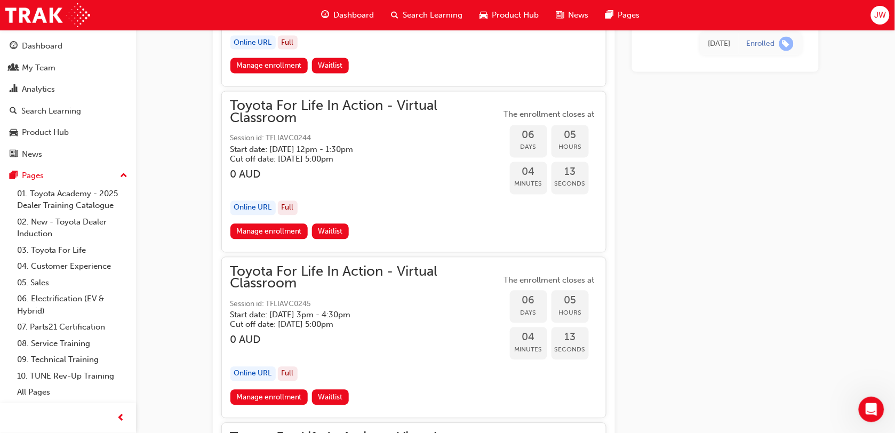
click at [785, 41] on span "learningRecordVerb_ENROLL-icon" at bounding box center [786, 44] width 14 height 14
click at [758, 43] on div "Enrolled" at bounding box center [760, 44] width 28 height 10
click at [713, 47] on div "[DATE]" at bounding box center [719, 44] width 22 height 12
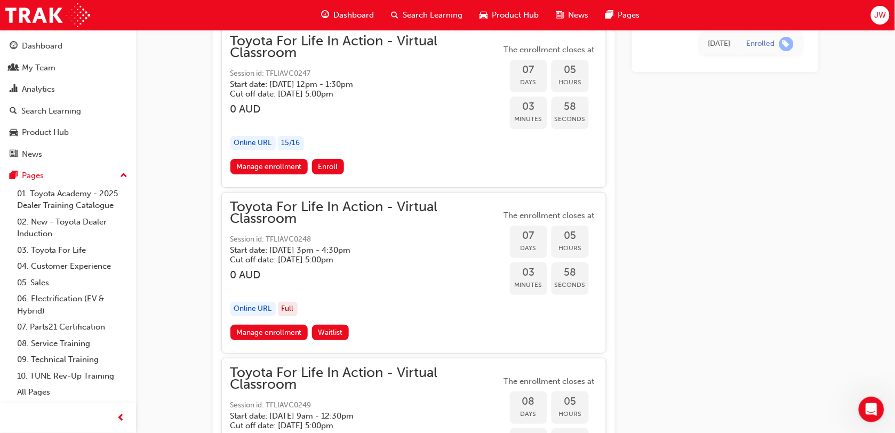
scroll to position [3466, 0]
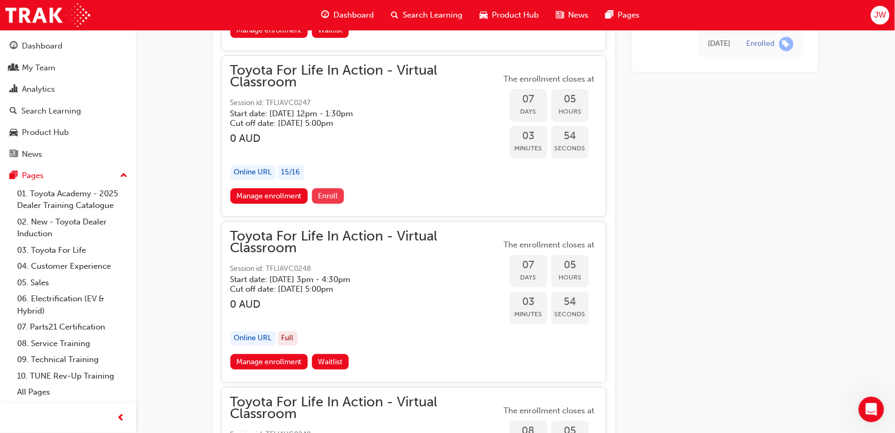
click at [328, 191] on span "Enroll" at bounding box center [328, 195] width 20 height 9
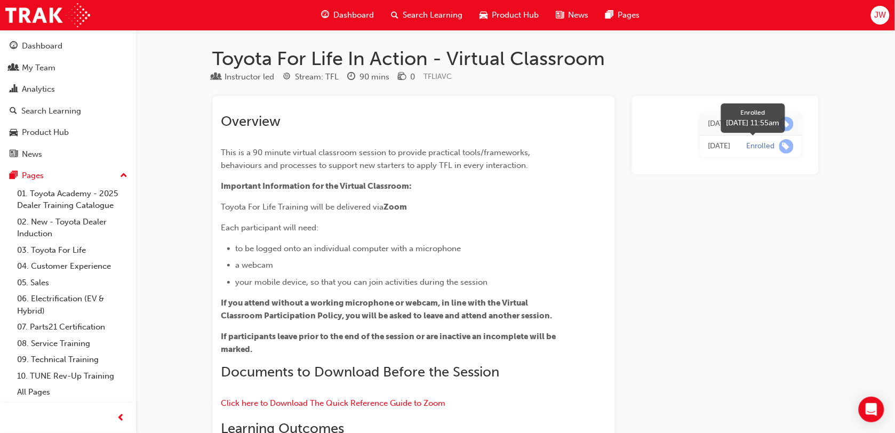
click at [786, 147] on span "learningRecordVerb_ENROLL-icon" at bounding box center [786, 146] width 14 height 14
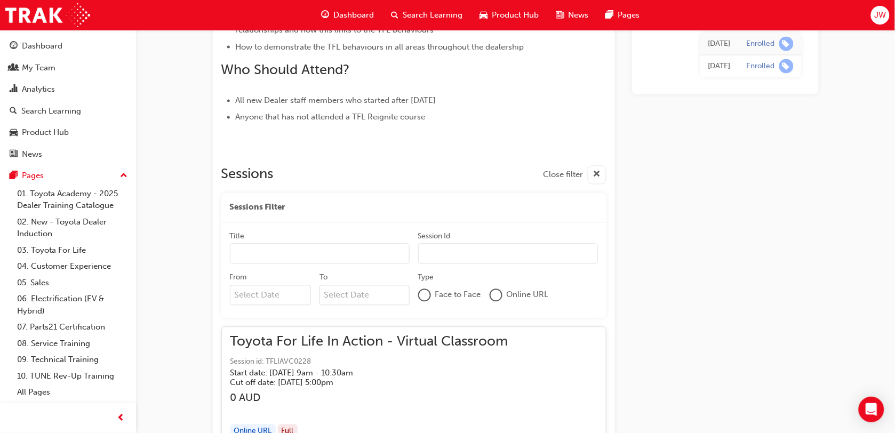
scroll to position [533, 0]
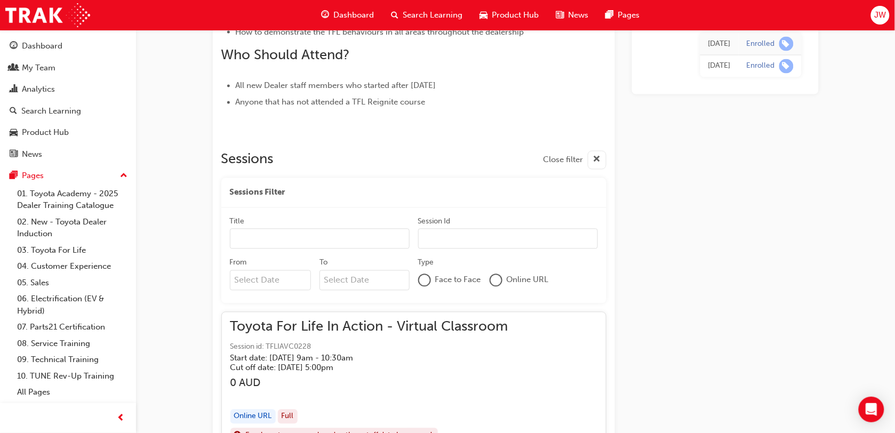
click at [600, 162] on span "cross-icon" at bounding box center [597, 160] width 8 height 13
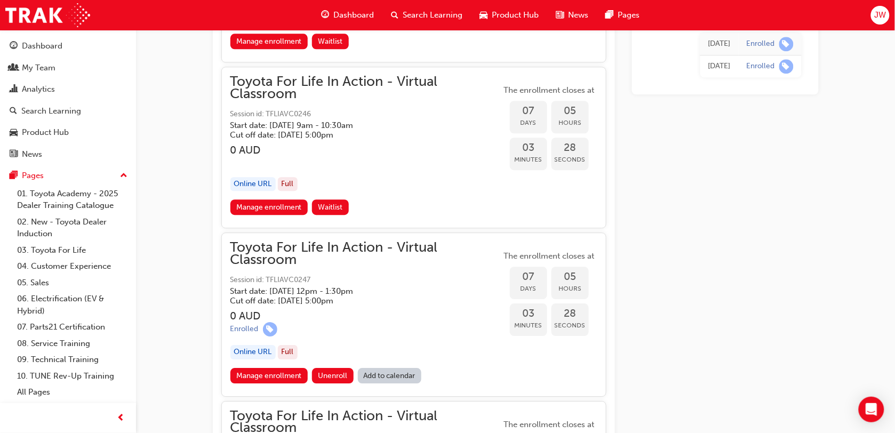
scroll to position [3199, 0]
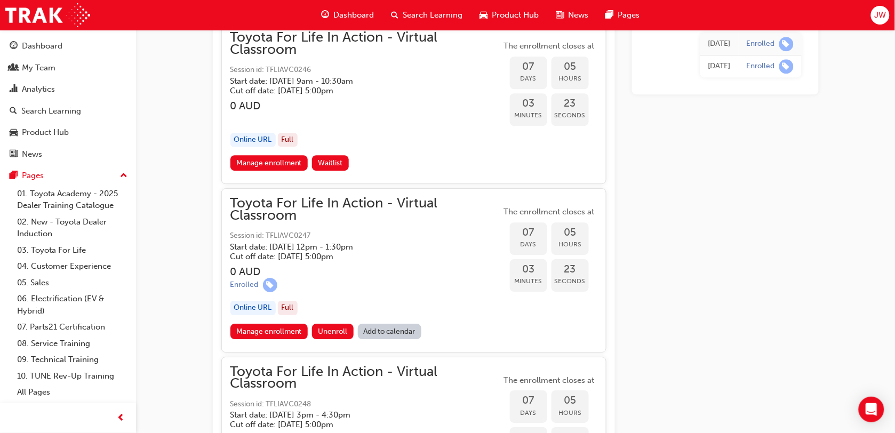
click at [377, 324] on link "Add to calendar" at bounding box center [390, 331] width 64 height 15
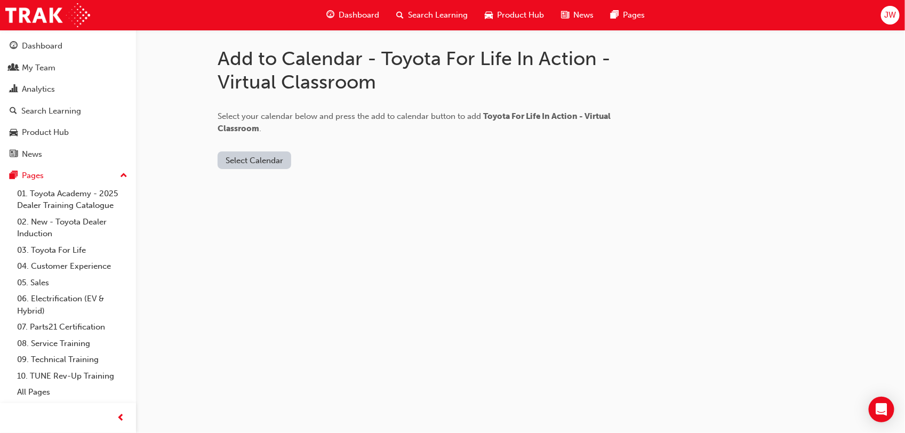
click at [252, 164] on button "Select Calendar" at bounding box center [255, 160] width 74 height 18
click at [271, 186] on div "[DOMAIN_NAME]" at bounding box center [255, 186] width 65 height 12
click at [338, 158] on button "Add to Calendar" at bounding box center [345, 160] width 76 height 18
click at [322, 154] on button "Add to Calendar" at bounding box center [345, 160] width 76 height 18
click at [63, 236] on link "02. New - Toyota Dealer Induction" at bounding box center [72, 228] width 119 height 28
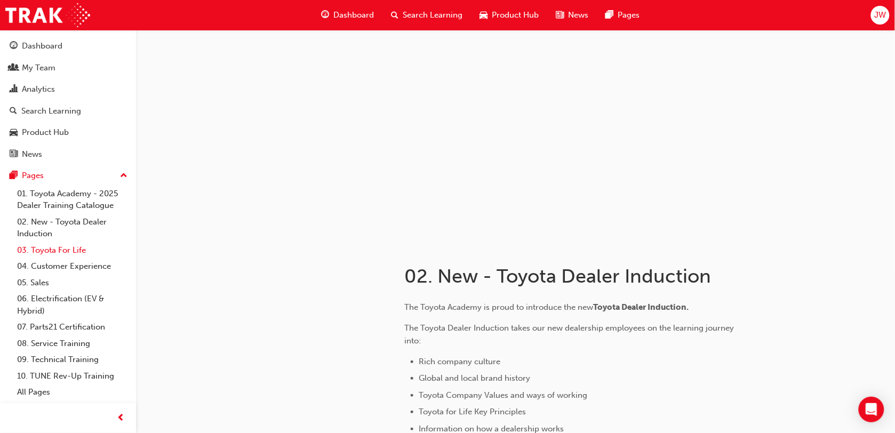
click at [57, 249] on link "03. Toyota For Life" at bounding box center [72, 250] width 119 height 17
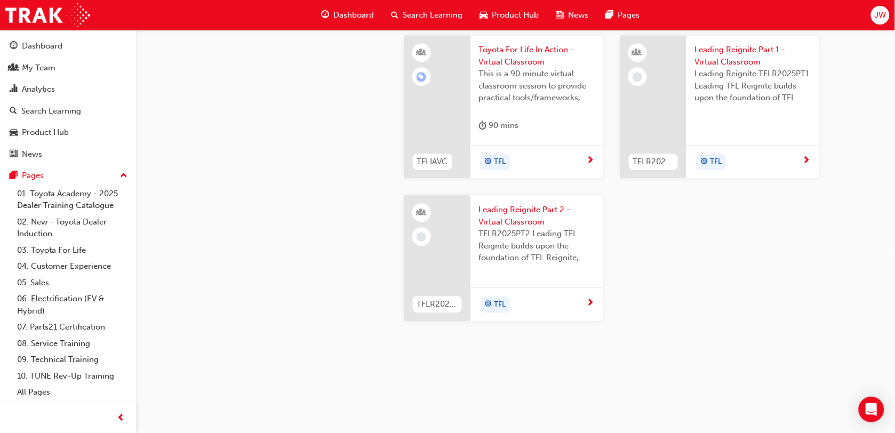
scroll to position [1133, 0]
click at [491, 68] on span "Toyota For Life In Action - Virtual Classroom" at bounding box center [537, 56] width 116 height 24
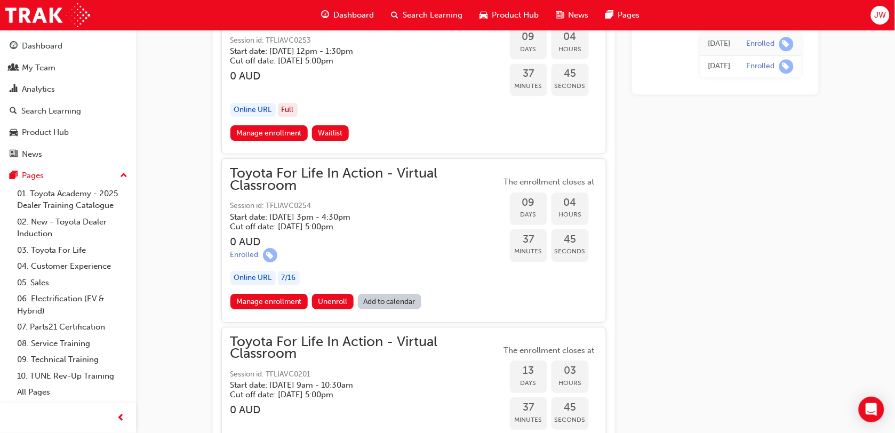
scroll to position [4563, 0]
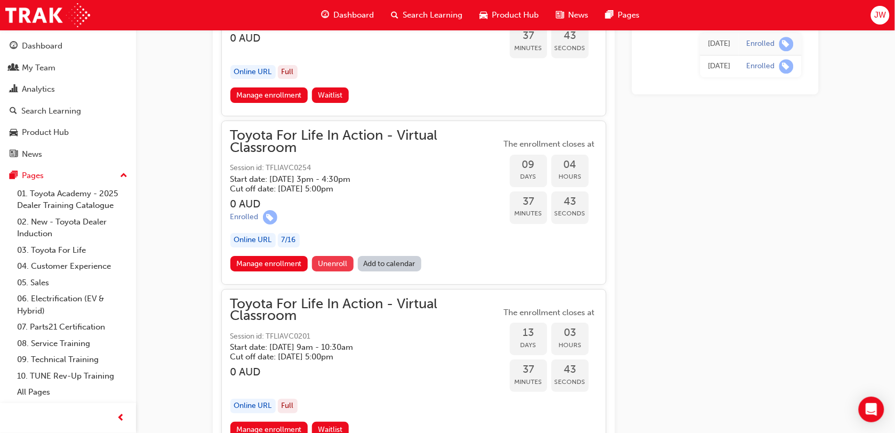
click at [327, 260] on span "Unenroll" at bounding box center [332, 263] width 29 height 9
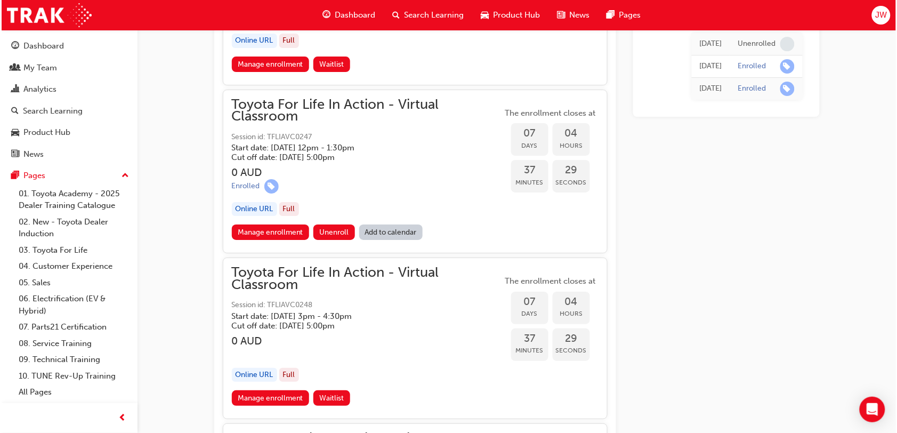
scroll to position [3430, 0]
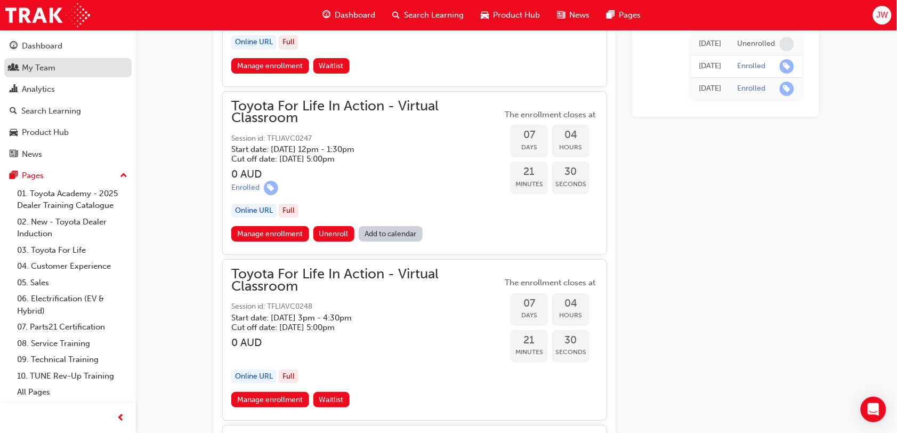
click at [42, 68] on div "My Team" at bounding box center [39, 68] width 34 height 12
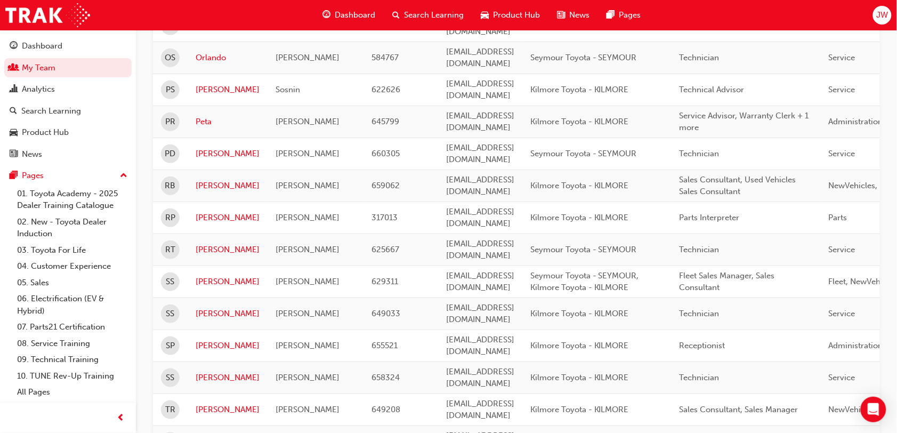
scroll to position [1333, 0]
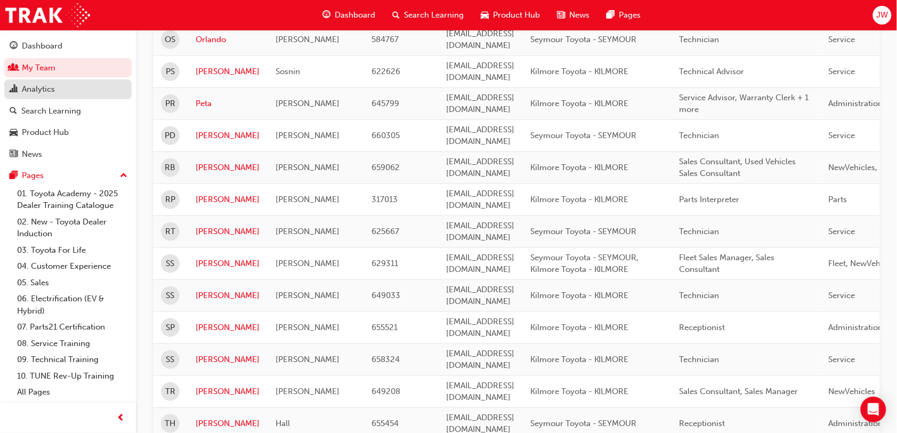
click at [54, 86] on div "Analytics" at bounding box center [38, 89] width 33 height 12
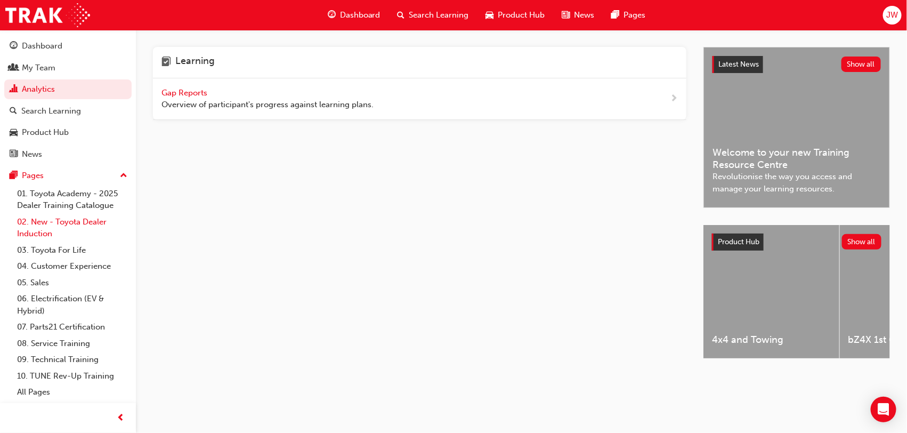
click at [62, 224] on link "02. New - Toyota Dealer Induction" at bounding box center [72, 228] width 119 height 28
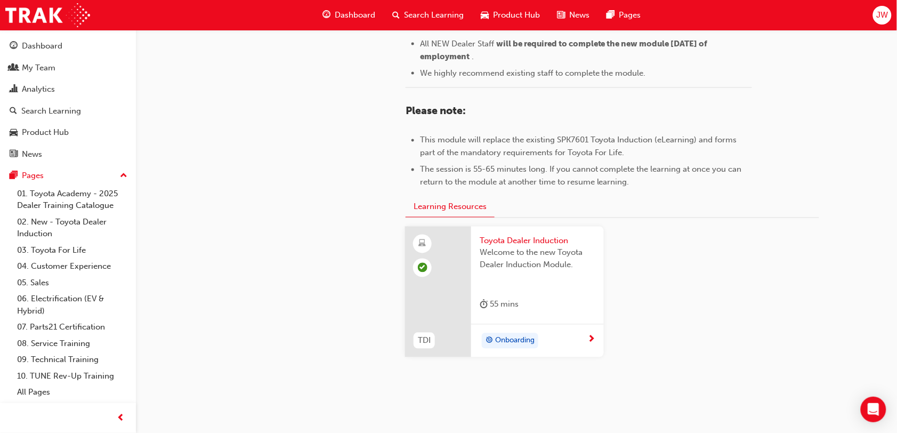
scroll to position [521, 0]
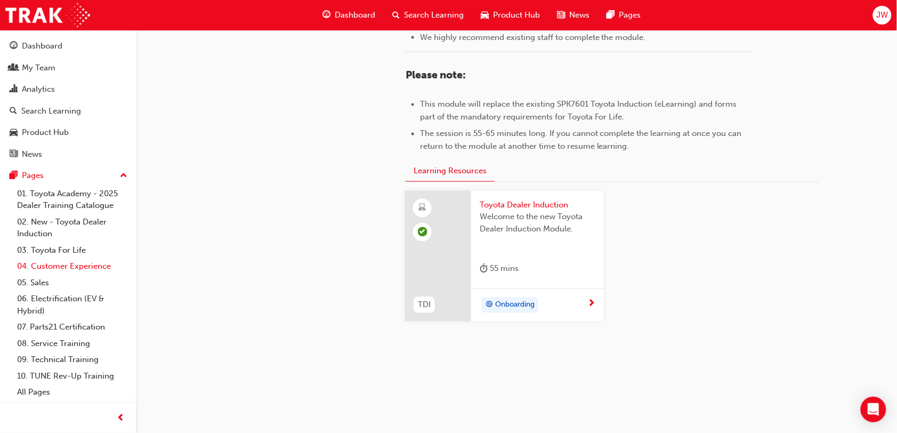
click at [56, 267] on link "04. Customer Experience" at bounding box center [72, 266] width 119 height 17
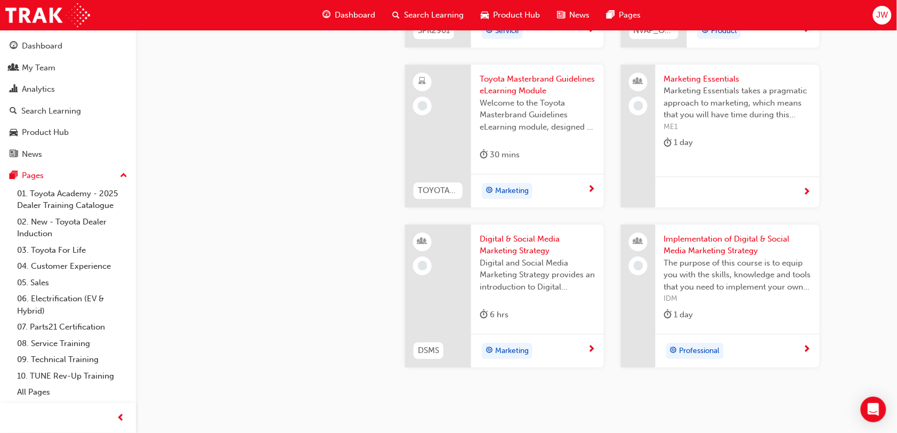
scroll to position [2066, 0]
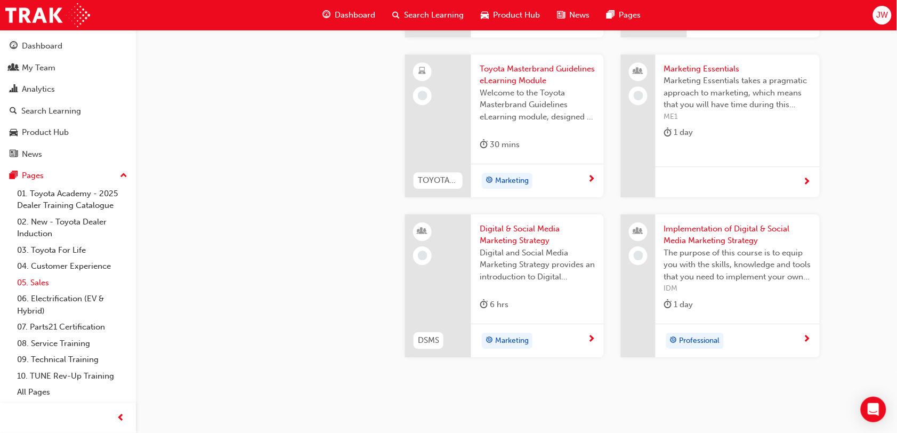
click at [39, 284] on link "05. Sales" at bounding box center [72, 283] width 119 height 17
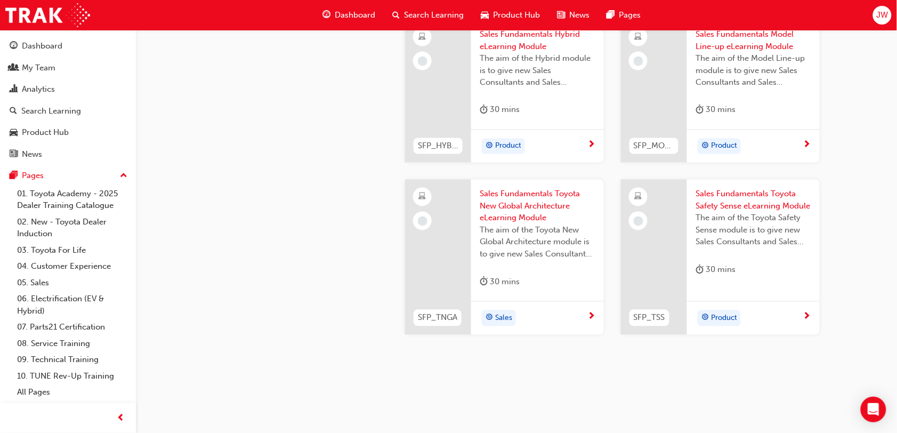
scroll to position [503, 0]
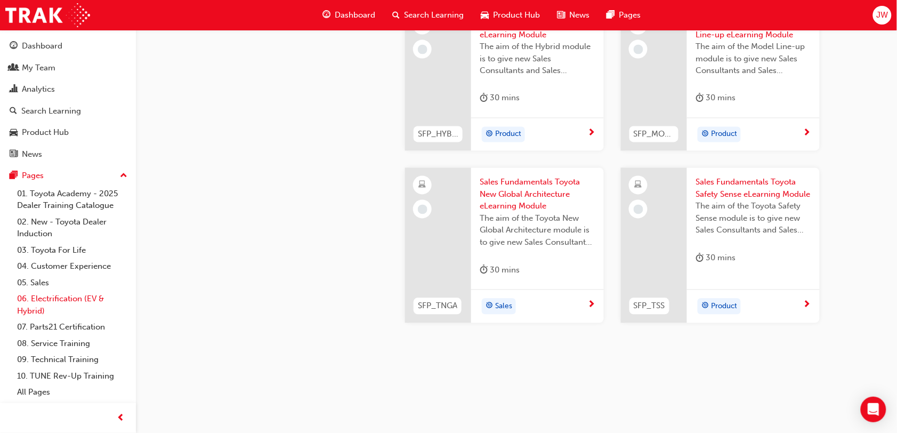
click at [46, 303] on link "06. Electrification (EV & Hybrid)" at bounding box center [72, 305] width 119 height 28
